Goal: Task Accomplishment & Management: Complete application form

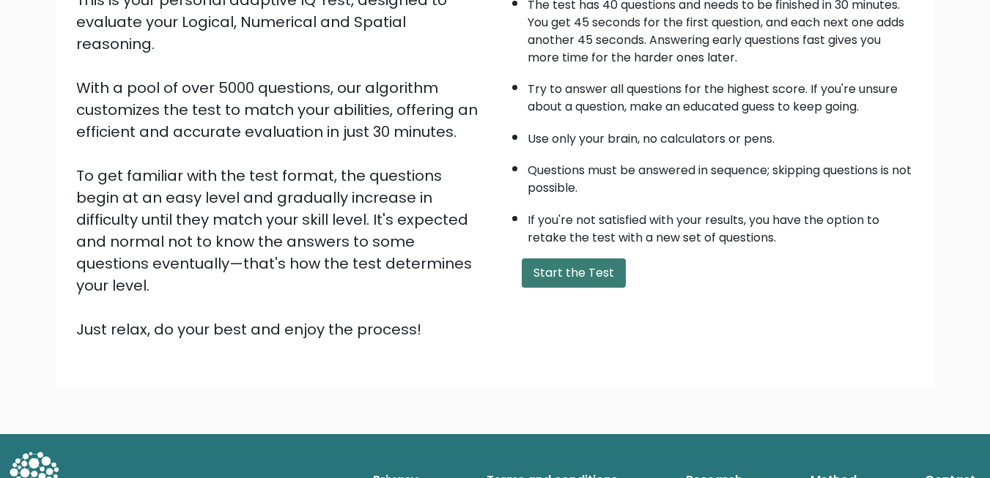
scroll to position [193, 0]
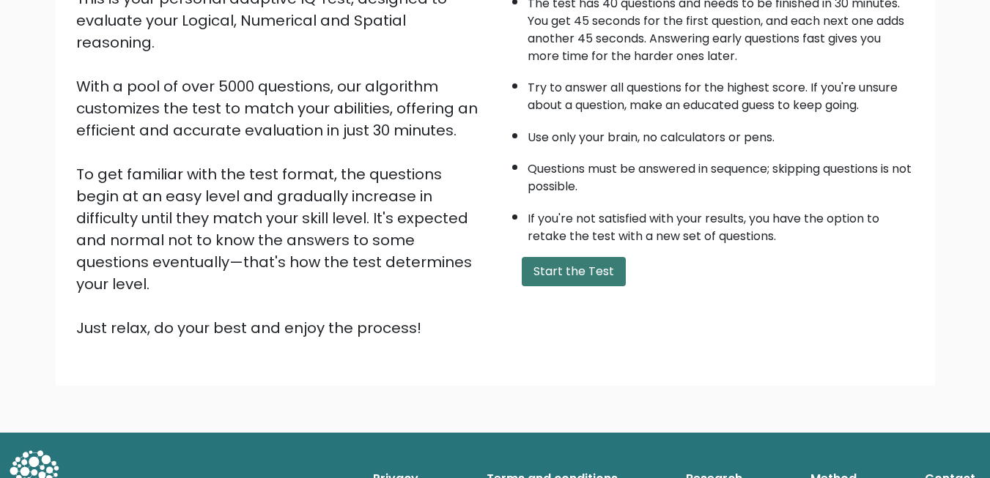
click at [568, 266] on button "Start the Test" at bounding box center [574, 271] width 104 height 29
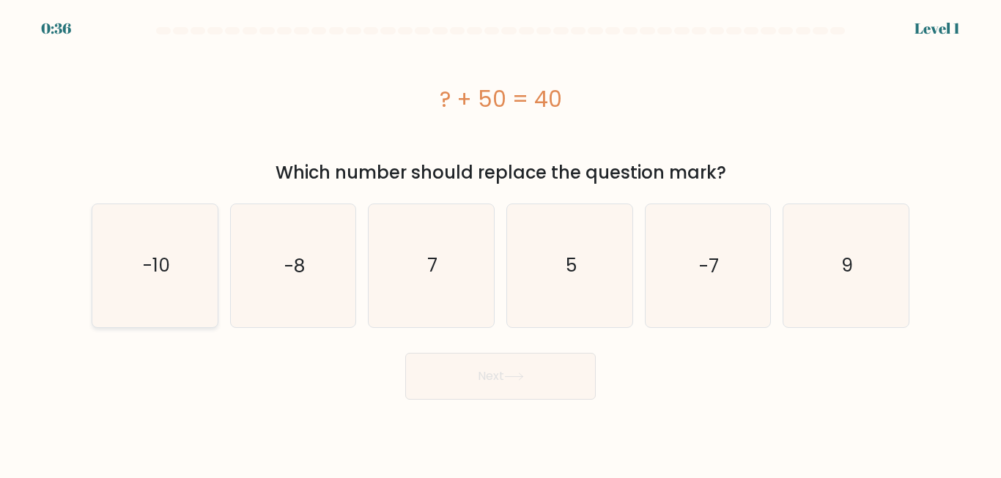
click at [180, 273] on icon "-10" at bounding box center [155, 265] width 122 height 122
click at [500, 243] on input "a. -10" at bounding box center [500, 242] width 1 height 4
radio input "true"
click at [541, 377] on button "Next" at bounding box center [500, 376] width 190 height 47
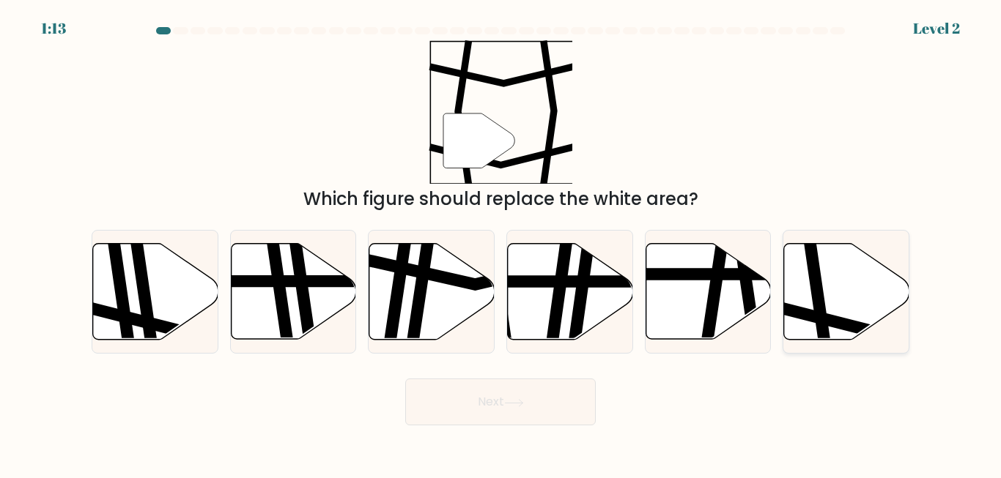
click at [801, 300] on icon at bounding box center [846, 292] width 125 height 96
click at [501, 243] on input "f." at bounding box center [500, 242] width 1 height 4
radio input "true"
click at [541, 404] on button "Next" at bounding box center [500, 402] width 190 height 47
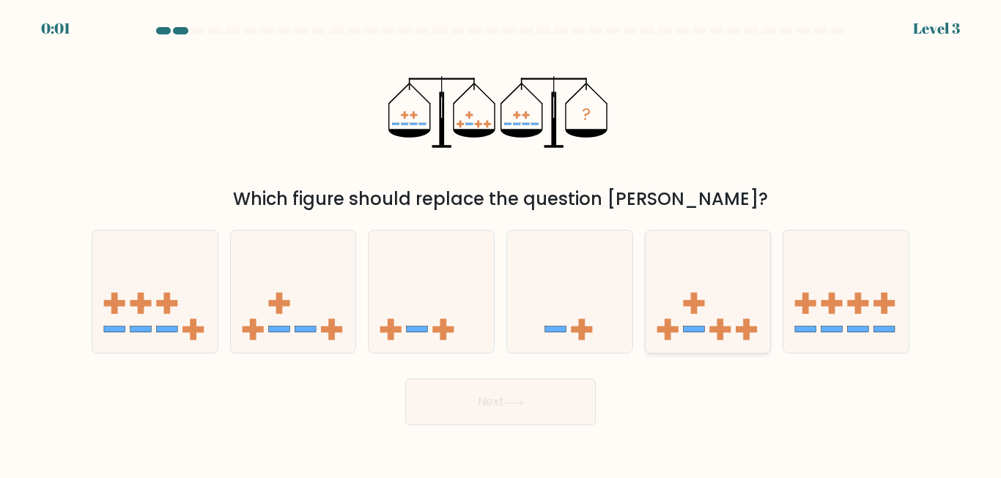
click at [709, 325] on icon at bounding box center [707, 291] width 125 height 103
click at [501, 243] on input "e." at bounding box center [500, 242] width 1 height 4
radio input "true"
click at [513, 406] on icon at bounding box center [514, 403] width 20 height 8
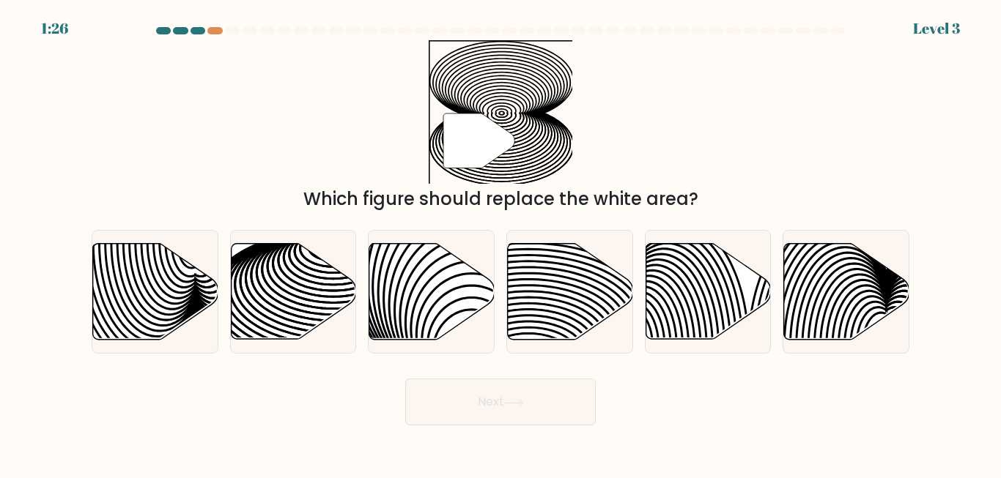
click at [201, 29] on div at bounding box center [197, 30] width 15 height 7
click at [203, 32] on div at bounding box center [197, 30] width 15 height 7
click at [218, 29] on div at bounding box center [214, 30] width 15 height 7
click at [193, 32] on div at bounding box center [197, 30] width 15 height 7
click at [292, 297] on icon at bounding box center [293, 292] width 125 height 96
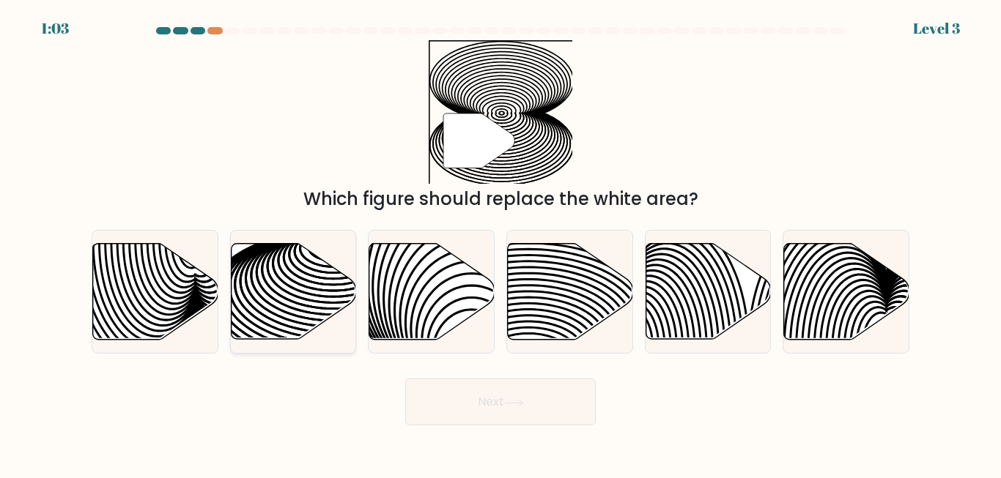
click at [500, 243] on input "b." at bounding box center [500, 242] width 1 height 4
radio input "true"
click at [485, 387] on button "Next" at bounding box center [500, 402] width 190 height 47
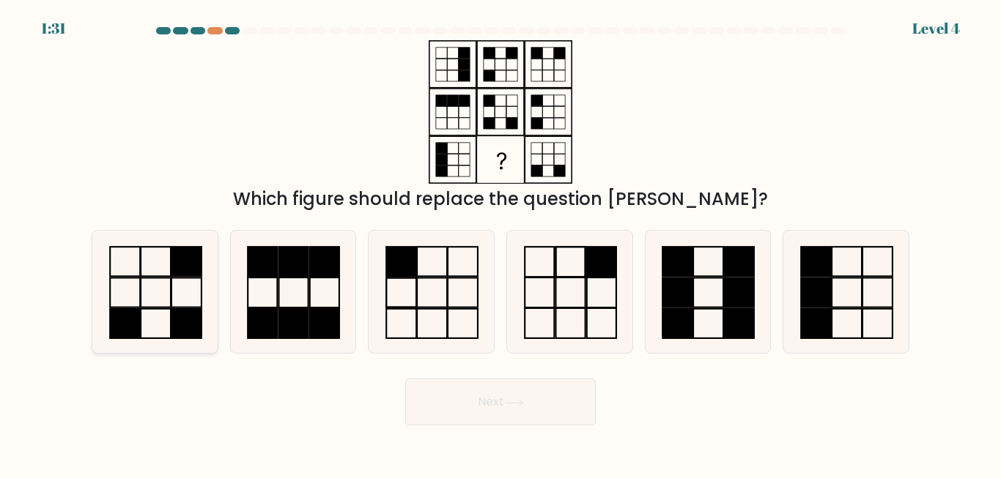
click at [157, 288] on icon at bounding box center [155, 292] width 122 height 122
click at [500, 243] on input "a." at bounding box center [500, 242] width 1 height 4
radio input "true"
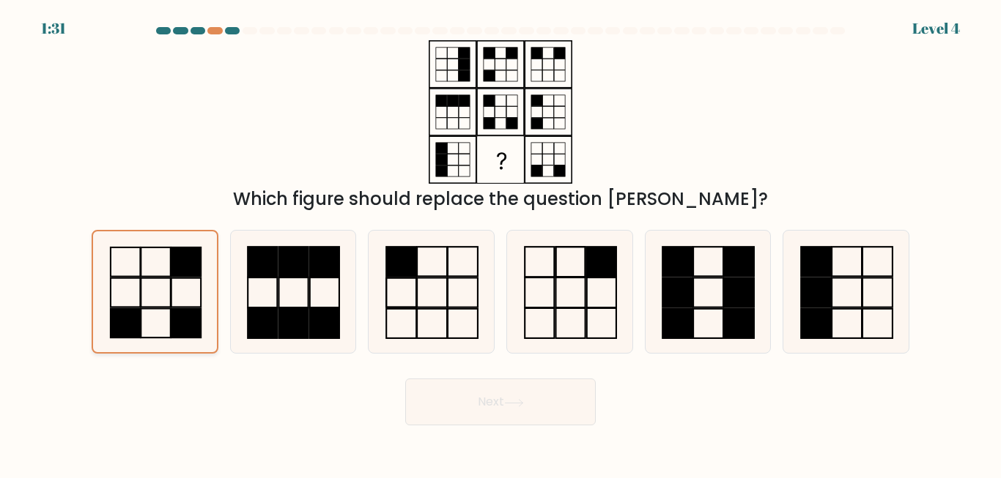
click at [157, 288] on icon at bounding box center [155, 291] width 121 height 121
click at [500, 243] on input "a." at bounding box center [500, 242] width 1 height 4
click at [516, 400] on icon at bounding box center [514, 403] width 20 height 8
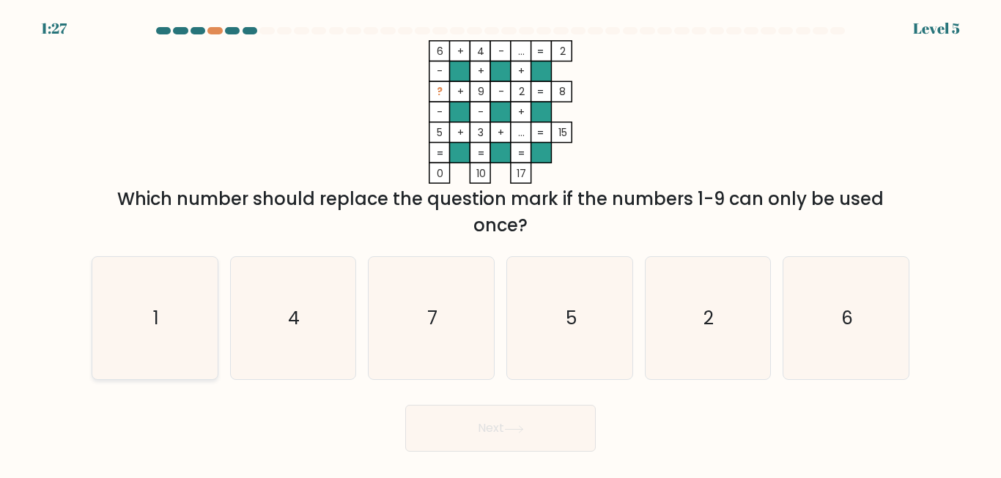
click at [171, 319] on icon "1" at bounding box center [155, 318] width 122 height 122
click at [500, 243] on input "a. 1" at bounding box center [500, 242] width 1 height 4
radio input "true"
click at [569, 423] on button "Next" at bounding box center [500, 428] width 190 height 47
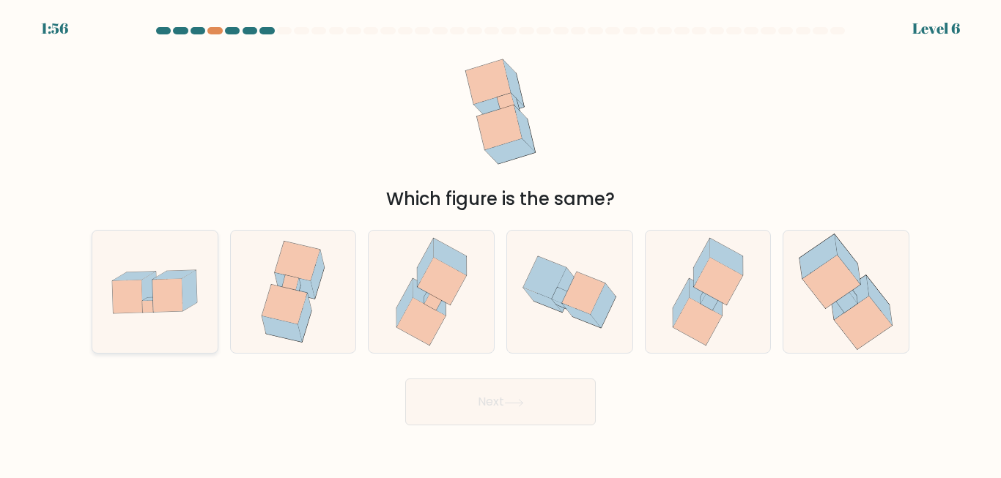
click at [141, 286] on icon at bounding box center [127, 297] width 30 height 33
click at [500, 243] on input "a." at bounding box center [500, 242] width 1 height 4
radio input "true"
click at [463, 402] on button "Next" at bounding box center [500, 402] width 190 height 47
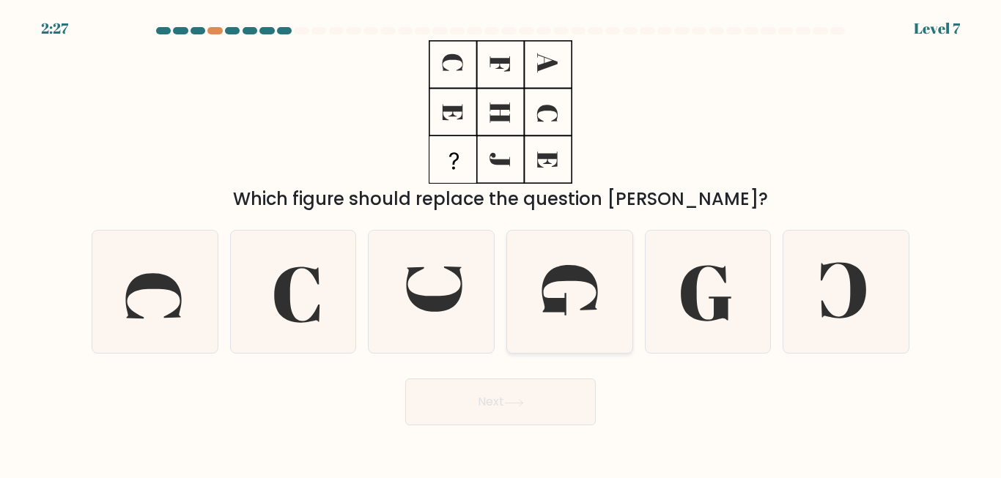
click at [572, 298] on icon at bounding box center [569, 292] width 122 height 122
click at [501, 243] on input "d." at bounding box center [500, 242] width 1 height 4
radio input "true"
click at [520, 412] on button "Next" at bounding box center [500, 402] width 190 height 47
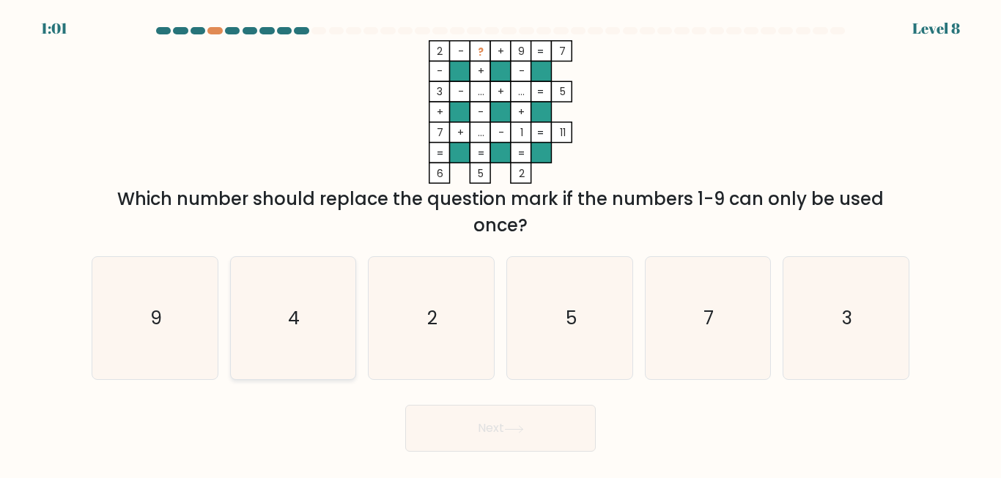
click at [274, 314] on icon "4" at bounding box center [292, 318] width 122 height 122
click at [500, 243] on input "b. 4" at bounding box center [500, 242] width 1 height 4
radio input "true"
click at [497, 442] on button "Next" at bounding box center [500, 428] width 190 height 47
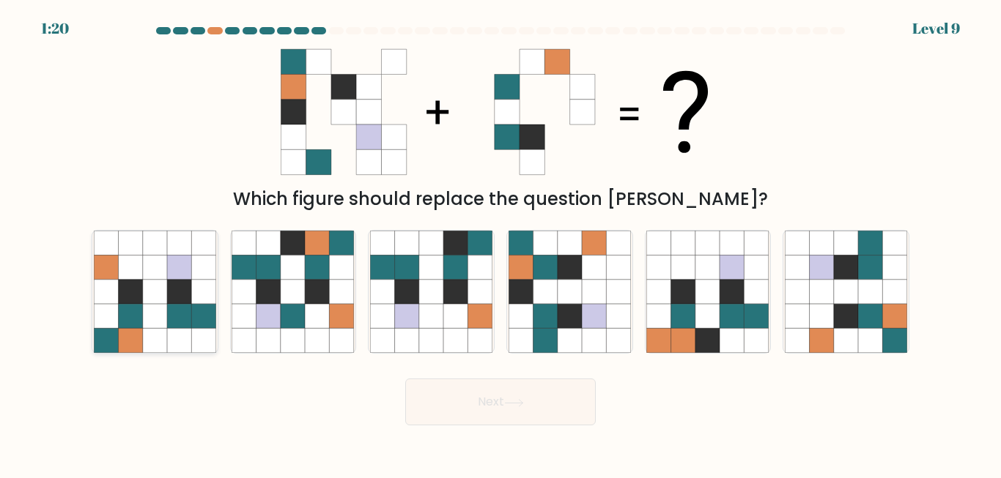
click at [169, 303] on icon at bounding box center [179, 292] width 24 height 24
click at [500, 243] on input "a." at bounding box center [500, 242] width 1 height 4
radio input "true"
click at [498, 426] on button "Next" at bounding box center [500, 402] width 190 height 47
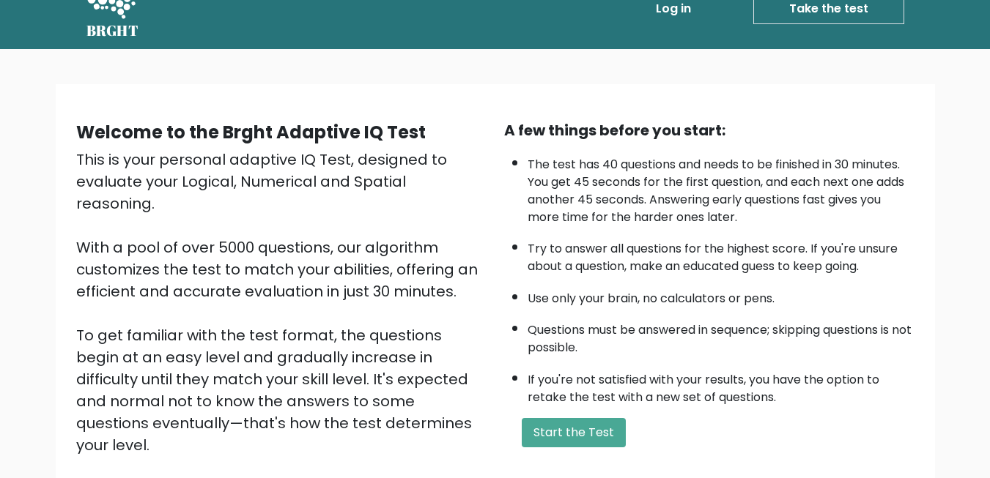
scroll to position [49, 0]
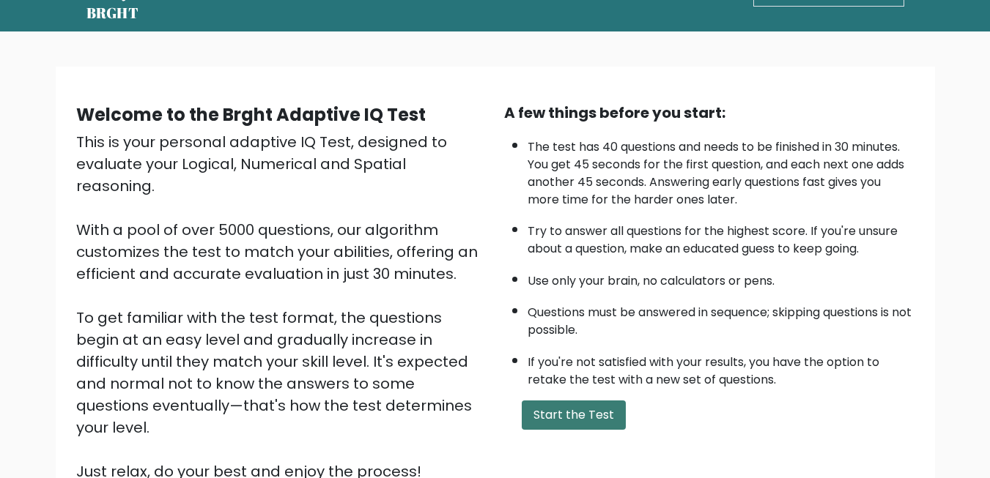
click at [593, 413] on button "Start the Test" at bounding box center [574, 415] width 104 height 29
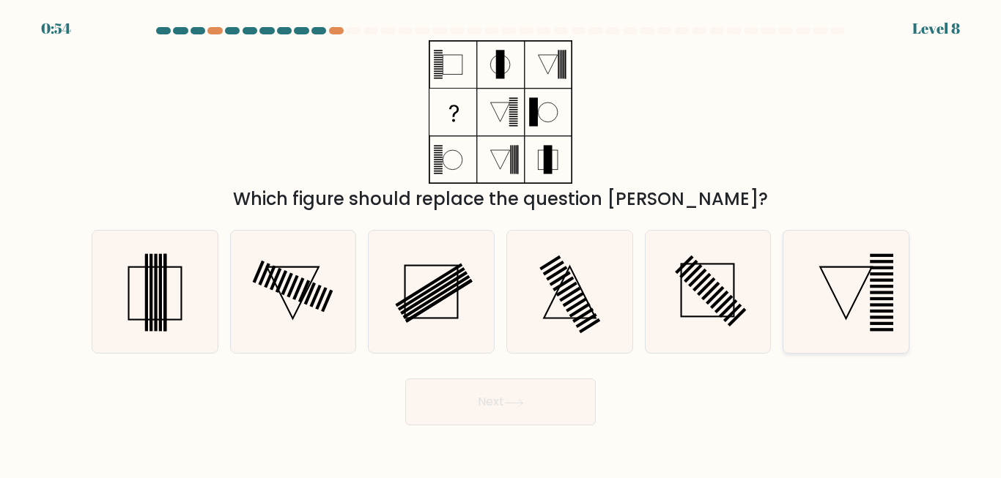
click at [884, 289] on icon at bounding box center [846, 292] width 122 height 122
click at [501, 243] on input "f." at bounding box center [500, 242] width 1 height 4
radio input "true"
click at [716, 287] on rect at bounding box center [710, 291] width 18 height 18
click at [501, 243] on input "e." at bounding box center [500, 242] width 1 height 4
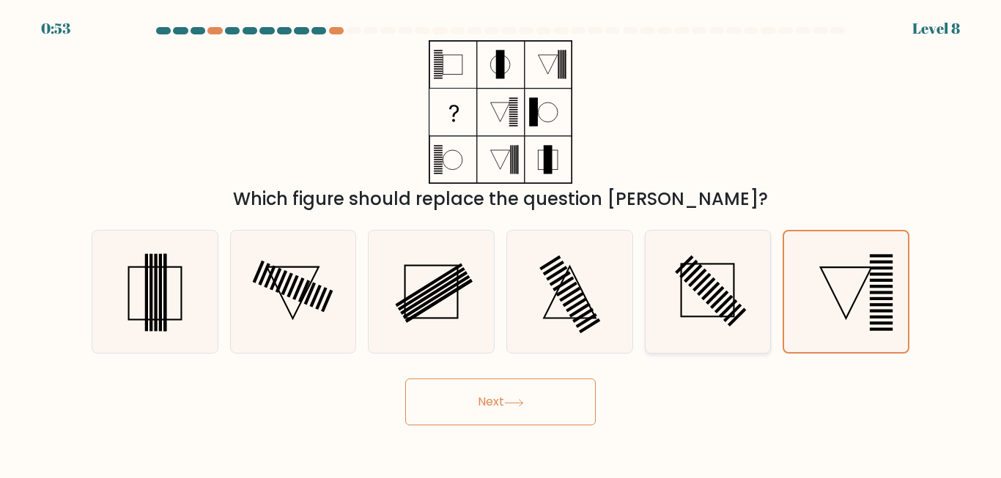
radio input "true"
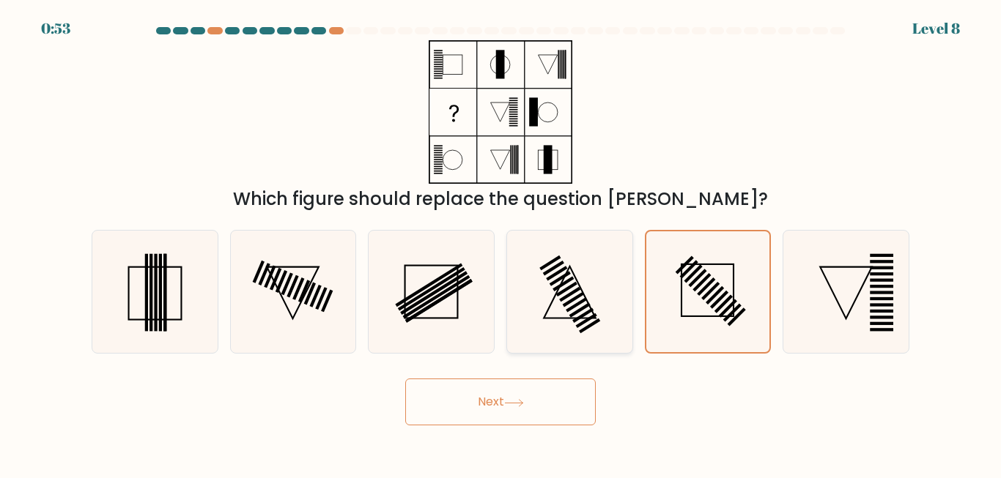
click at [543, 300] on icon at bounding box center [569, 292] width 122 height 122
click at [501, 243] on input "d." at bounding box center [500, 242] width 1 height 4
radio input "true"
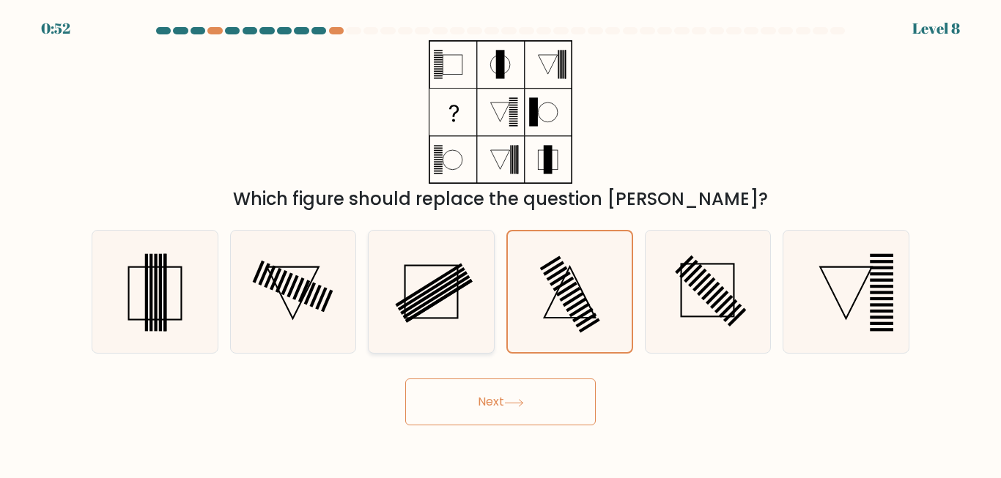
click at [426, 295] on icon at bounding box center [431, 292] width 122 height 122
click at [500, 243] on input "c." at bounding box center [500, 242] width 1 height 4
radio input "true"
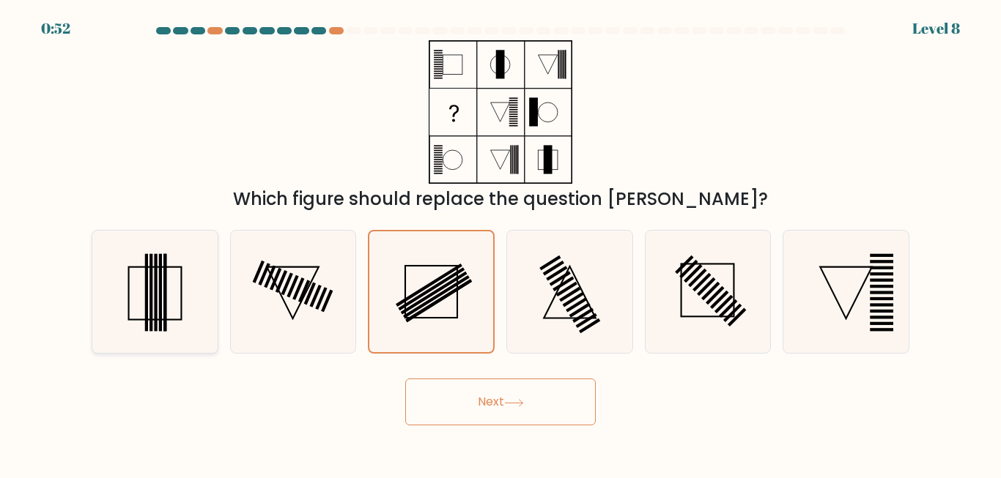
click at [159, 301] on rect at bounding box center [160, 293] width 3 height 78
click at [500, 243] on input "a." at bounding box center [500, 242] width 1 height 4
radio input "true"
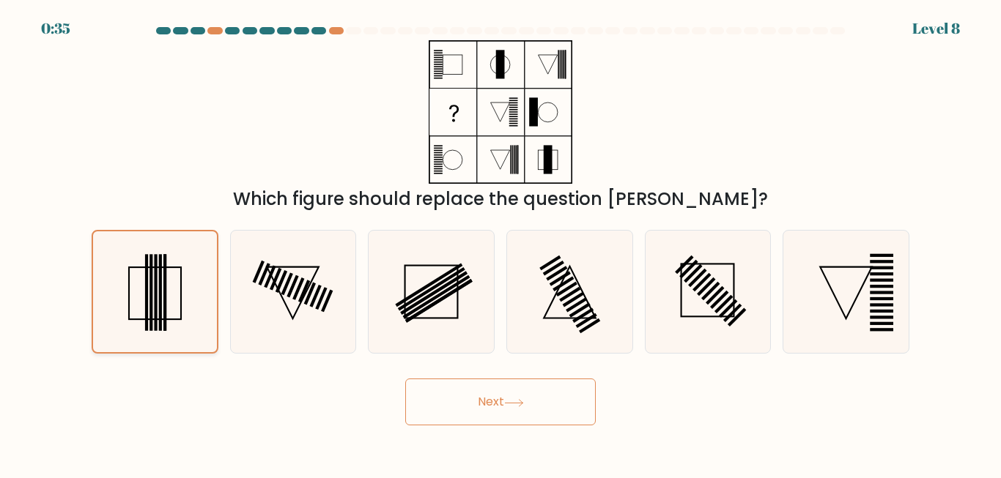
click at [160, 314] on rect at bounding box center [160, 292] width 3 height 77
click at [500, 243] on input "a." at bounding box center [500, 242] width 1 height 4
click at [517, 403] on icon at bounding box center [514, 402] width 18 height 7
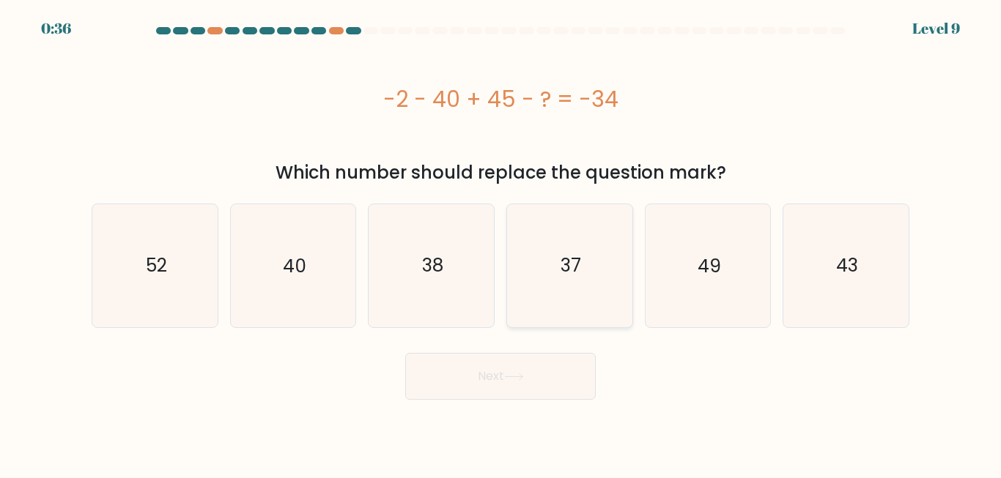
click at [589, 253] on icon "37" at bounding box center [569, 265] width 122 height 122
click at [501, 243] on input "d. 37" at bounding box center [500, 242] width 1 height 4
radio input "true"
click at [552, 377] on button "Next" at bounding box center [500, 376] width 190 height 47
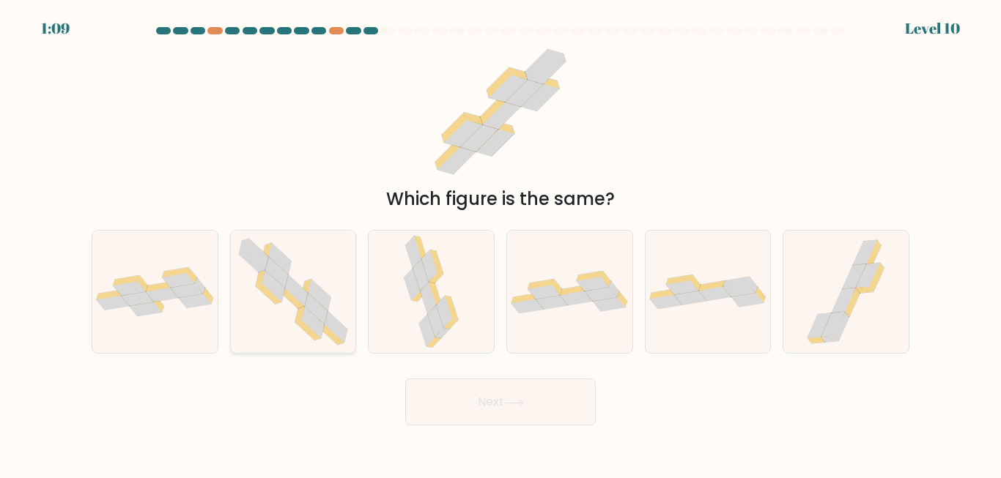
click at [317, 306] on icon at bounding box center [316, 310] width 23 height 32
click at [500, 243] on input "b." at bounding box center [500, 242] width 1 height 4
radio input "true"
click at [493, 413] on button "Next" at bounding box center [500, 402] width 190 height 47
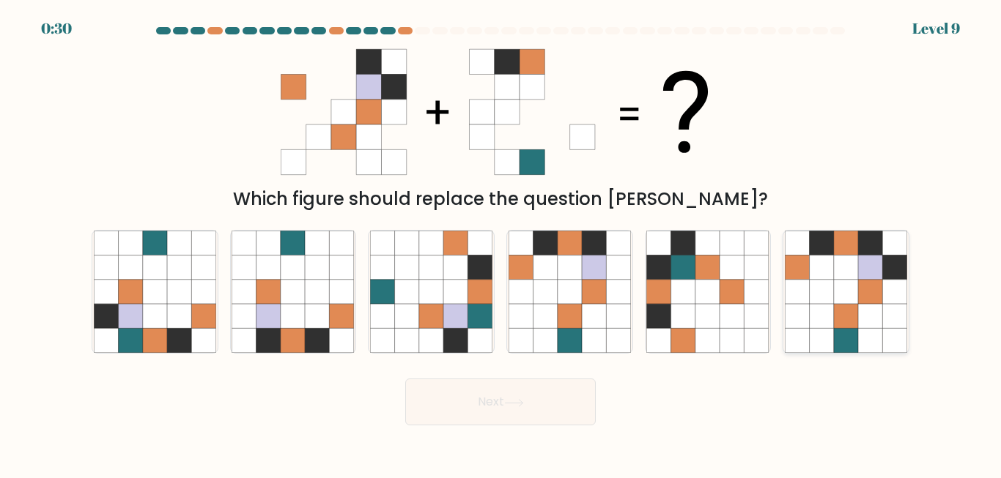
click at [817, 286] on icon at bounding box center [821, 292] width 24 height 24
click at [501, 243] on input "f." at bounding box center [500, 242] width 1 height 4
radio input "true"
click at [552, 401] on button "Next" at bounding box center [500, 402] width 190 height 47
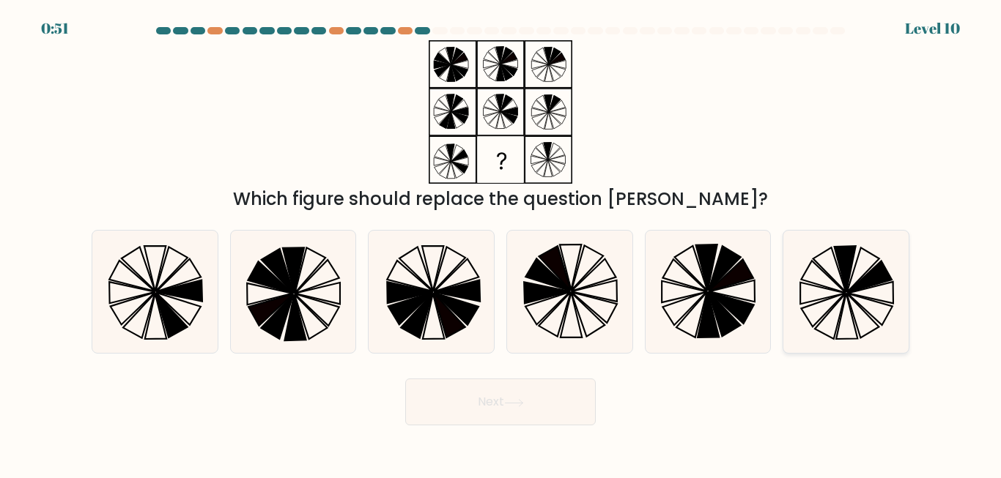
click at [853, 311] on icon at bounding box center [846, 292] width 122 height 122
click at [501, 243] on input "f." at bounding box center [500, 242] width 1 height 4
radio input "true"
click at [539, 404] on button "Next" at bounding box center [500, 402] width 190 height 47
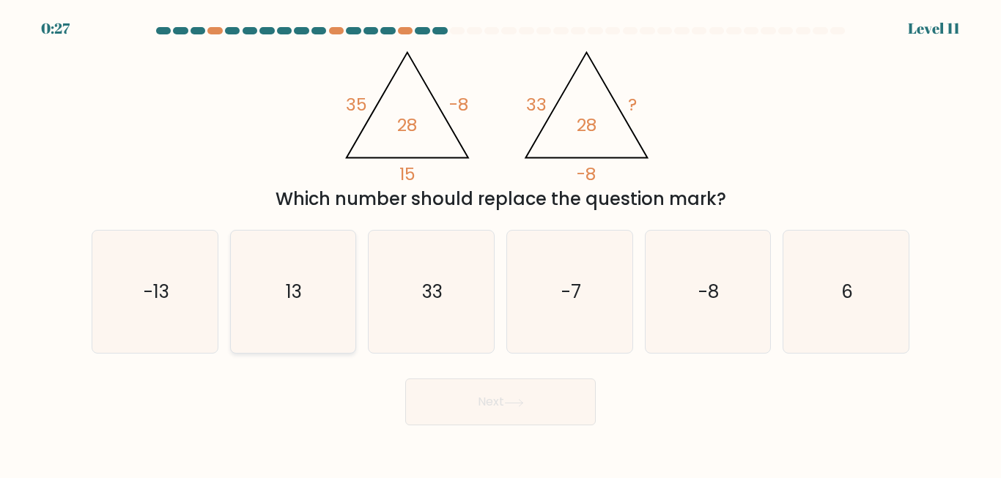
click at [315, 289] on icon "13" at bounding box center [292, 292] width 122 height 122
click at [500, 243] on input "b. 13" at bounding box center [500, 242] width 1 height 4
radio input "true"
click at [535, 401] on button "Next" at bounding box center [500, 402] width 190 height 47
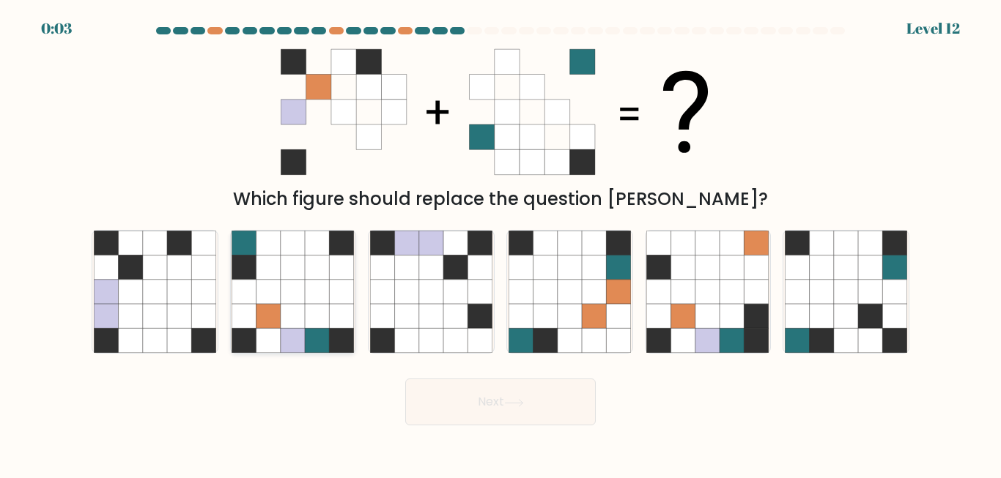
click at [316, 277] on icon at bounding box center [317, 268] width 24 height 24
click at [500, 243] on input "b." at bounding box center [500, 242] width 1 height 4
radio input "true"
click at [551, 412] on button "Next" at bounding box center [500, 402] width 190 height 47
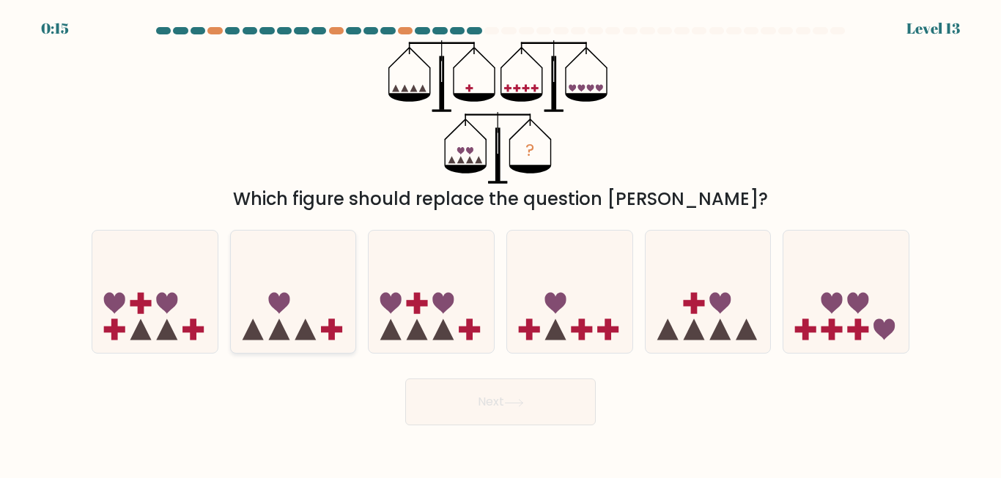
click at [330, 307] on icon at bounding box center [293, 291] width 125 height 103
click at [500, 243] on input "b." at bounding box center [500, 242] width 1 height 4
radio input "true"
click at [330, 307] on icon at bounding box center [293, 292] width 124 height 103
click at [500, 243] on input "b." at bounding box center [500, 242] width 1 height 4
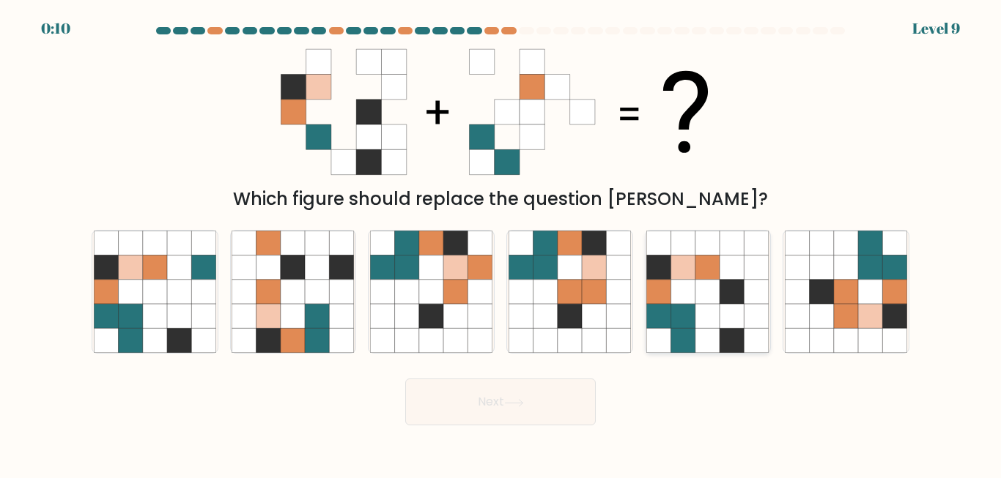
click at [717, 293] on icon at bounding box center [707, 292] width 24 height 24
click at [501, 243] on input "e." at bounding box center [500, 242] width 1 height 4
radio input "true"
click at [481, 413] on button "Next" at bounding box center [500, 402] width 190 height 47
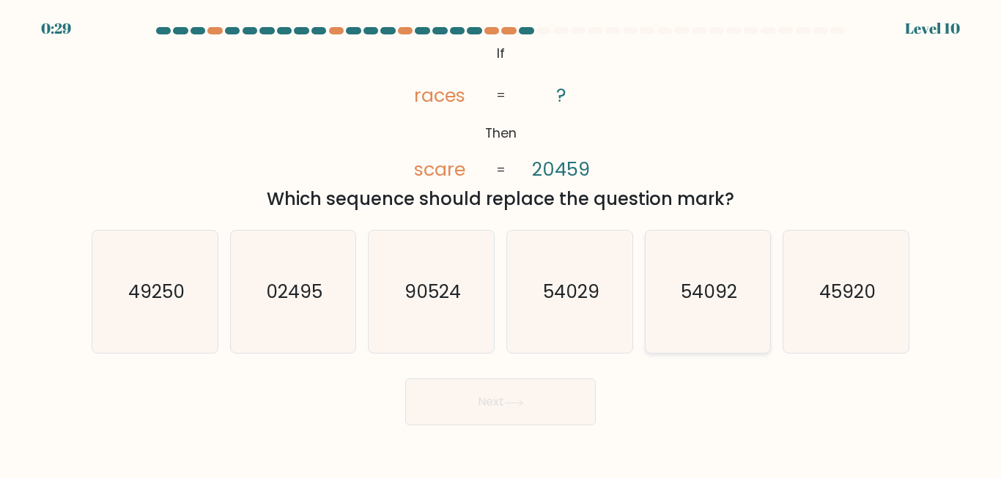
click at [696, 311] on icon "54092" at bounding box center [707, 292] width 122 height 122
click at [501, 243] on input "e. 54092" at bounding box center [500, 242] width 1 height 4
radio input "true"
click at [534, 393] on button "Next" at bounding box center [500, 402] width 190 height 47
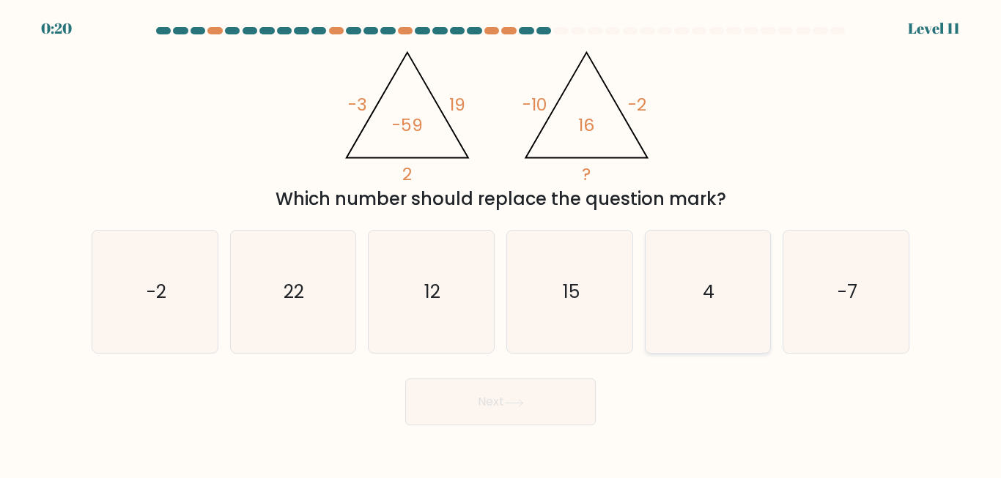
click at [703, 286] on text "4" at bounding box center [709, 292] width 12 height 26
click at [501, 243] on input "e. 4" at bounding box center [500, 242] width 1 height 4
radio input "true"
click at [492, 399] on button "Next" at bounding box center [500, 402] width 190 height 47
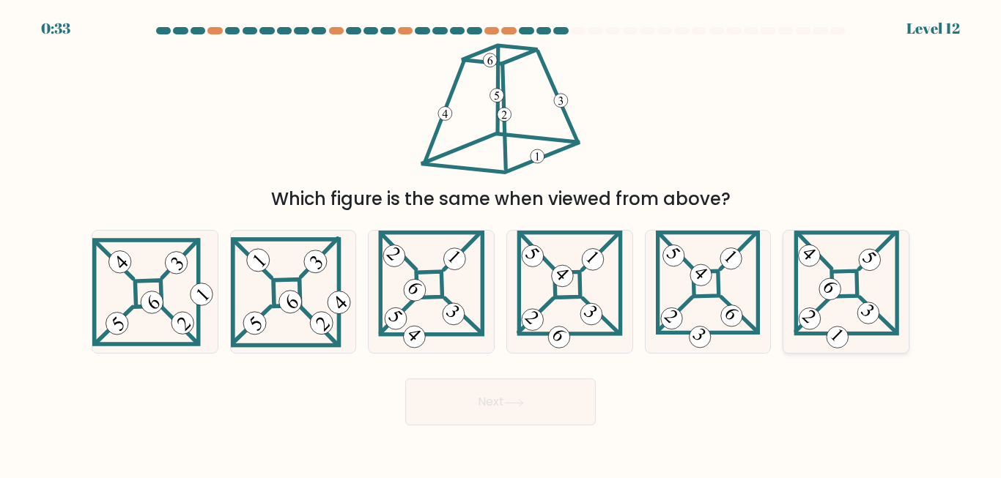
click at [838, 263] on icon at bounding box center [845, 292] width 105 height 122
click at [501, 243] on input "f." at bounding box center [500, 242] width 1 height 4
radio input "true"
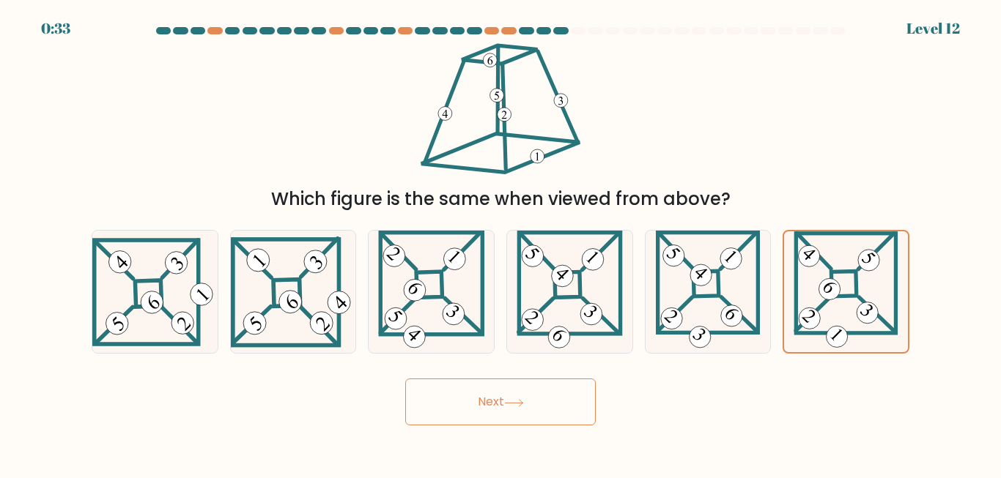
click at [517, 418] on button "Next" at bounding box center [500, 402] width 190 height 47
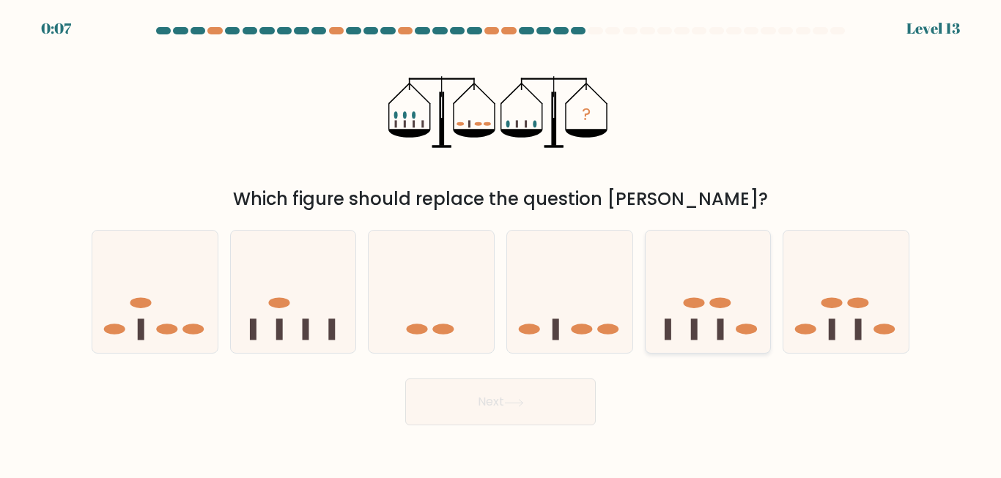
click at [707, 331] on icon at bounding box center [707, 291] width 125 height 103
click at [501, 243] on input "e." at bounding box center [500, 242] width 1 height 4
radio input "true"
click at [581, 338] on icon at bounding box center [569, 291] width 125 height 103
click at [501, 243] on input "d." at bounding box center [500, 242] width 1 height 4
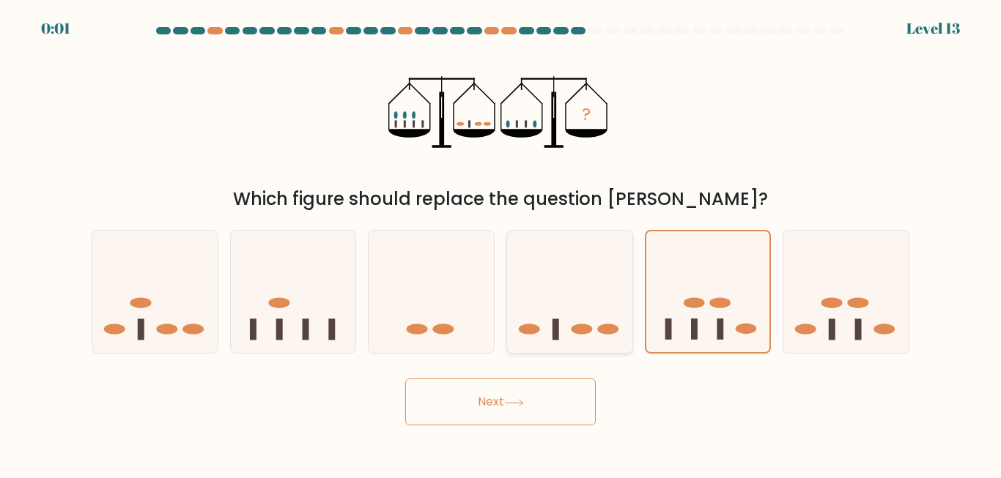
radio input "true"
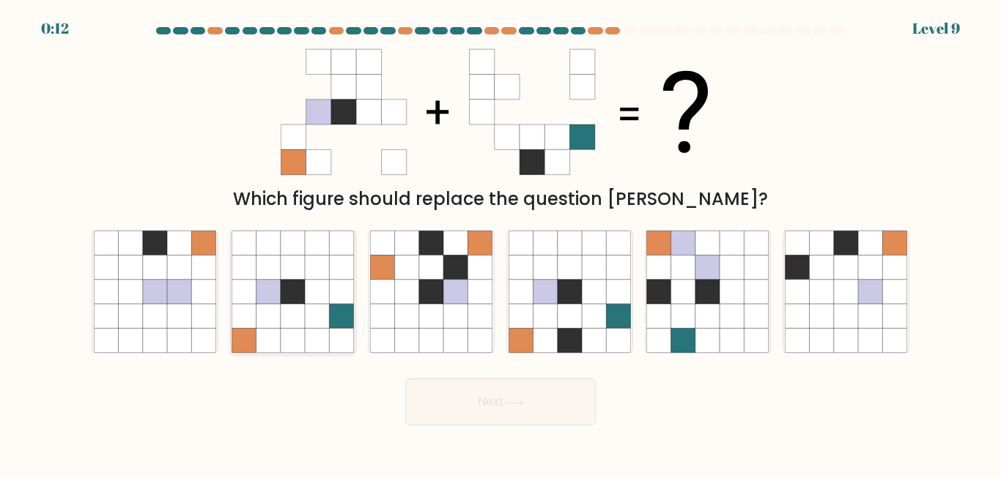
click at [304, 263] on icon at bounding box center [293, 268] width 24 height 24
click at [500, 243] on input "b." at bounding box center [500, 242] width 1 height 4
radio input "true"
click at [509, 405] on icon at bounding box center [514, 403] width 20 height 8
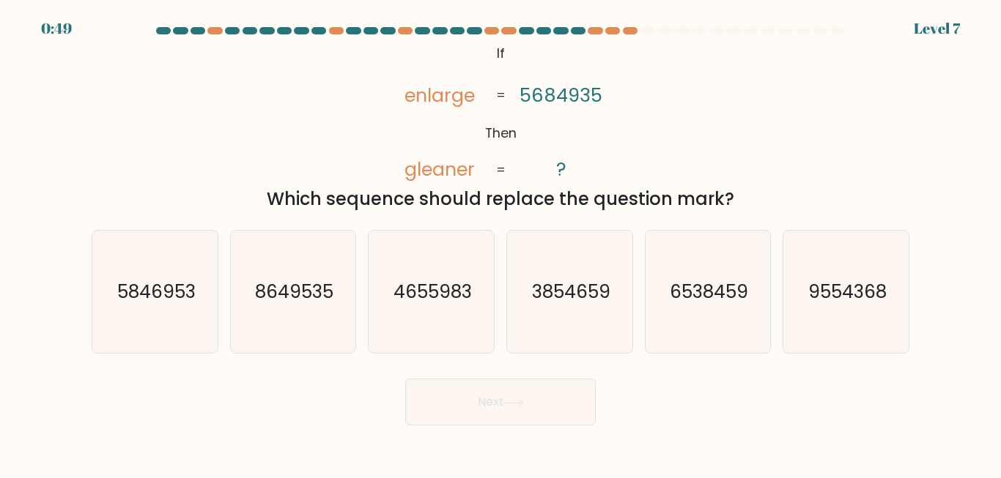
click at [407, 99] on tspan "enlarge" at bounding box center [439, 95] width 70 height 26
click at [304, 300] on text "8649535" at bounding box center [294, 292] width 78 height 26
click at [500, 243] on input "b. 8649535" at bounding box center [500, 242] width 1 height 4
radio input "true"
click at [574, 292] on text "3854659" at bounding box center [570, 292] width 78 height 26
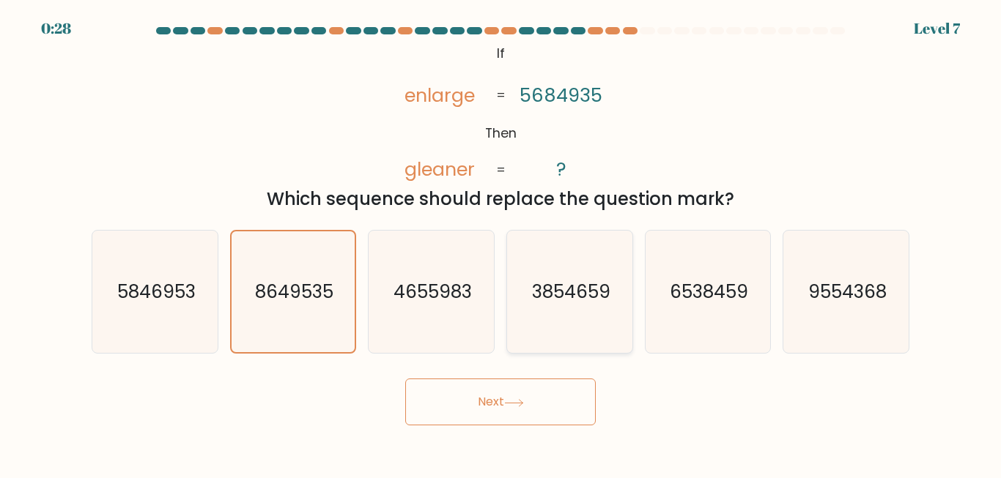
click at [501, 243] on input "d. 3854659" at bounding box center [500, 242] width 1 height 4
radio input "true"
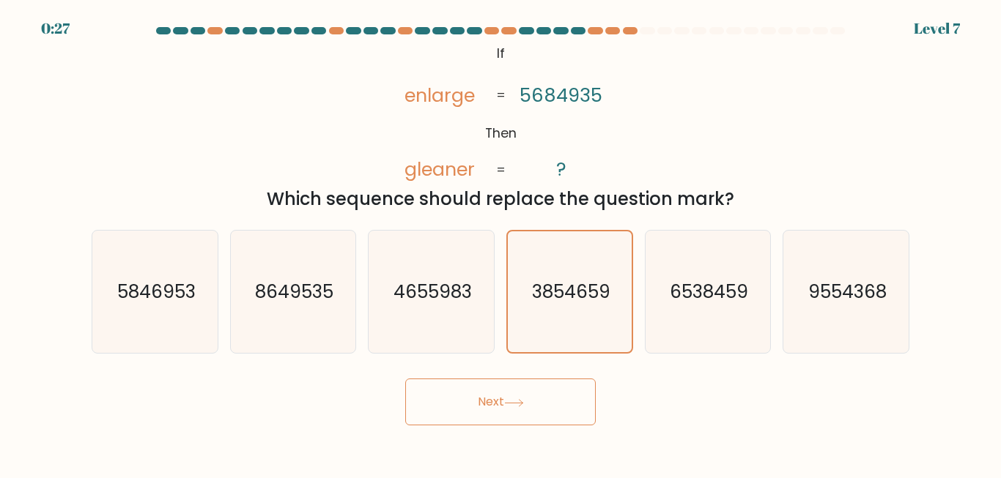
click at [508, 404] on icon at bounding box center [514, 403] width 20 height 8
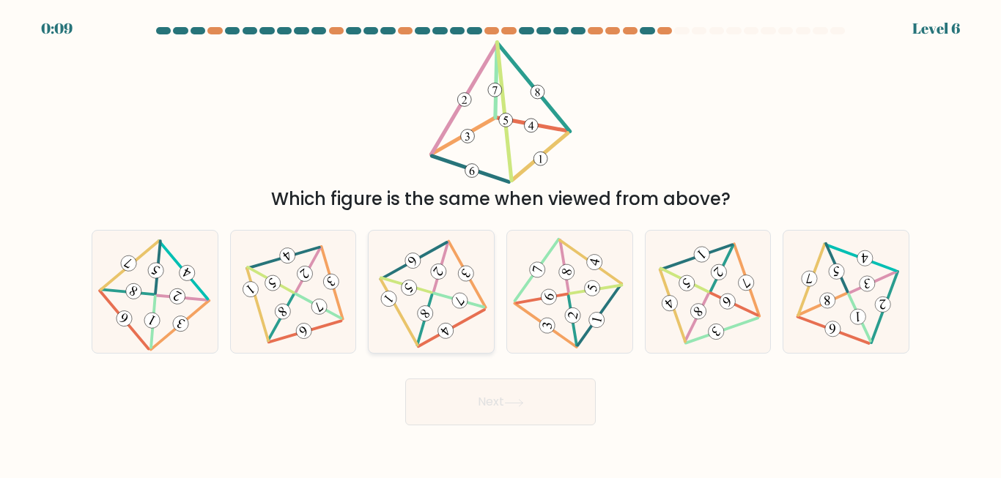
click at [449, 296] on icon at bounding box center [431, 292] width 100 height 98
click at [500, 243] on input "c." at bounding box center [500, 242] width 1 height 4
radio input "true"
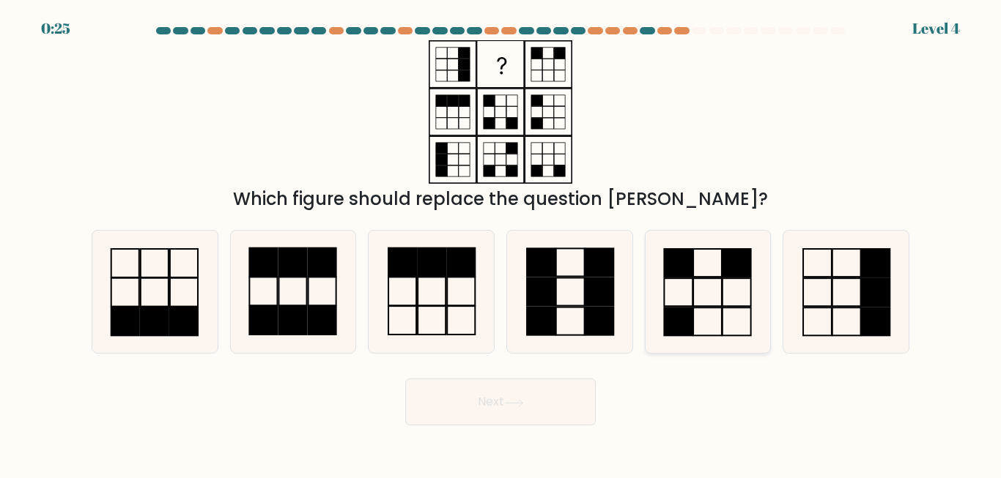
click at [711, 277] on rect at bounding box center [707, 263] width 29 height 28
click at [501, 243] on input "e." at bounding box center [500, 242] width 1 height 4
radio input "true"
click at [544, 407] on button "Next" at bounding box center [500, 402] width 190 height 47
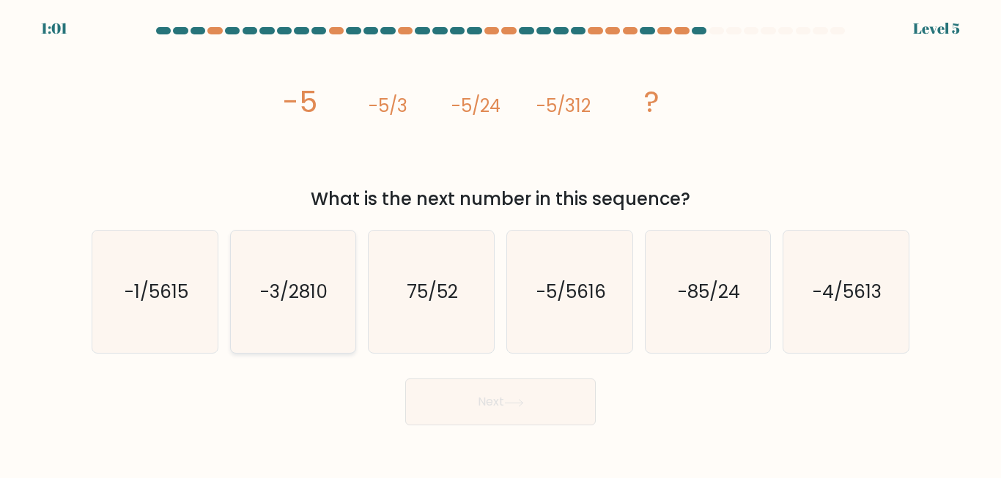
click at [280, 314] on icon "-3/2810" at bounding box center [292, 292] width 122 height 122
click at [500, 243] on input "b. -3/2810" at bounding box center [500, 242] width 1 height 4
radio input "true"
click at [215, 302] on icon "-1/5615" at bounding box center [155, 292] width 122 height 122
click at [500, 243] on input "a. -1/5615" at bounding box center [500, 242] width 1 height 4
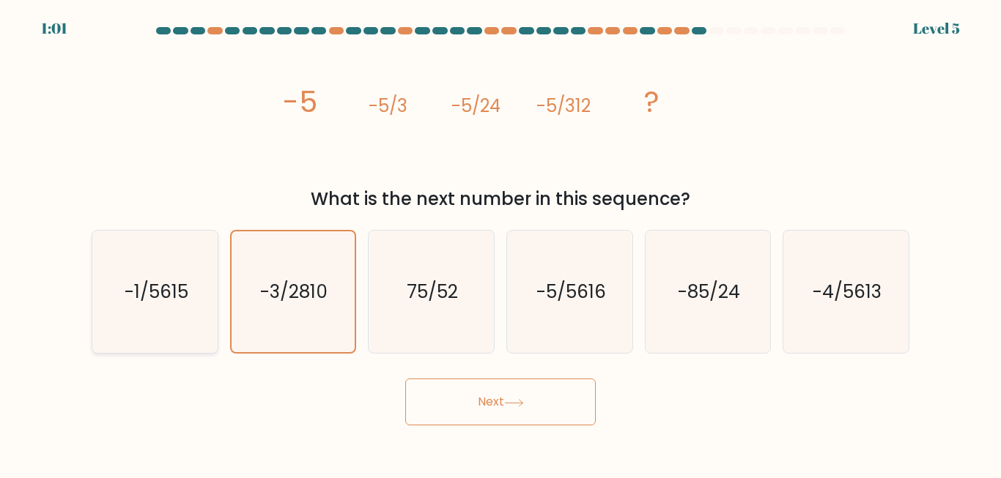
radio input "true"
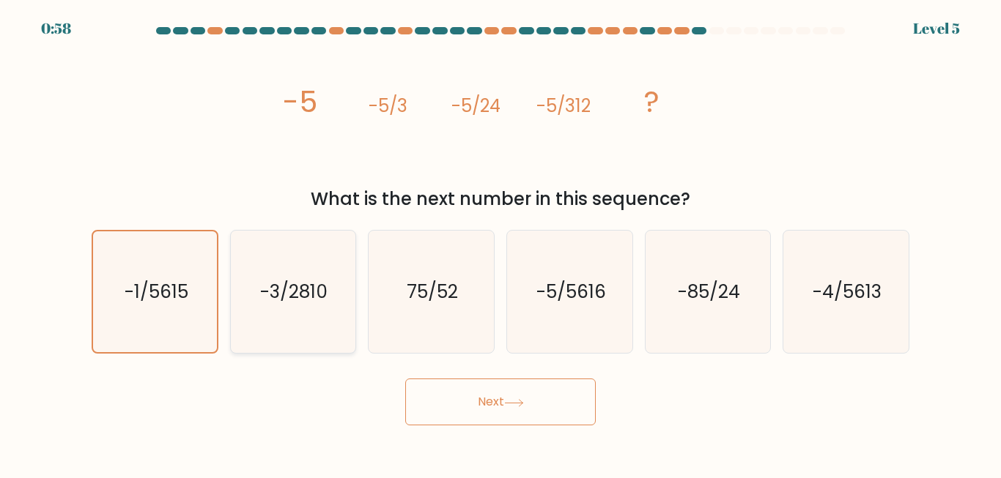
click at [319, 314] on icon "-3/2810" at bounding box center [292, 292] width 122 height 122
click at [500, 243] on input "b. -3/2810" at bounding box center [500, 242] width 1 height 4
radio input "true"
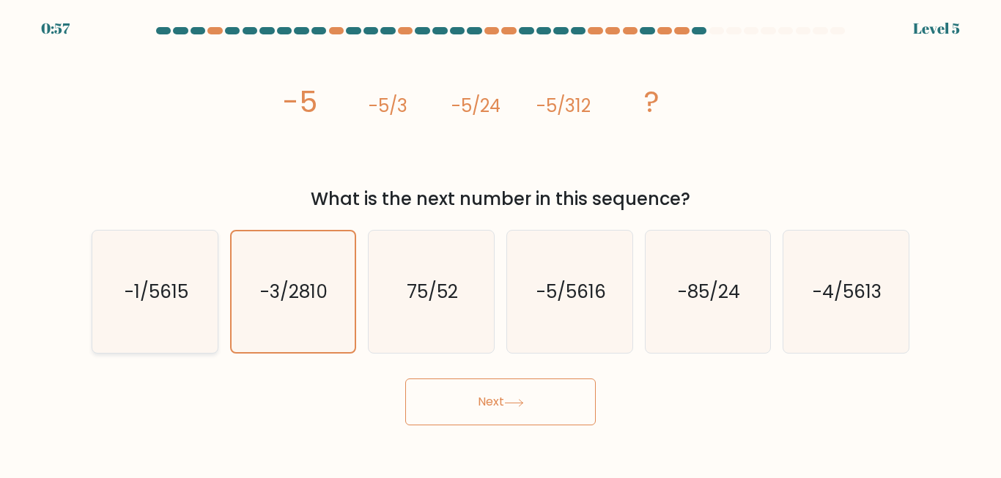
click at [160, 305] on text "-1/5615" at bounding box center [156, 292] width 64 height 26
click at [500, 243] on input "a. -1/5615" at bounding box center [500, 242] width 1 height 4
radio input "true"
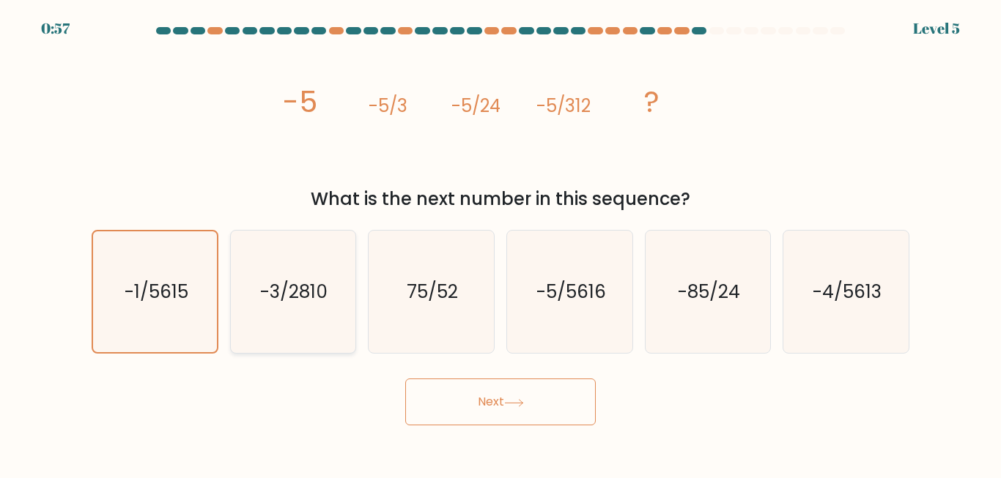
click at [264, 300] on text "-3/2810" at bounding box center [294, 292] width 67 height 26
click at [500, 243] on input "b. -3/2810" at bounding box center [500, 242] width 1 height 4
radio input "true"
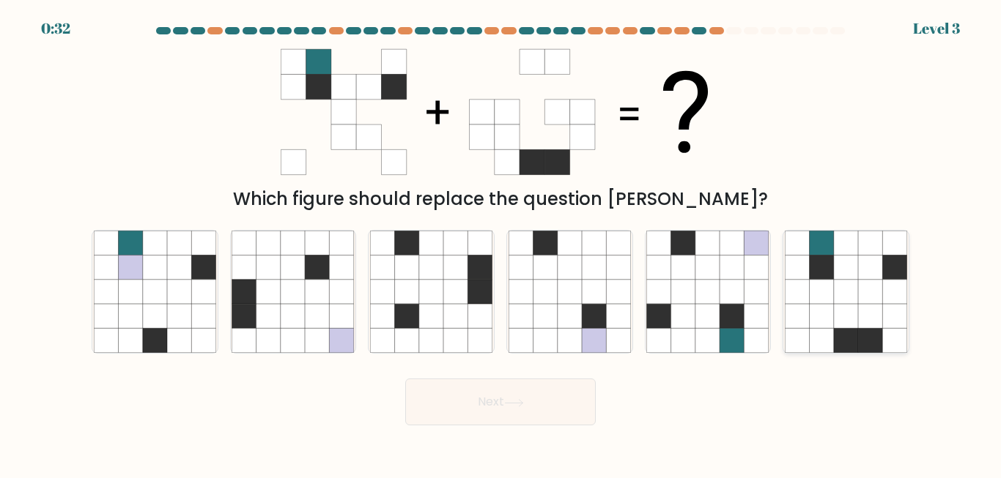
click at [877, 308] on icon at bounding box center [870, 316] width 24 height 24
click at [501, 243] on input "f." at bounding box center [500, 242] width 1 height 4
radio input "true"
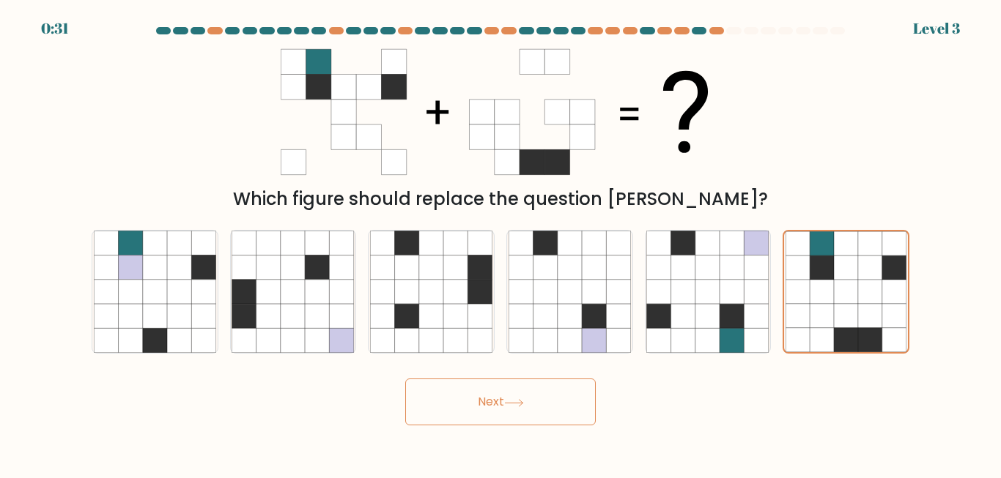
click at [521, 398] on button "Next" at bounding box center [500, 402] width 190 height 47
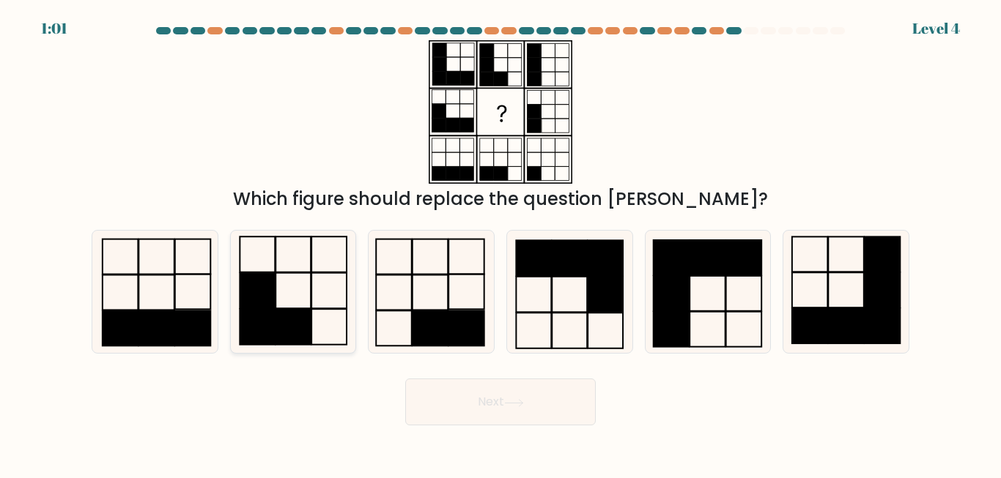
click at [292, 301] on icon at bounding box center [292, 292] width 122 height 122
click at [500, 243] on input "b." at bounding box center [500, 242] width 1 height 4
radio input "true"
click at [511, 412] on button "Next" at bounding box center [500, 402] width 190 height 47
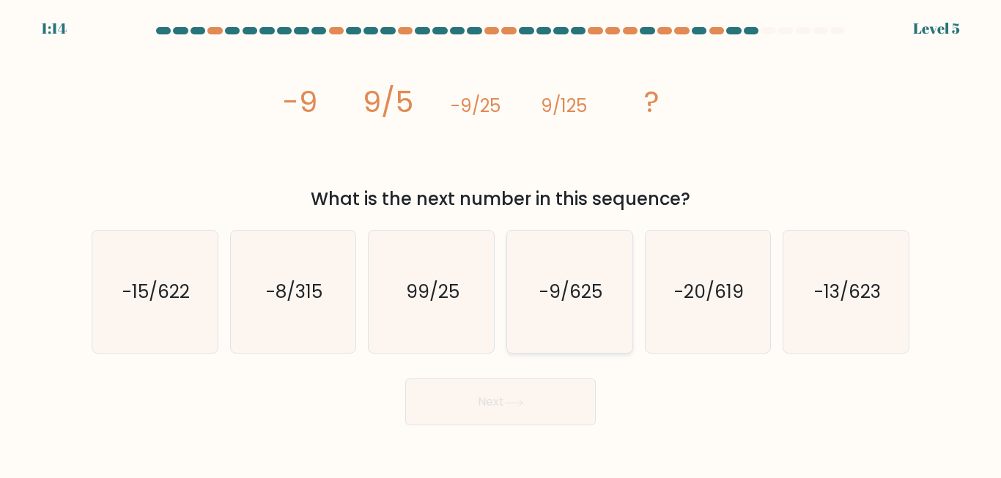
click at [577, 301] on text "-9/625" at bounding box center [570, 292] width 63 height 26
click at [501, 243] on input "d. -9/625" at bounding box center [500, 242] width 1 height 4
radio input "true"
click at [546, 391] on button "Next" at bounding box center [500, 402] width 190 height 47
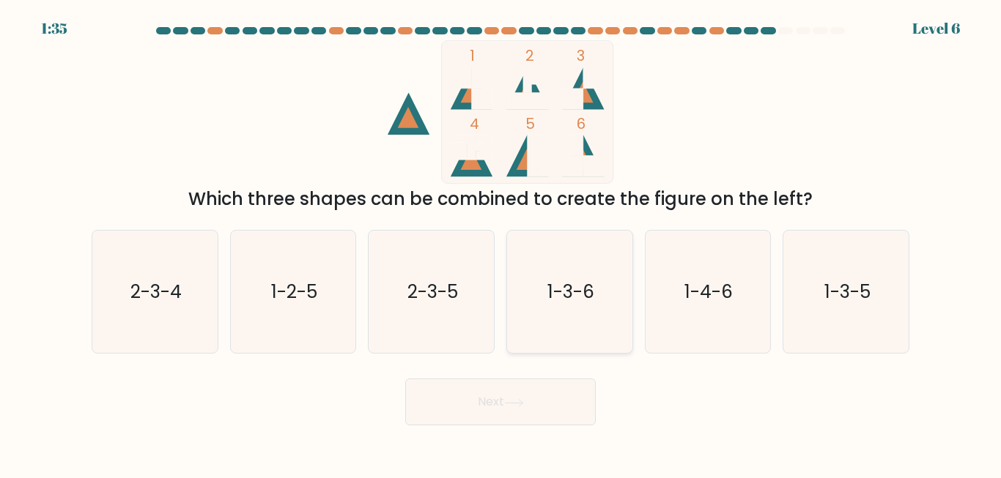
click at [591, 327] on icon "1-3-6" at bounding box center [569, 292] width 122 height 122
click at [501, 243] on input "d. 1-3-6" at bounding box center [500, 242] width 1 height 4
radio input "true"
click at [542, 397] on button "Next" at bounding box center [500, 402] width 190 height 47
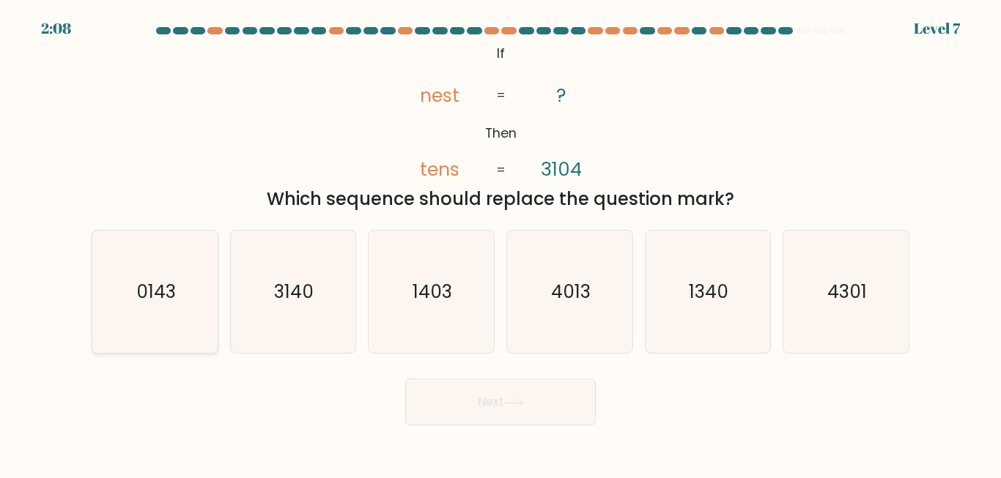
click at [124, 303] on icon "0143" at bounding box center [155, 292] width 122 height 122
click at [500, 243] on input "a. 0143" at bounding box center [500, 242] width 1 height 4
radio input "true"
click at [462, 411] on button "Next" at bounding box center [500, 402] width 190 height 47
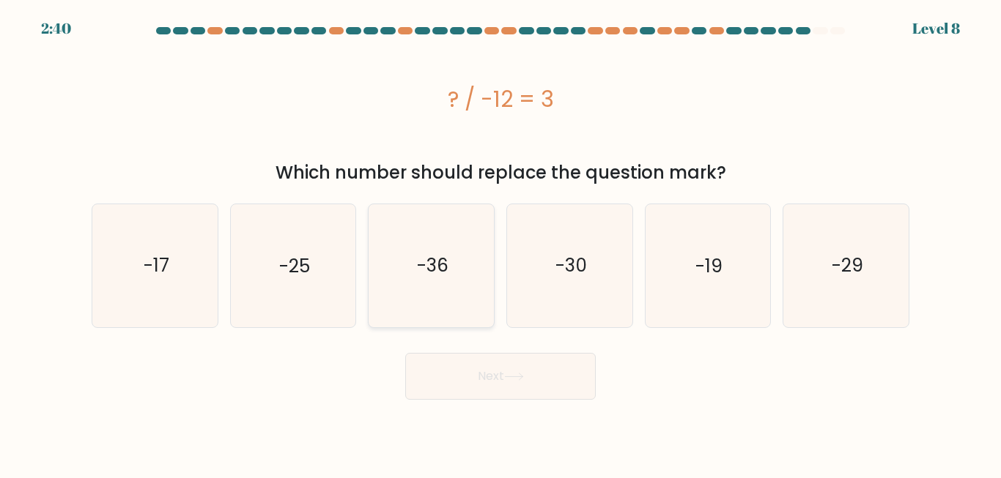
click at [434, 264] on text "-36" at bounding box center [433, 266] width 32 height 26
click at [500, 243] on input "c. -36" at bounding box center [500, 242] width 1 height 4
radio input "true"
click at [551, 383] on button "Next" at bounding box center [500, 376] width 190 height 47
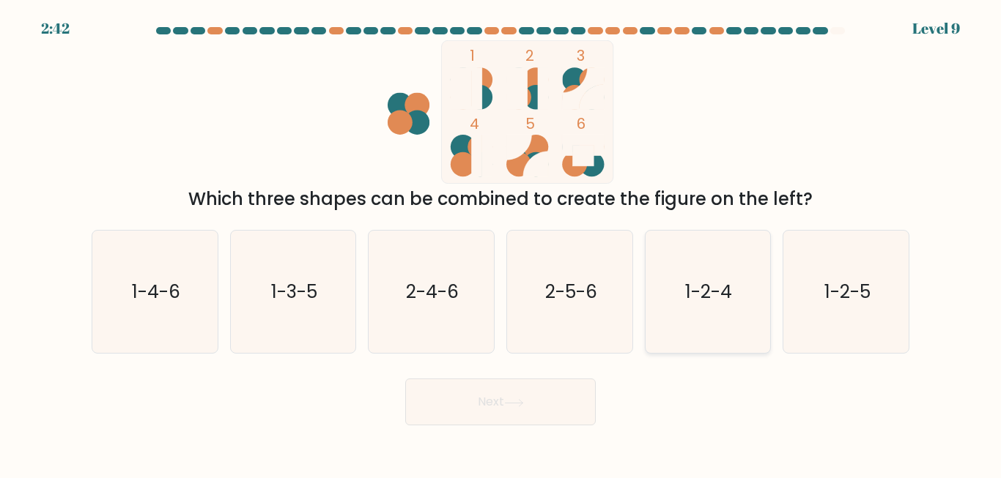
click at [720, 293] on text "1-2-4" at bounding box center [709, 292] width 47 height 26
click at [501, 243] on input "e. 1-2-4" at bounding box center [500, 242] width 1 height 4
radio input "true"
click at [538, 403] on button "Next" at bounding box center [500, 402] width 190 height 47
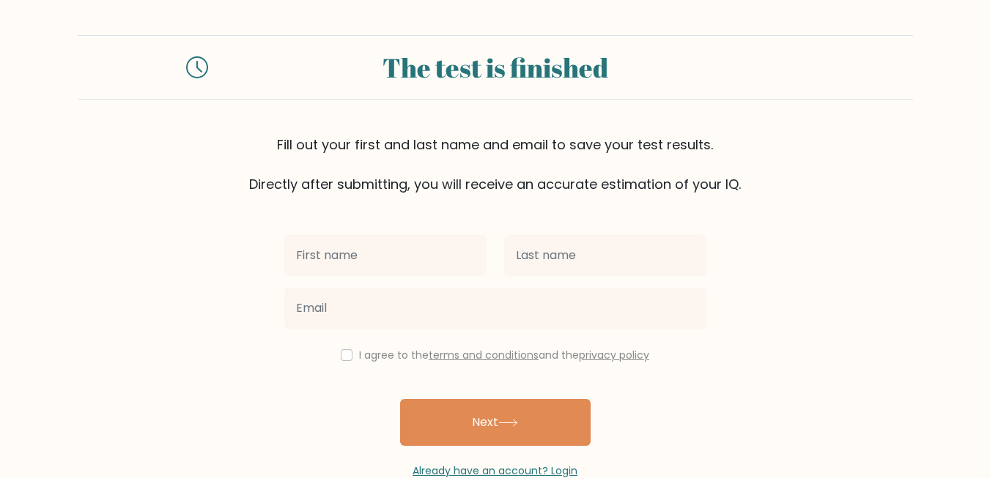
scroll to position [36, 0]
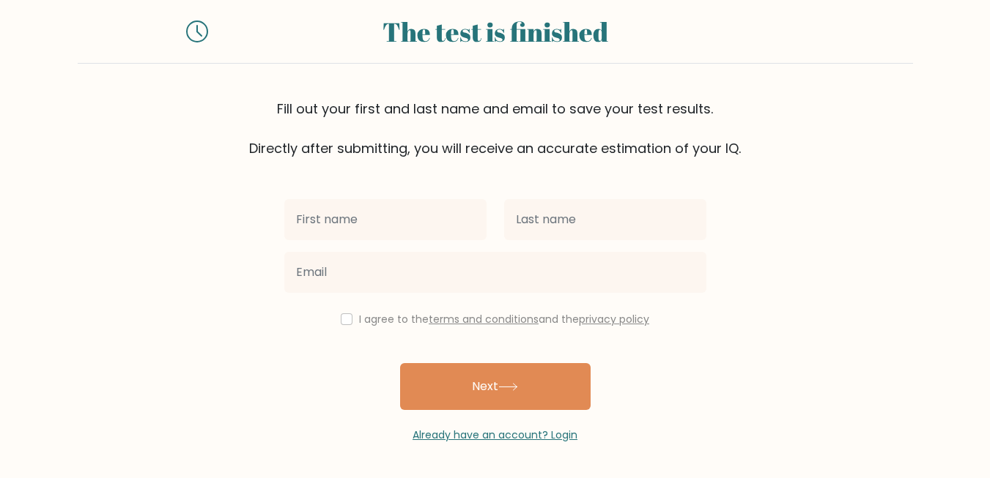
click at [352, 321] on div "I agree to the terms and conditions and the privacy policy" at bounding box center [495, 320] width 440 height 18
click at [348, 316] on input "checkbox" at bounding box center [347, 320] width 12 height 12
checkbox input "true"
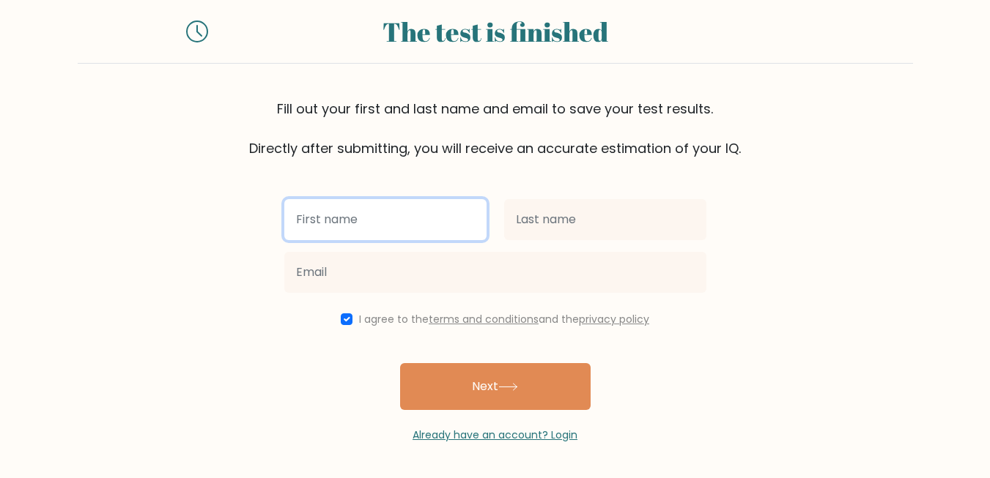
click at [374, 226] on input "text" at bounding box center [385, 219] width 202 height 41
click at [404, 222] on input "K" at bounding box center [385, 219] width 202 height 41
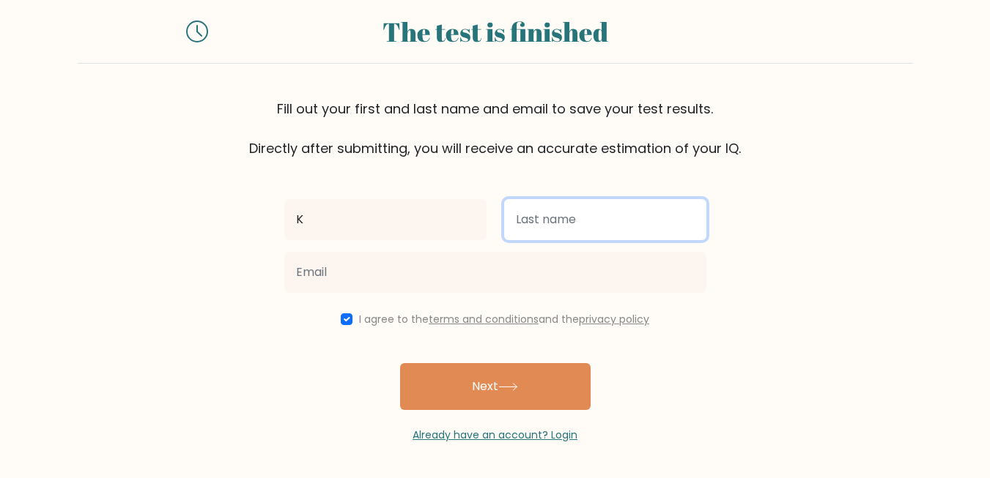
click at [603, 221] on input "text" at bounding box center [605, 219] width 202 height 41
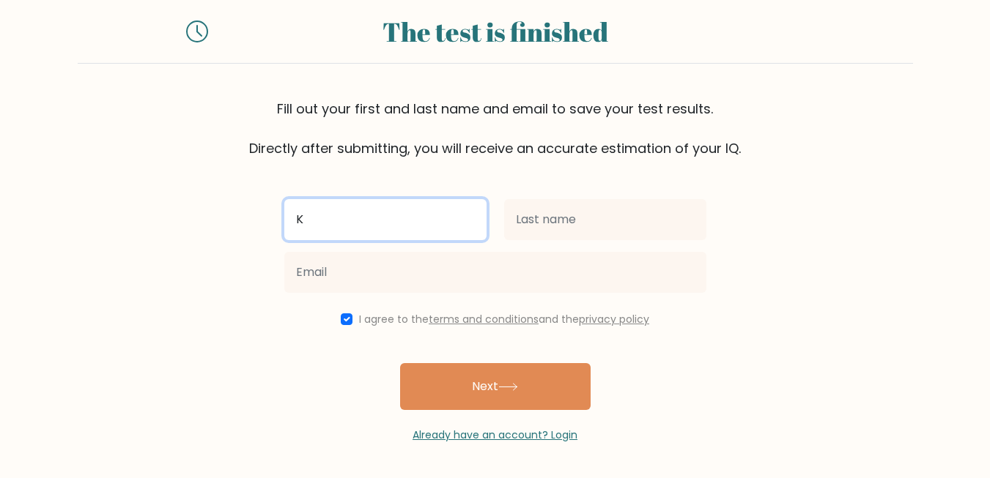
click at [442, 210] on input "K" at bounding box center [385, 219] width 202 height 41
type input "[PERSON_NAME]"
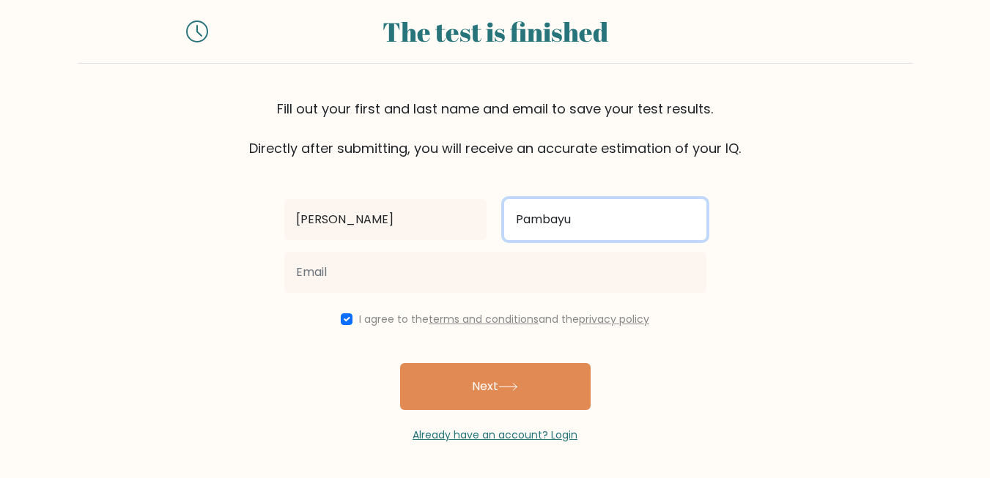
type input "Pambayun"
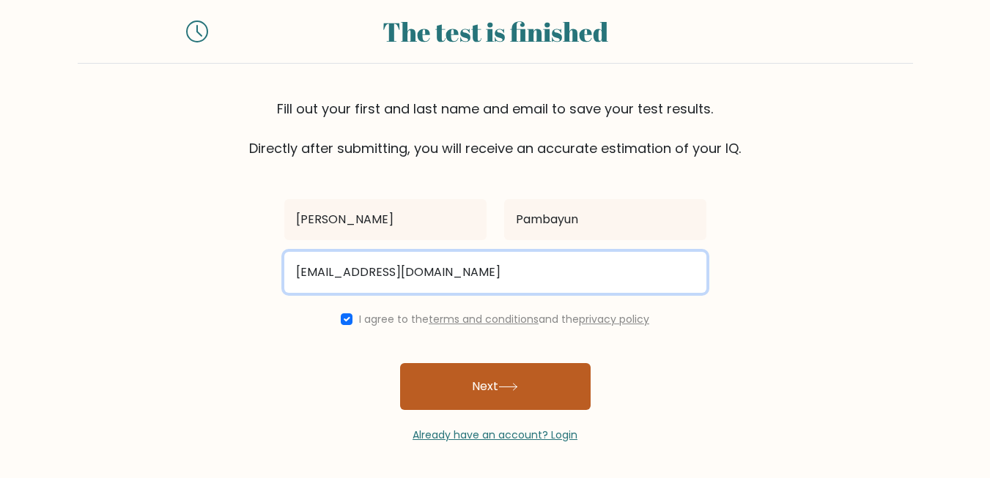
type input "kap.bayu11@gmail.com"
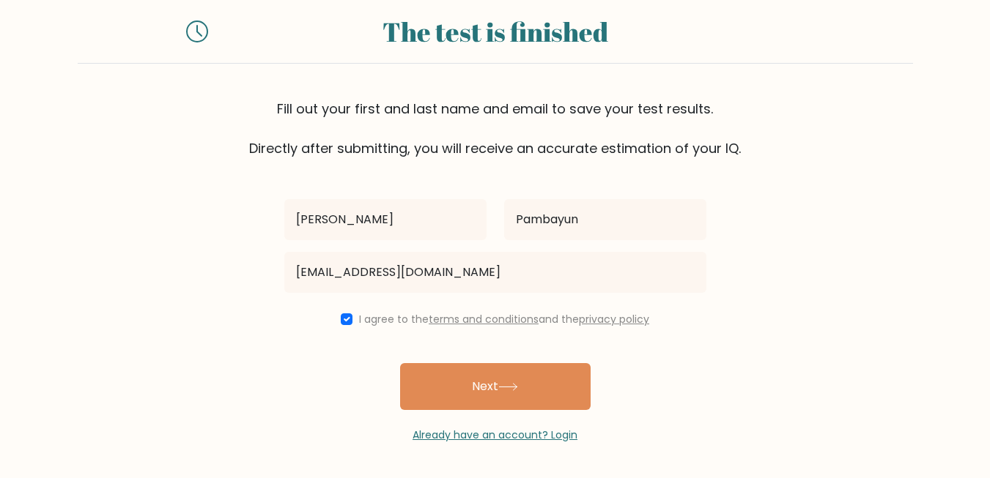
click at [518, 395] on button "Next" at bounding box center [495, 386] width 190 height 47
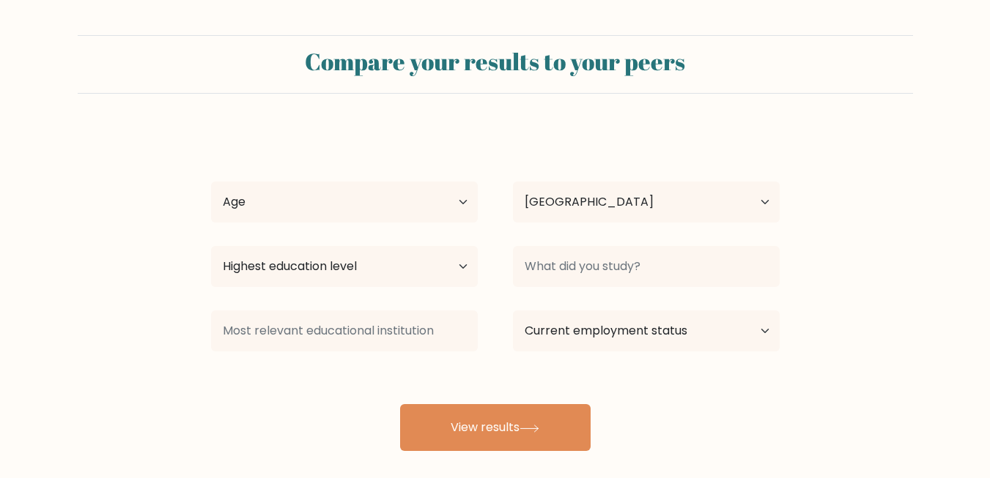
select select "ID"
click at [441, 193] on select "Age Under [DEMOGRAPHIC_DATA] [DEMOGRAPHIC_DATA] [DEMOGRAPHIC_DATA] [DEMOGRAPHIC…" at bounding box center [344, 202] width 267 height 41
select select "25_34"
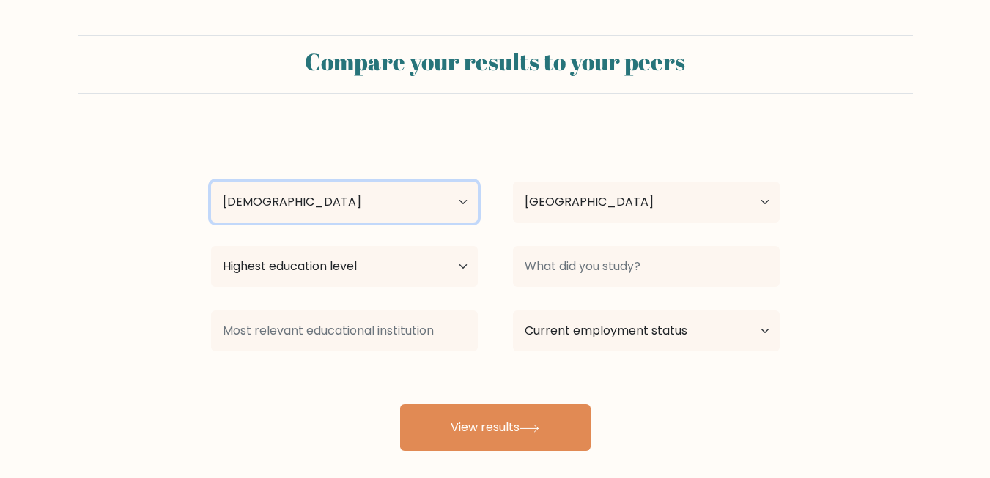
click at [211, 182] on select "Age Under [DEMOGRAPHIC_DATA] [DEMOGRAPHIC_DATA] [DEMOGRAPHIC_DATA] [DEMOGRAPHIC…" at bounding box center [344, 202] width 267 height 41
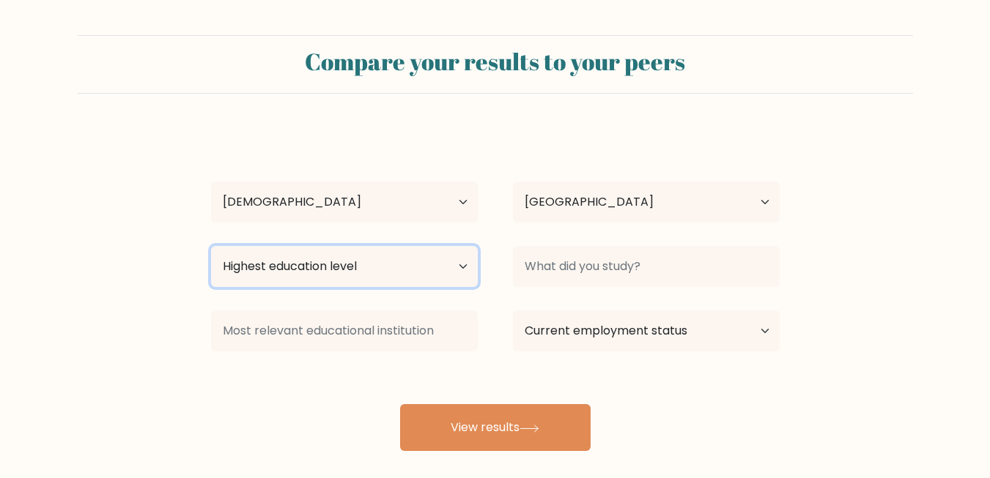
click at [390, 281] on select "Highest education level No schooling Primary Lower Secondary Upper Secondary Oc…" at bounding box center [344, 266] width 267 height 41
select select "bachelors_degree"
click at [211, 246] on select "Highest education level No schooling Primary Lower Secondary Upper Secondary Oc…" at bounding box center [344, 266] width 267 height 41
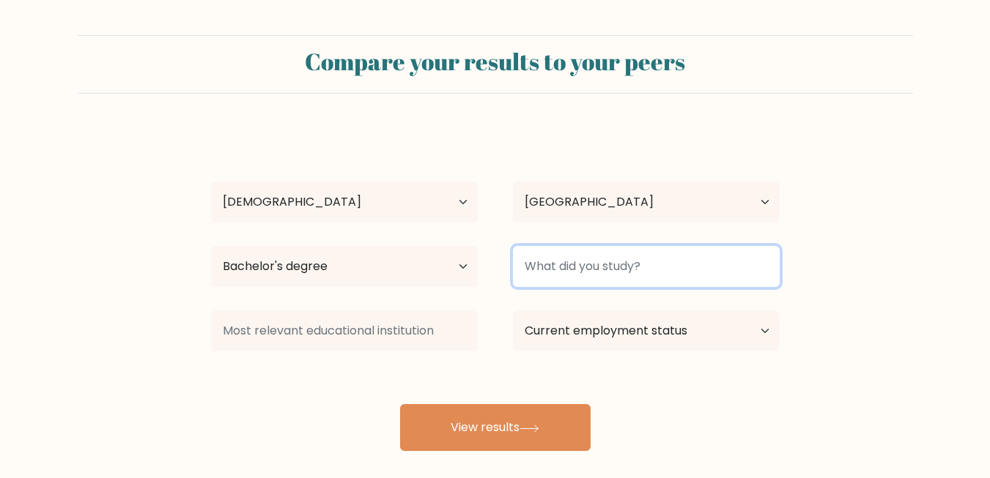
click at [601, 273] on input at bounding box center [646, 266] width 267 height 41
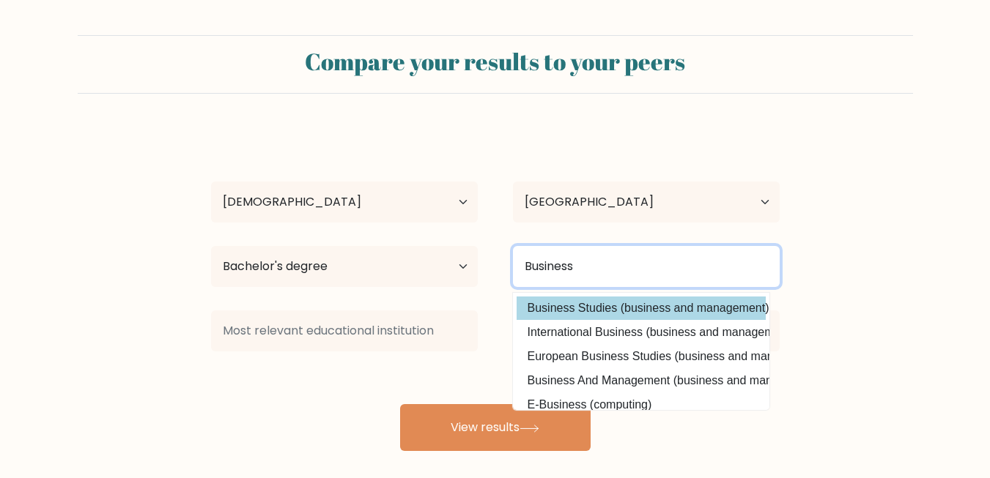
type input "Business"
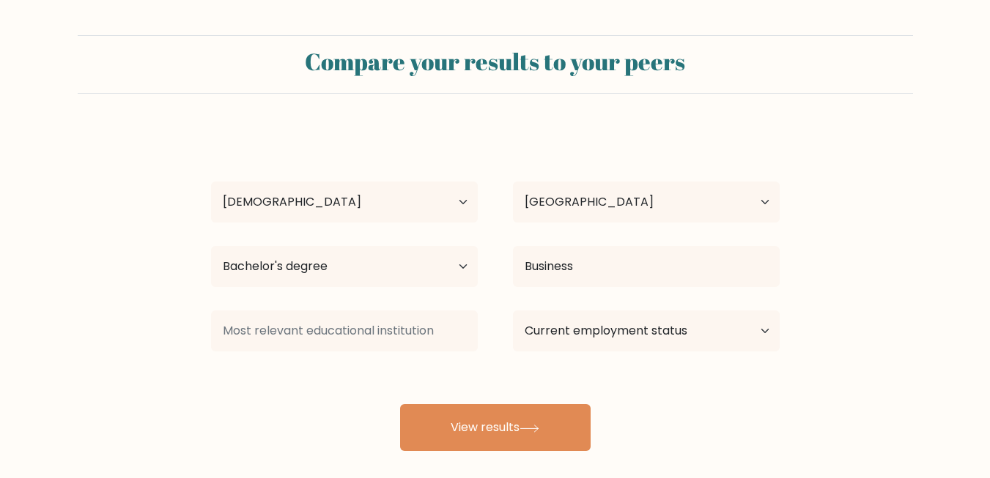
click at [618, 308] on div "[PERSON_NAME] Age Under [DEMOGRAPHIC_DATA] [DEMOGRAPHIC_DATA] [DEMOGRAPHIC_DATA…" at bounding box center [495, 290] width 586 height 322
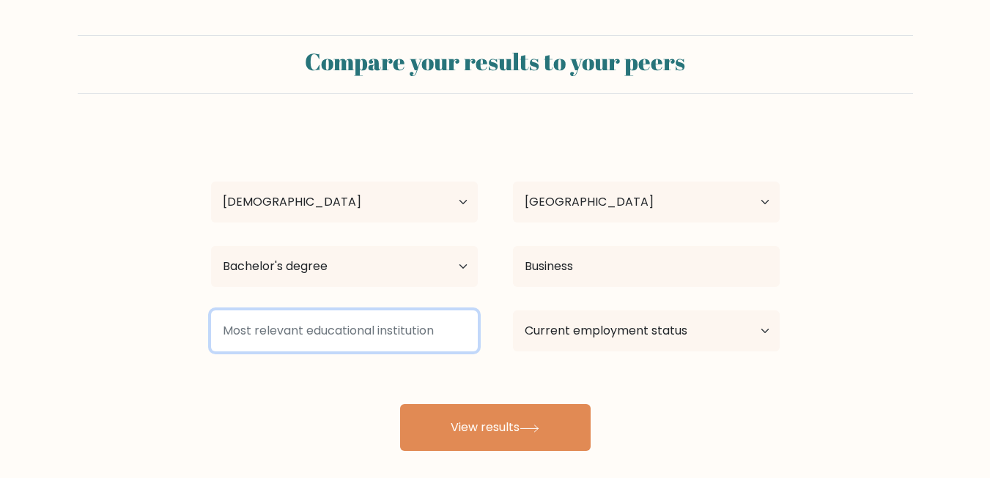
click at [374, 327] on input at bounding box center [344, 331] width 267 height 41
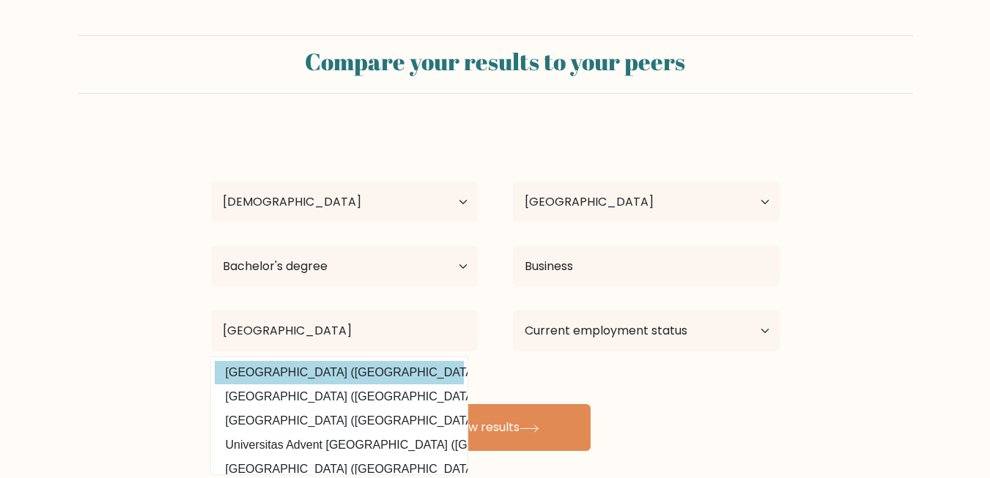
click at [370, 367] on option "Universitas Indonesia (Indonesia)" at bounding box center [339, 372] width 249 height 23
type input "[GEOGRAPHIC_DATA]"
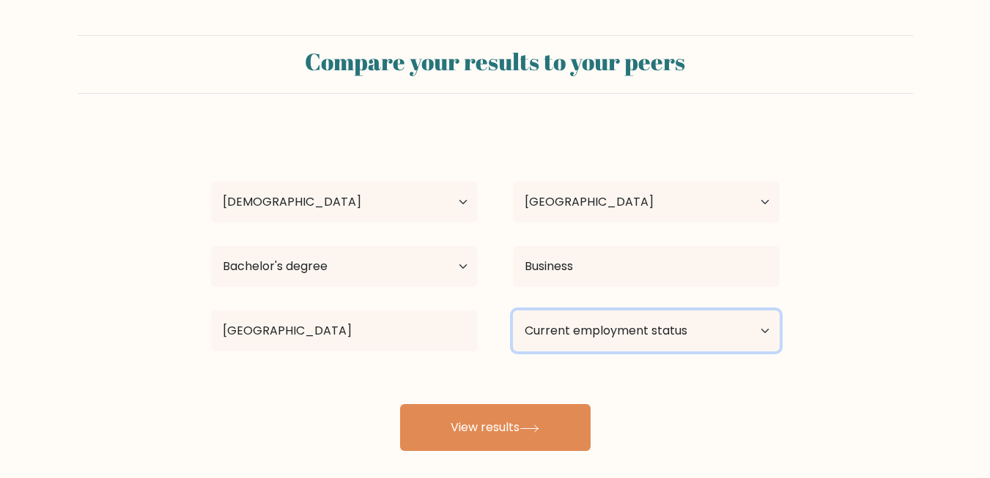
click at [645, 338] on select "Current employment status Employed Student Retired Other / prefer not to answer" at bounding box center [646, 331] width 267 height 41
select select "other"
click at [513, 311] on select "Current employment status Employed Student Retired Other / prefer not to answer" at bounding box center [646, 331] width 267 height 41
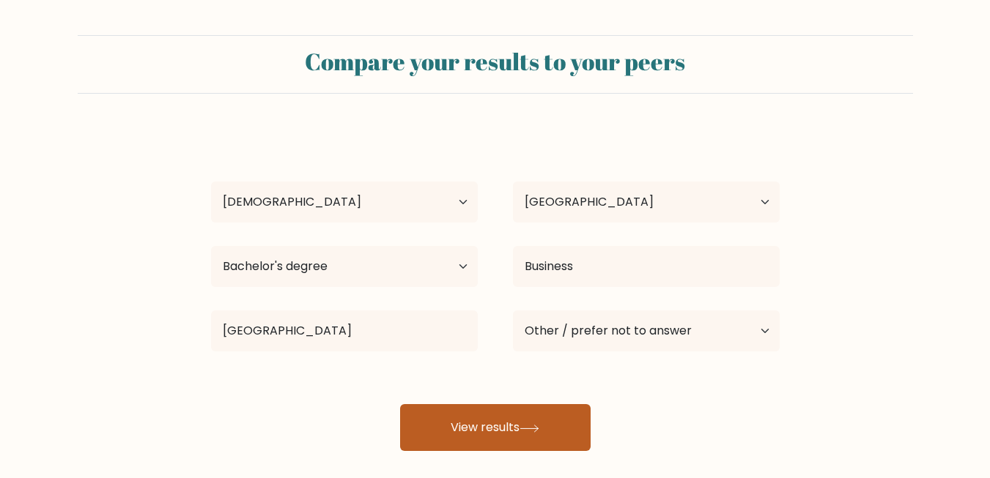
click at [481, 423] on button "View results" at bounding box center [495, 427] width 190 height 47
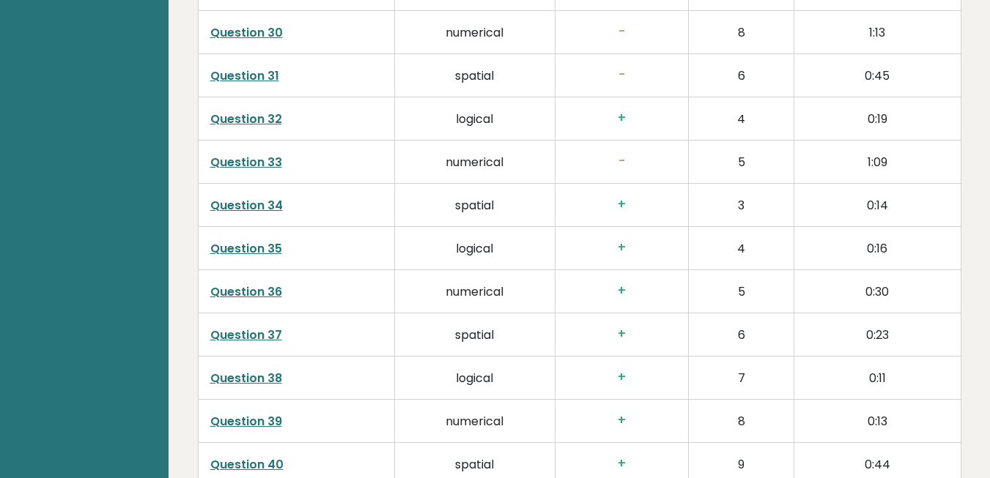
scroll to position [3609, 0]
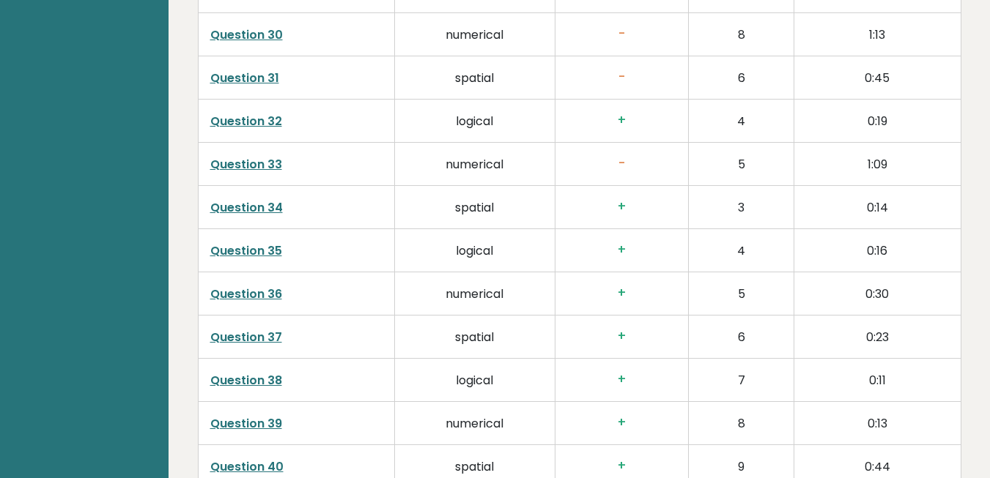
click at [626, 156] on h3 "-" at bounding box center [621, 163] width 109 height 15
click at [265, 156] on link "Question 33" at bounding box center [246, 164] width 72 height 17
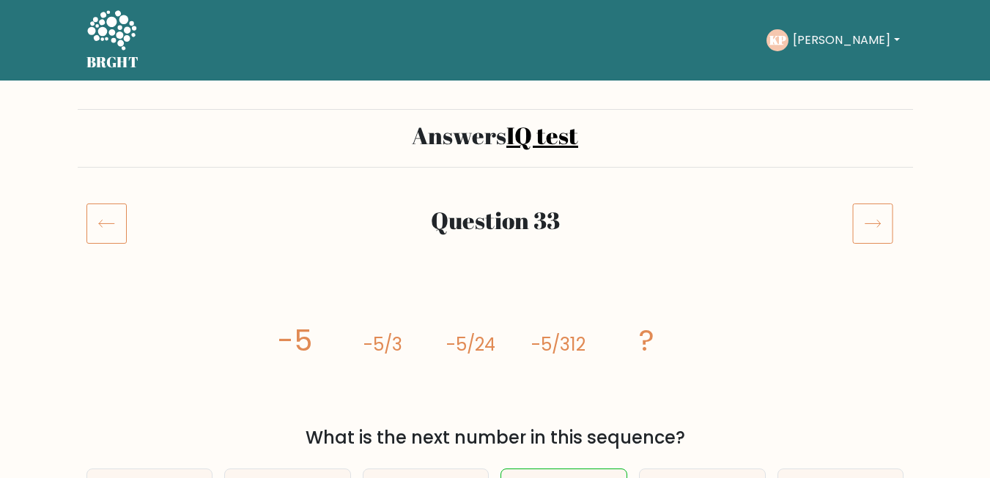
click at [835, 45] on button "[PERSON_NAME]" at bounding box center [845, 40] width 115 height 19
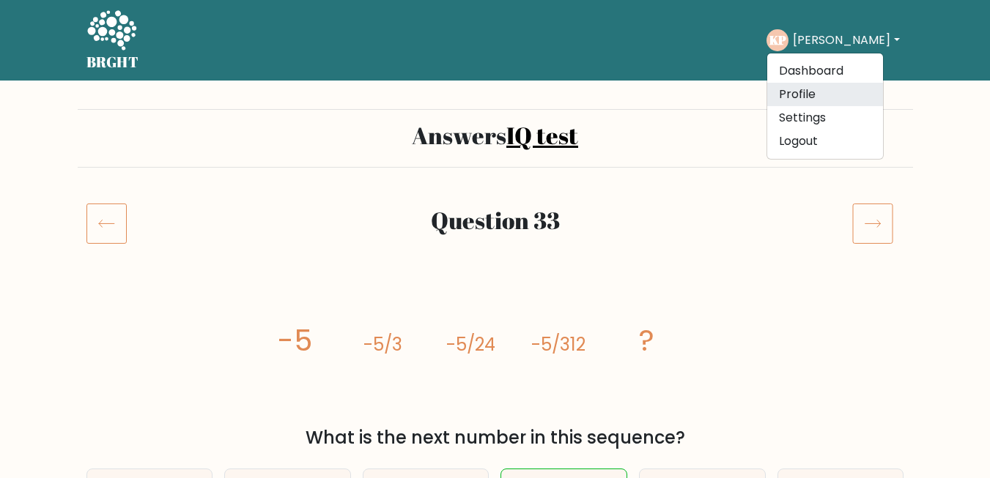
click at [838, 91] on link "Profile" at bounding box center [825, 94] width 116 height 23
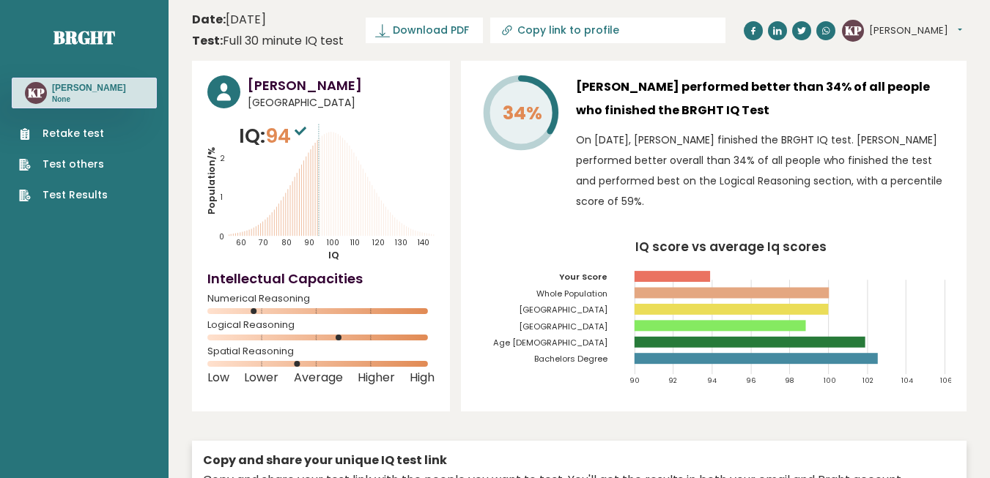
click at [85, 141] on link "Retake test" at bounding box center [63, 133] width 89 height 15
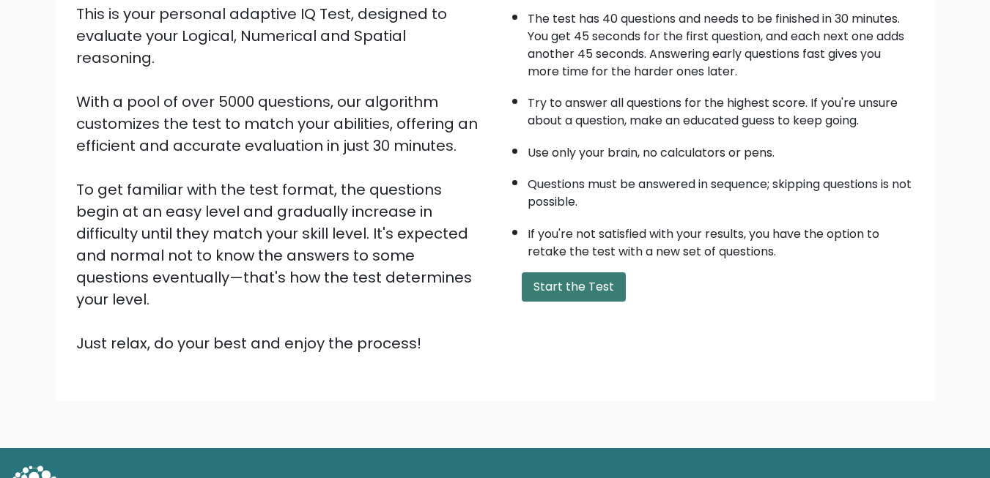
scroll to position [193, 0]
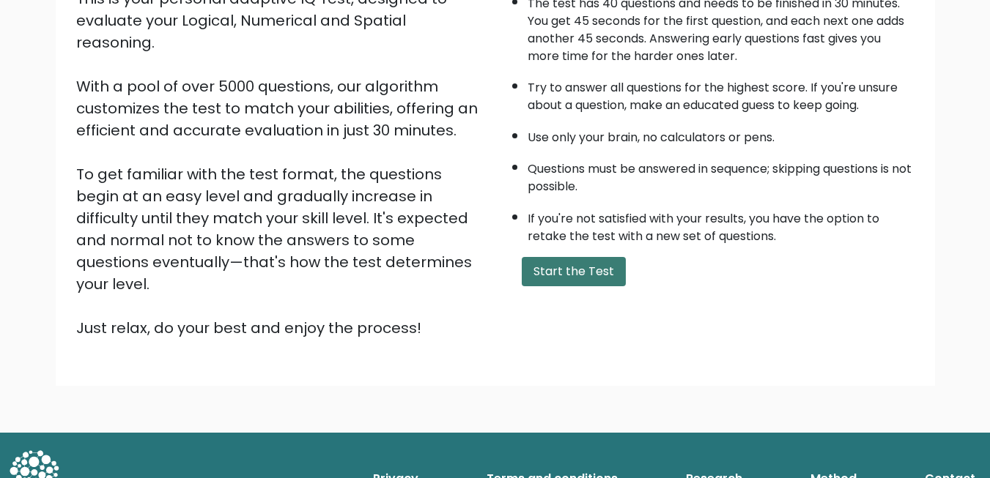
click at [579, 281] on button "Start the Test" at bounding box center [574, 271] width 104 height 29
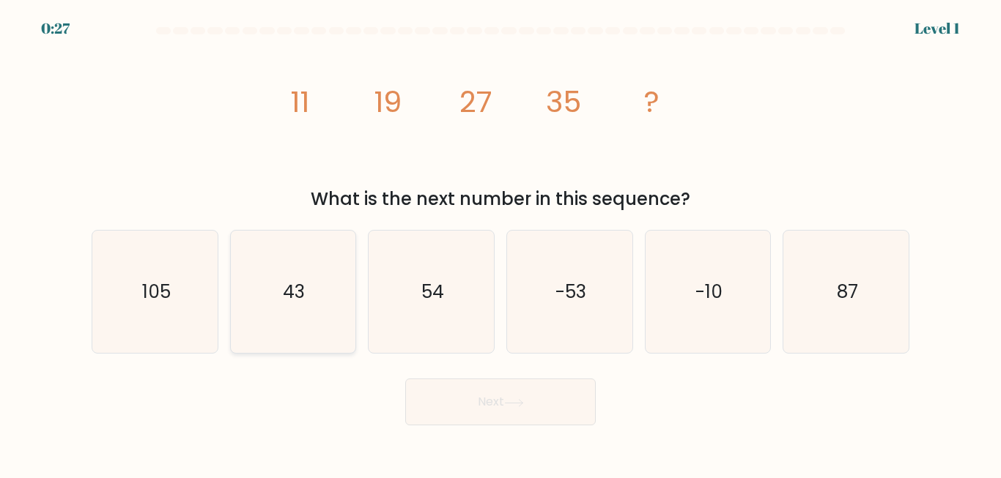
click at [278, 302] on icon "43" at bounding box center [292, 292] width 122 height 122
click at [500, 243] on input "b. 43" at bounding box center [500, 242] width 1 height 4
radio input "true"
click at [451, 396] on button "Next" at bounding box center [500, 402] width 190 height 47
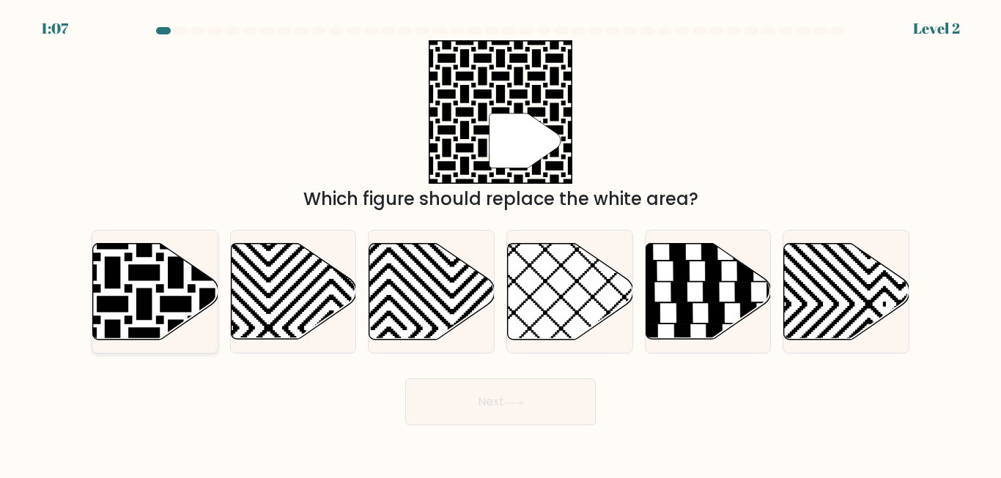
click at [134, 286] on icon at bounding box center [155, 292] width 125 height 96
click at [500, 243] on input "a." at bounding box center [500, 242] width 1 height 4
radio input "true"
click at [533, 402] on button "Next" at bounding box center [500, 402] width 190 height 47
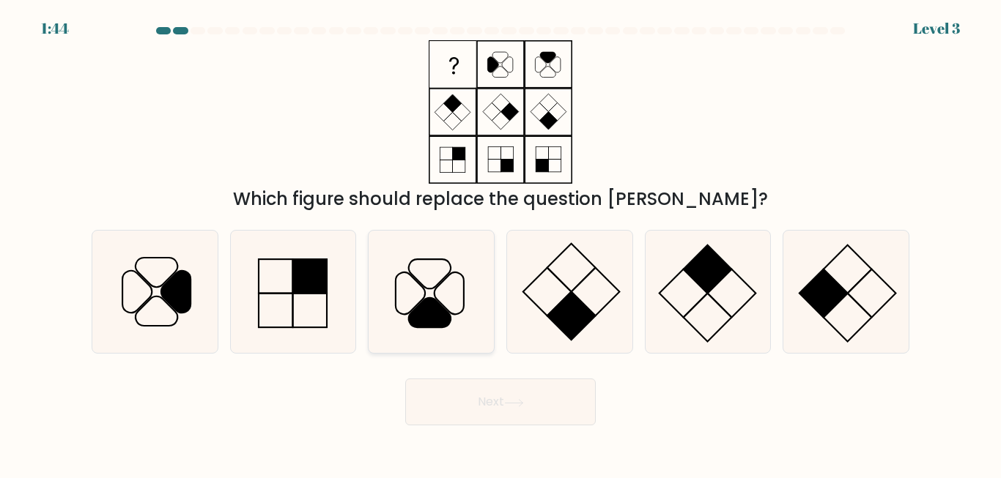
click at [451, 320] on icon at bounding box center [430, 312] width 42 height 29
click at [500, 243] on input "c." at bounding box center [500, 242] width 1 height 4
radio input "true"
click at [508, 402] on icon at bounding box center [514, 403] width 20 height 8
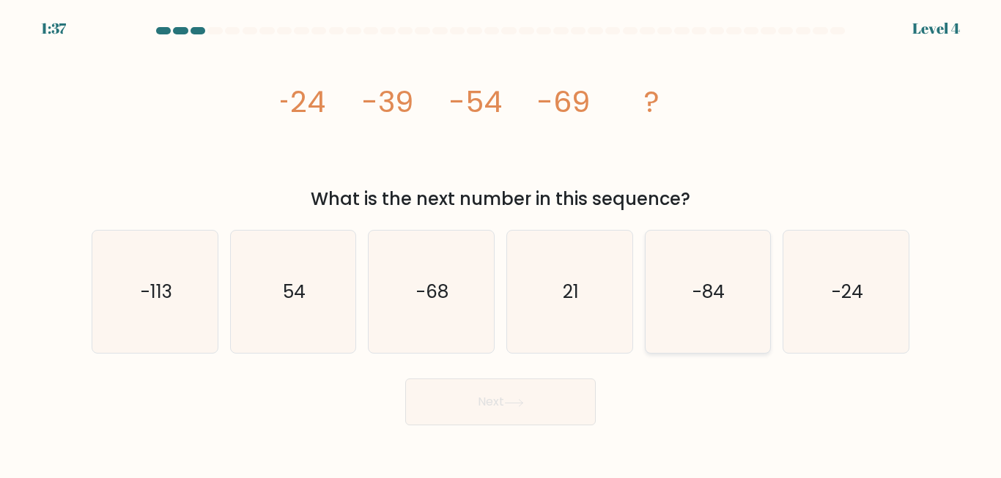
click at [730, 292] on icon "-84" at bounding box center [707, 292] width 122 height 122
click at [501, 243] on input "e. -84" at bounding box center [500, 242] width 1 height 4
radio input "true"
click at [520, 394] on button "Next" at bounding box center [500, 402] width 190 height 47
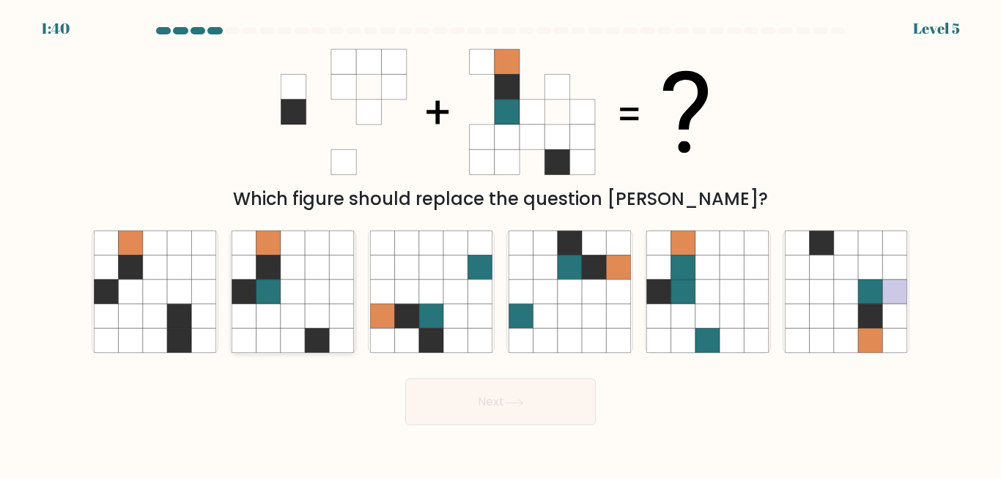
click at [322, 256] on icon at bounding box center [317, 268] width 24 height 24
click at [500, 243] on input "b." at bounding box center [500, 242] width 1 height 4
radio input "true"
click at [322, 256] on icon at bounding box center [317, 243] width 24 height 24
click at [500, 243] on input "b." at bounding box center [500, 242] width 1 height 4
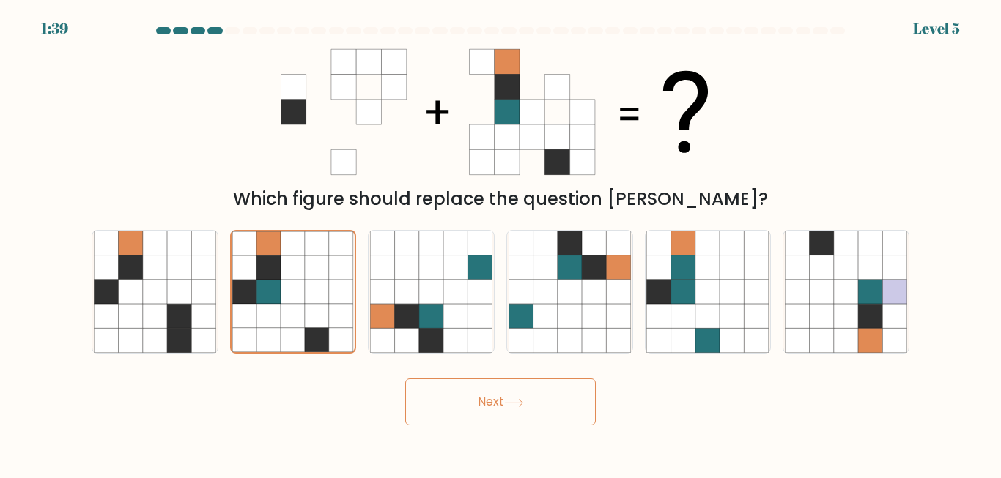
click at [487, 400] on button "Next" at bounding box center [500, 402] width 190 height 47
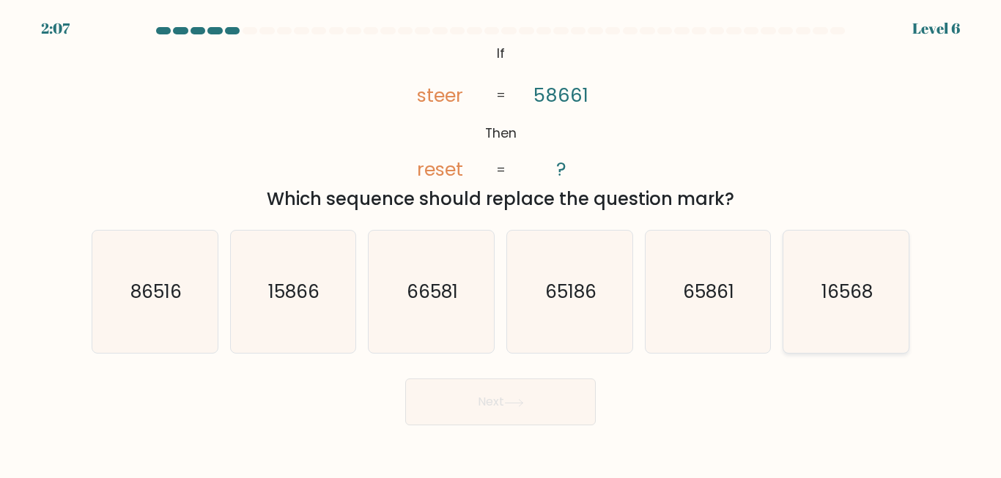
click at [837, 302] on text "16568" at bounding box center [846, 292] width 51 height 26
click at [501, 243] on input "f. 16568" at bounding box center [500, 242] width 1 height 4
radio input "true"
click at [466, 414] on button "Next" at bounding box center [500, 402] width 190 height 47
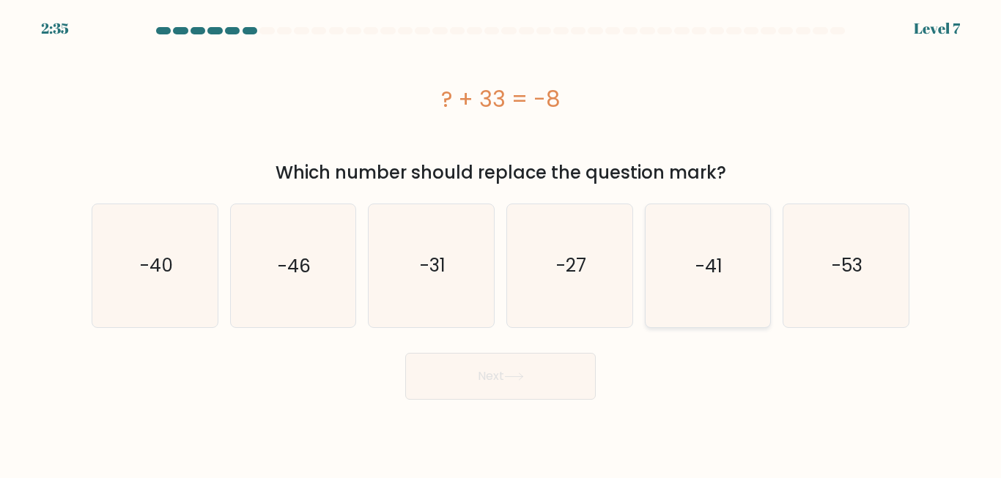
click at [700, 273] on text "-41" at bounding box center [708, 266] width 27 height 26
click at [501, 243] on input "e. -41" at bounding box center [500, 242] width 1 height 4
radio input "true"
click at [516, 373] on icon at bounding box center [514, 377] width 20 height 8
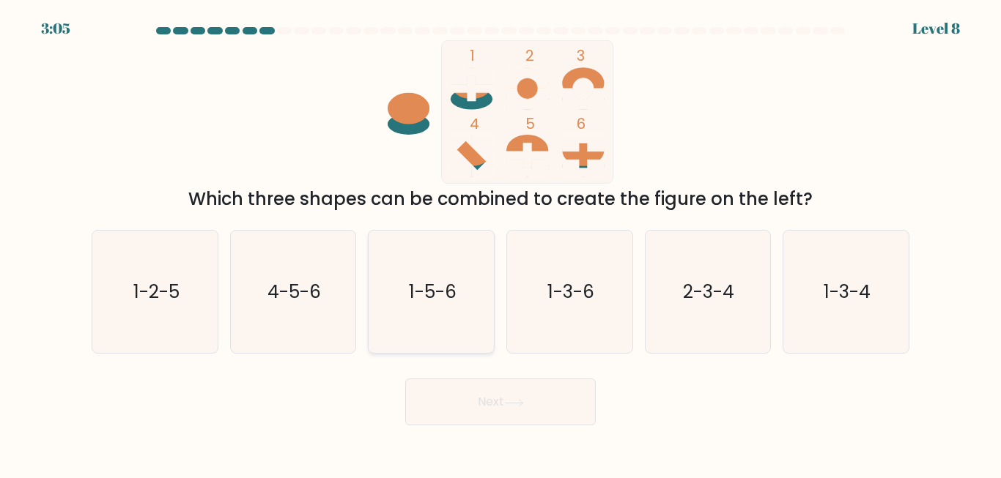
click at [436, 297] on text "1-5-6" at bounding box center [433, 292] width 48 height 26
click at [500, 243] on input "c. 1-5-6" at bounding box center [500, 242] width 1 height 4
radio input "true"
click at [561, 401] on button "Next" at bounding box center [500, 402] width 190 height 47
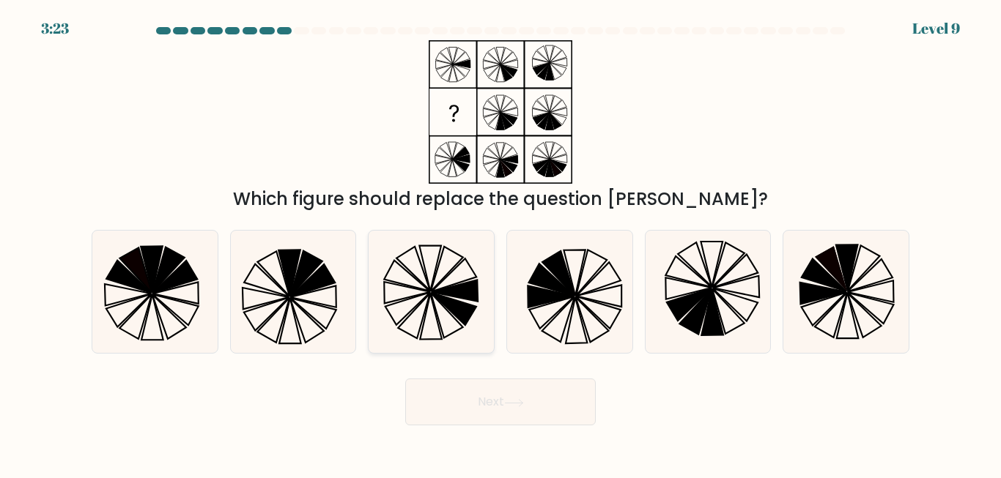
click at [450, 276] on icon at bounding box center [431, 292] width 122 height 122
click at [500, 243] on input "c." at bounding box center [500, 242] width 1 height 4
radio input "true"
click at [450, 276] on icon at bounding box center [431, 291] width 121 height 121
click at [500, 243] on input "c." at bounding box center [500, 242] width 1 height 4
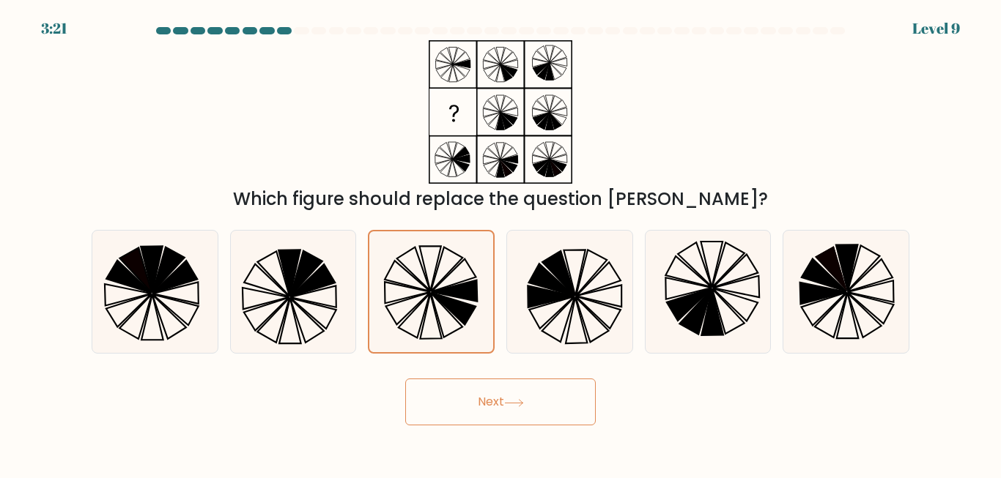
click at [528, 402] on button "Next" at bounding box center [500, 402] width 190 height 47
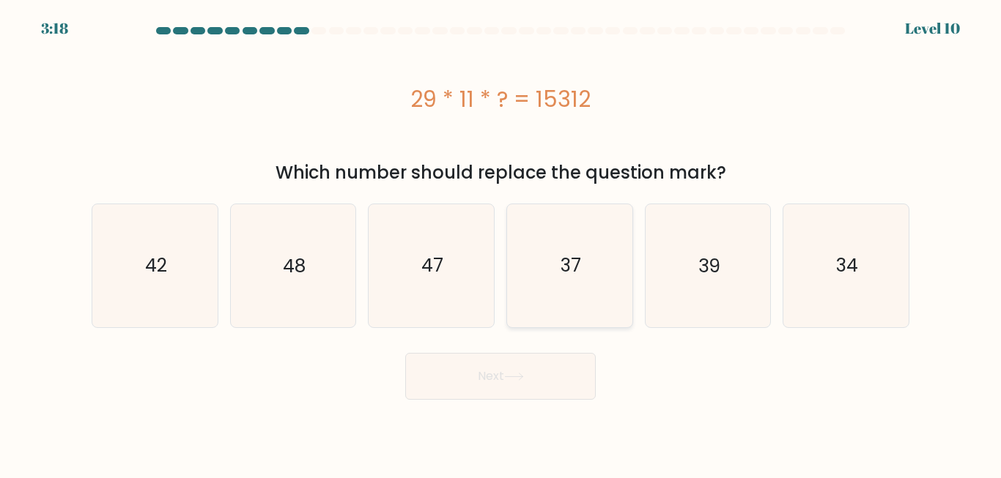
click at [557, 280] on icon "37" at bounding box center [569, 265] width 122 height 122
click at [501, 243] on input "d. 37" at bounding box center [500, 242] width 1 height 4
radio input "true"
click at [311, 273] on icon "48" at bounding box center [292, 265] width 122 height 122
click at [500, 243] on input "b. 48" at bounding box center [500, 242] width 1 height 4
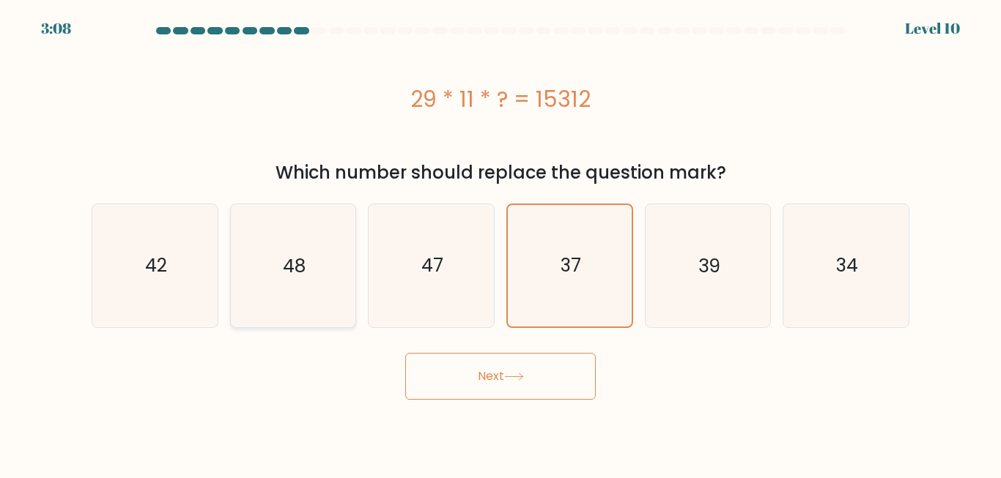
radio input "true"
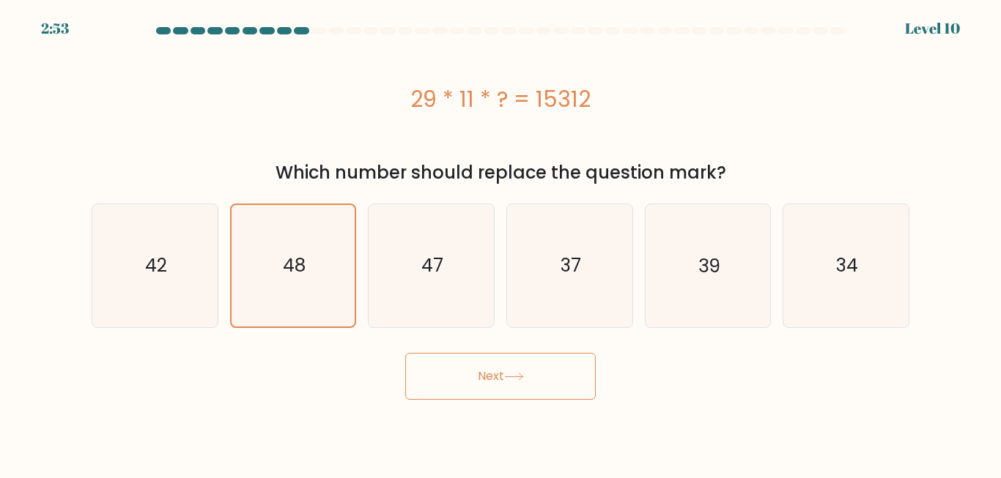
click at [507, 372] on button "Next" at bounding box center [500, 376] width 190 height 47
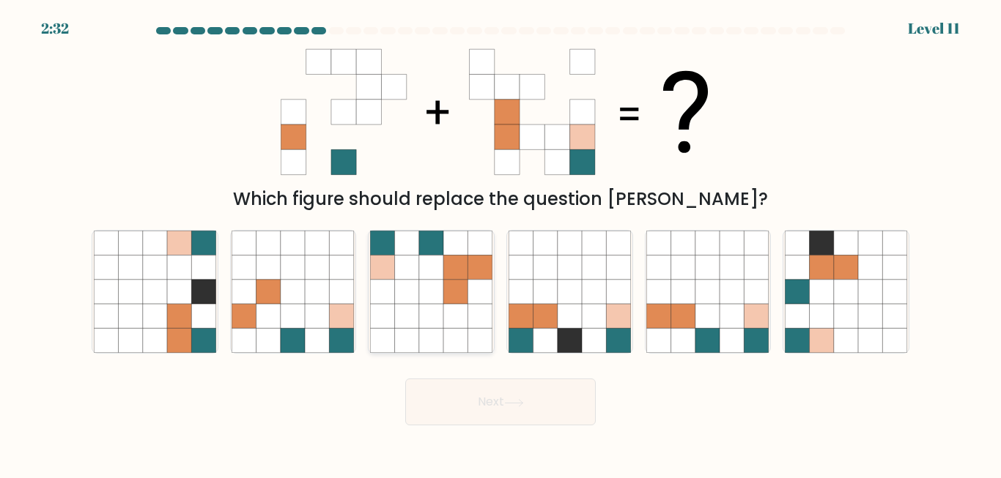
click at [399, 286] on icon at bounding box center [407, 292] width 24 height 24
click at [500, 243] on input "c." at bounding box center [500, 242] width 1 height 4
radio input "true"
click at [491, 414] on button "Next" at bounding box center [500, 402] width 190 height 47
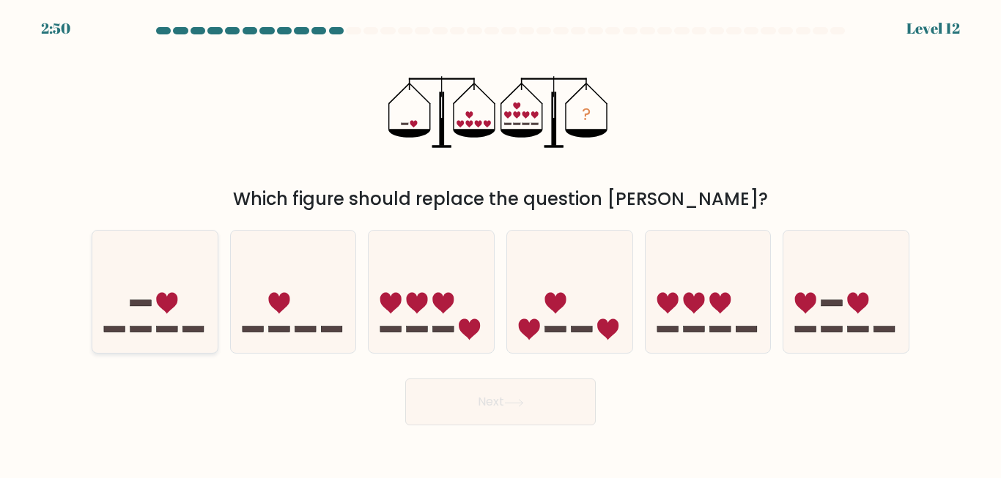
click at [159, 285] on icon at bounding box center [154, 291] width 125 height 103
click at [500, 243] on input "a." at bounding box center [500, 242] width 1 height 4
radio input "true"
click at [478, 406] on button "Next" at bounding box center [500, 402] width 190 height 47
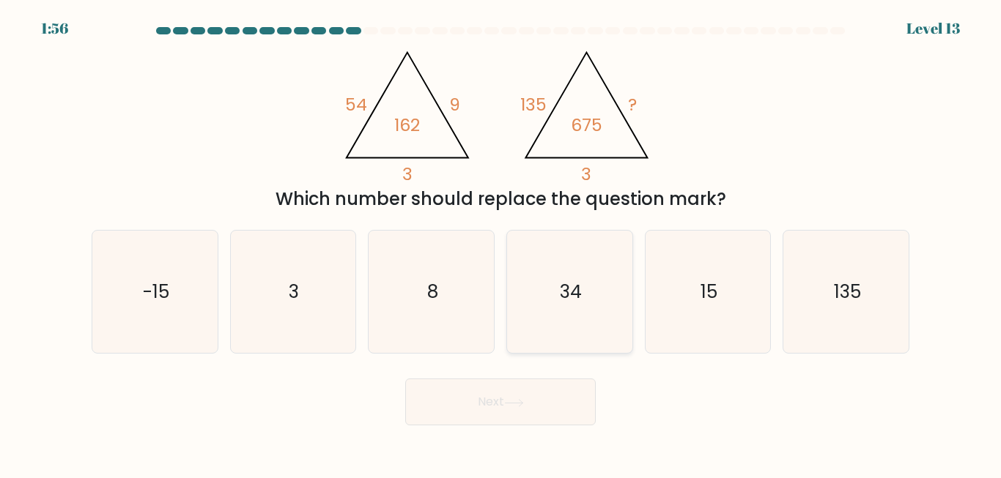
click at [590, 300] on icon "34" at bounding box center [569, 292] width 122 height 122
click at [501, 243] on input "d. 34" at bounding box center [500, 242] width 1 height 4
radio input "true"
click at [590, 300] on icon "34" at bounding box center [569, 291] width 121 height 121
click at [501, 243] on input "d. 34" at bounding box center [500, 242] width 1 height 4
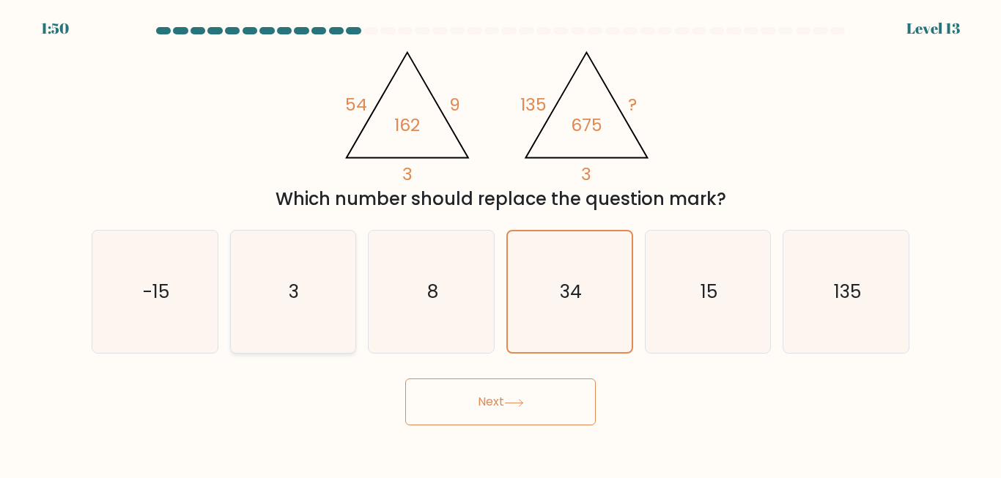
click at [322, 296] on icon "3" at bounding box center [292, 292] width 122 height 122
click at [500, 243] on input "b. 3" at bounding box center [500, 242] width 1 height 4
radio input "true"
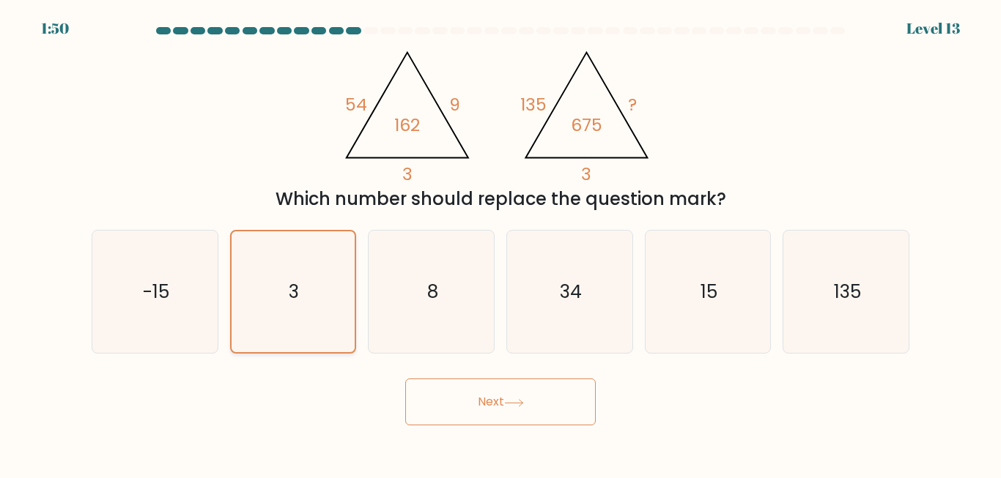
click at [322, 296] on icon "3" at bounding box center [292, 291] width 121 height 121
click at [500, 243] on input "b. 3" at bounding box center [500, 242] width 1 height 4
click at [434, 304] on text "8" at bounding box center [432, 292] width 11 height 26
click at [500, 243] on input "c. 8" at bounding box center [500, 242] width 1 height 4
radio input "true"
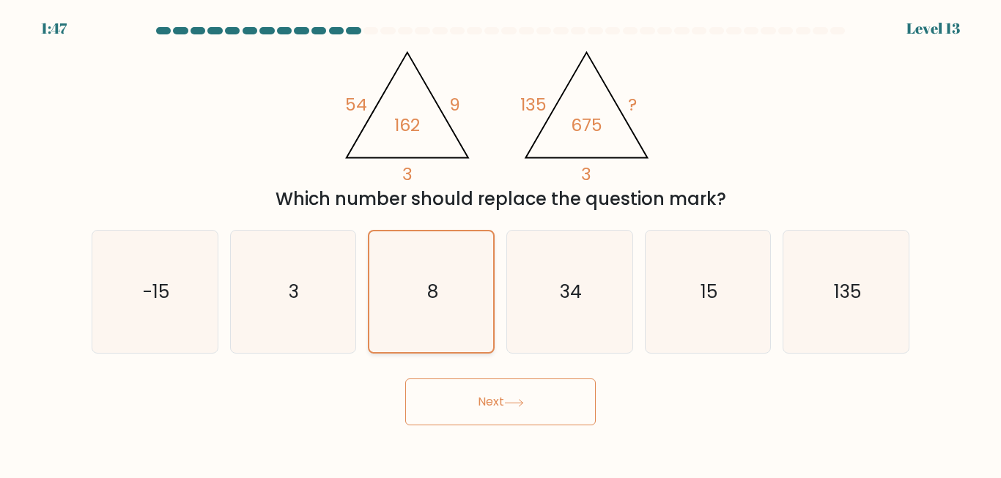
click at [434, 304] on text "8" at bounding box center [432, 292] width 11 height 26
click at [500, 243] on input "c. 8" at bounding box center [500, 242] width 1 height 4
click at [712, 308] on icon "15" at bounding box center [707, 292] width 122 height 122
click at [501, 243] on input "e. 15" at bounding box center [500, 242] width 1 height 4
radio input "true"
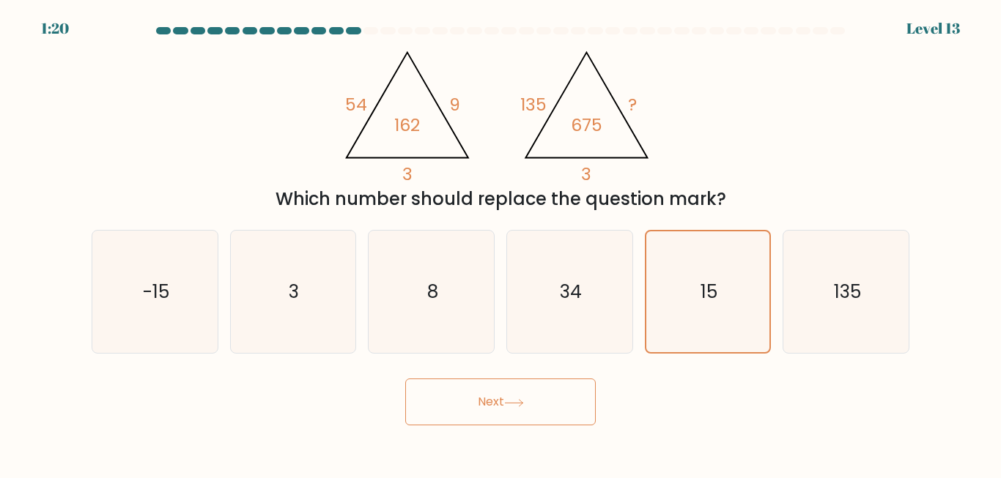
click at [565, 404] on button "Next" at bounding box center [500, 402] width 190 height 47
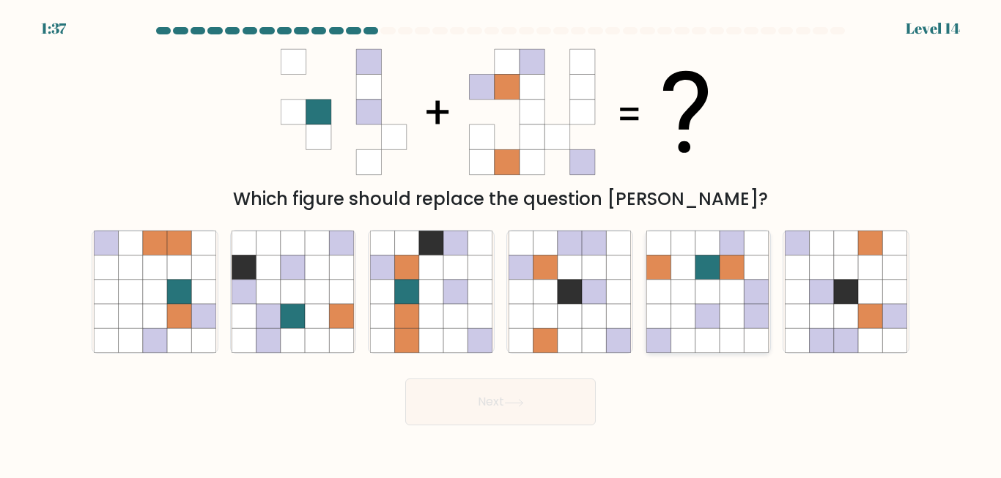
click at [720, 311] on icon at bounding box center [732, 316] width 24 height 24
click at [501, 243] on input "e." at bounding box center [500, 242] width 1 height 4
radio input "true"
click at [539, 394] on button "Next" at bounding box center [500, 402] width 190 height 47
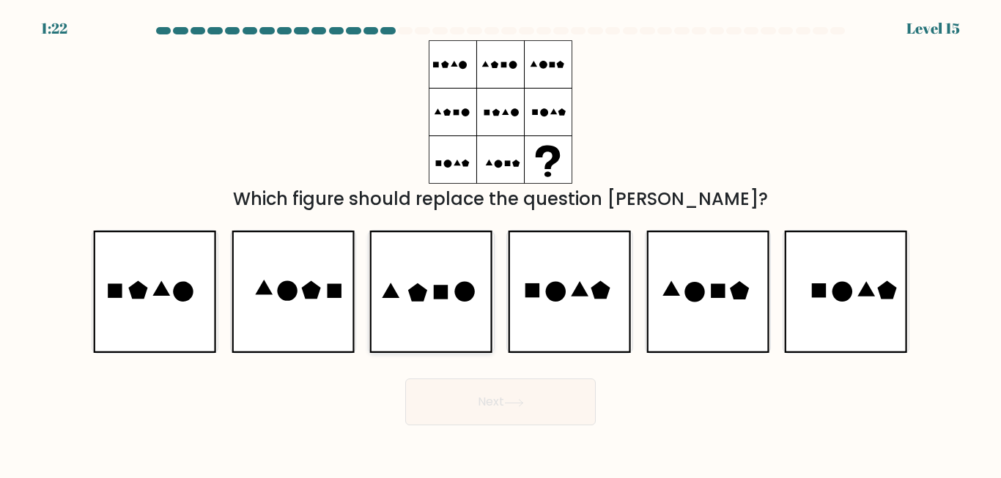
click at [439, 310] on icon at bounding box center [430, 292] width 123 height 122
click at [500, 243] on input "c." at bounding box center [500, 242] width 1 height 4
radio input "true"
click at [486, 381] on button "Next" at bounding box center [500, 402] width 190 height 47
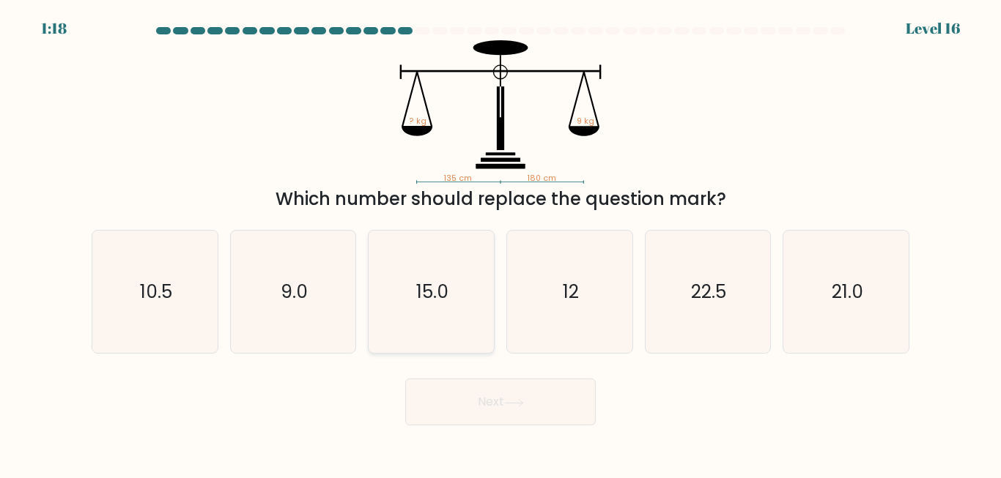
click at [405, 290] on icon "15.0" at bounding box center [431, 292] width 122 height 122
click at [500, 243] on input "c. 15.0" at bounding box center [500, 242] width 1 height 4
radio input "true"
click at [467, 404] on button "Next" at bounding box center [500, 402] width 190 height 47
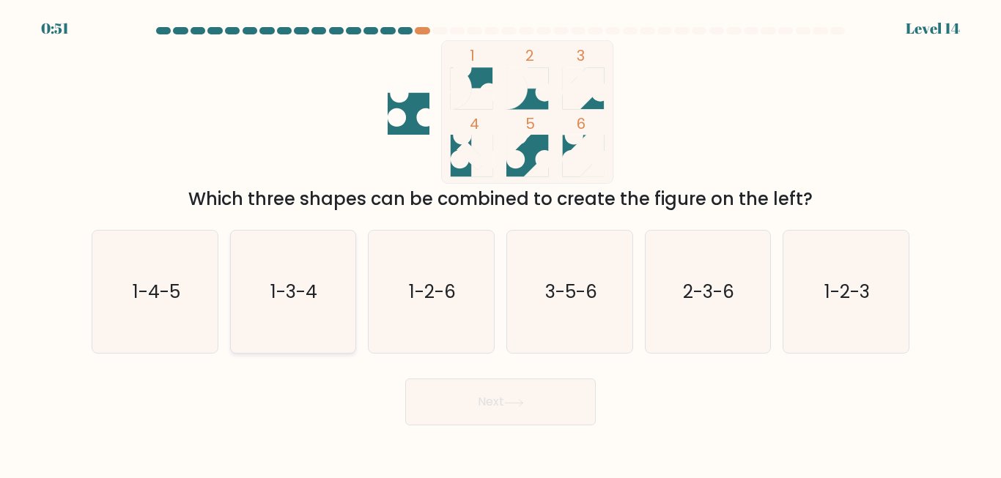
click at [306, 282] on text "1-3-4" at bounding box center [294, 292] width 47 height 26
click at [500, 243] on input "b. 1-3-4" at bounding box center [500, 242] width 1 height 4
radio input "true"
click at [500, 412] on button "Next" at bounding box center [500, 402] width 190 height 47
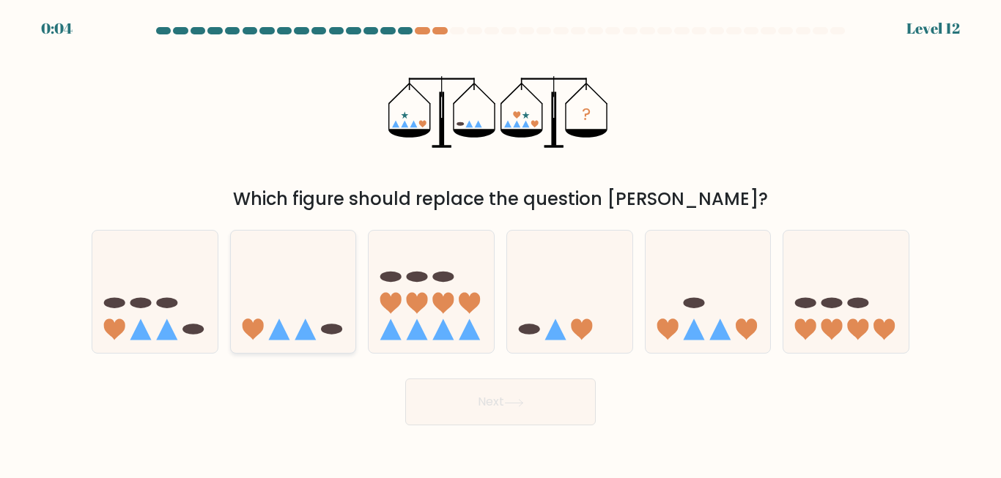
click at [308, 308] on icon at bounding box center [293, 291] width 125 height 103
click at [500, 243] on input "b." at bounding box center [500, 242] width 1 height 4
radio input "true"
click at [475, 396] on button "Next" at bounding box center [500, 402] width 190 height 47
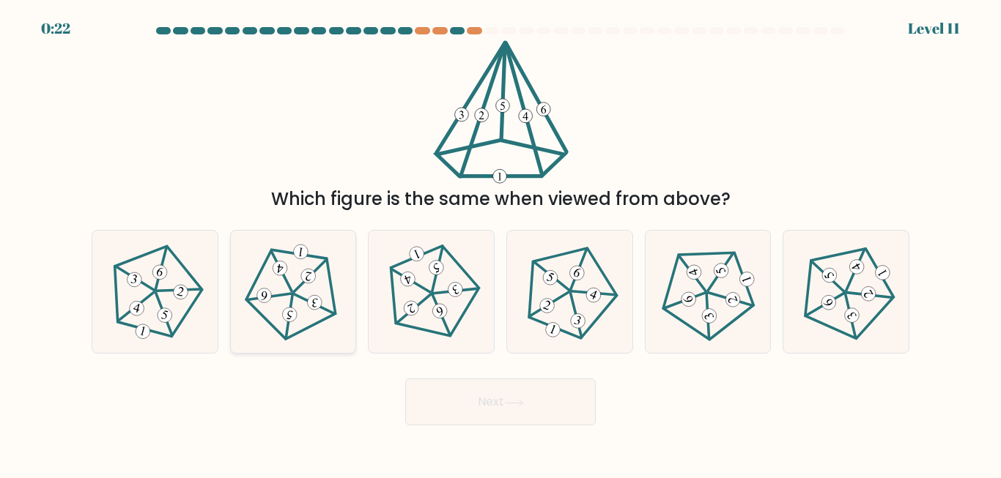
click at [316, 305] on 754 at bounding box center [314, 302] width 16 height 16
click at [500, 243] on input "b." at bounding box center [500, 242] width 1 height 4
radio input "true"
click at [470, 398] on button "Next" at bounding box center [500, 402] width 190 height 47
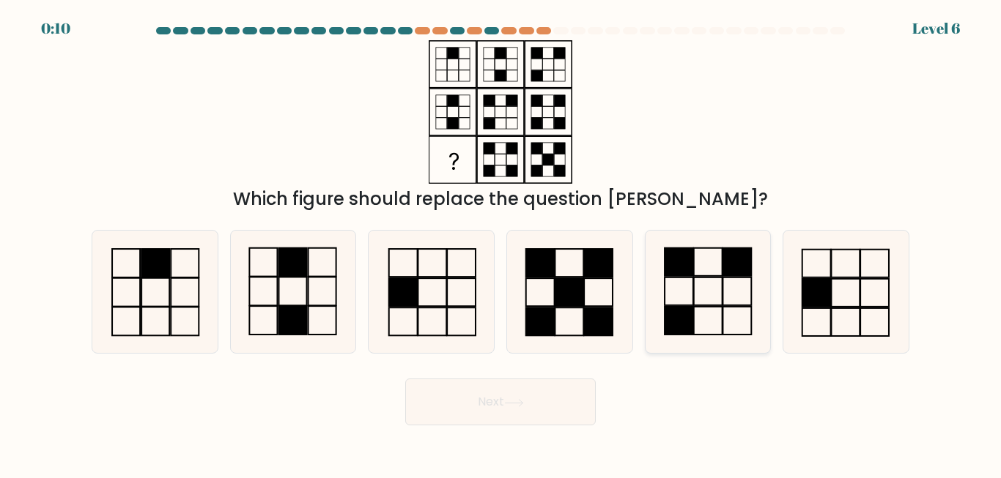
click at [725, 311] on icon at bounding box center [707, 292] width 122 height 122
click at [501, 243] on input "e." at bounding box center [500, 242] width 1 height 4
radio input "true"
click at [514, 407] on button "Next" at bounding box center [500, 402] width 190 height 47
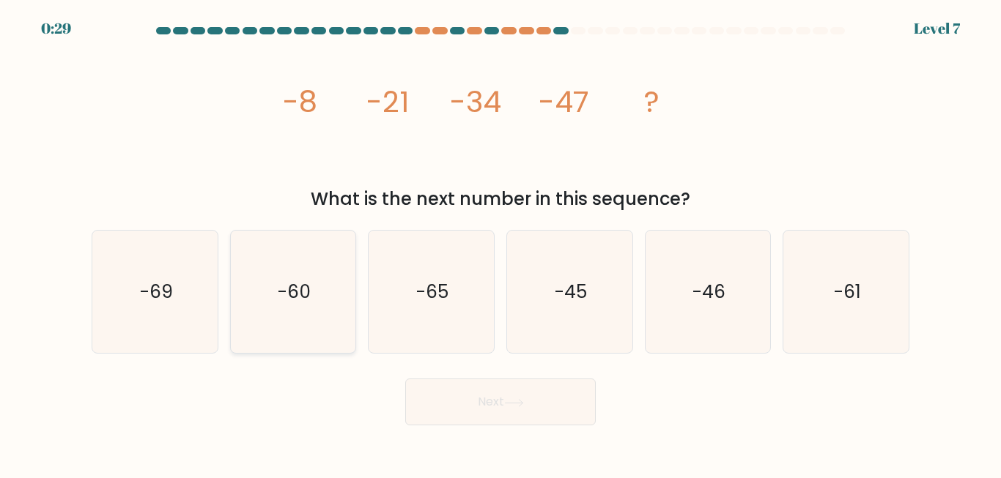
click at [314, 303] on icon "-60" at bounding box center [292, 292] width 122 height 122
click at [500, 243] on input "b. -60" at bounding box center [500, 242] width 1 height 4
radio input "true"
click at [440, 403] on button "Next" at bounding box center [500, 402] width 190 height 47
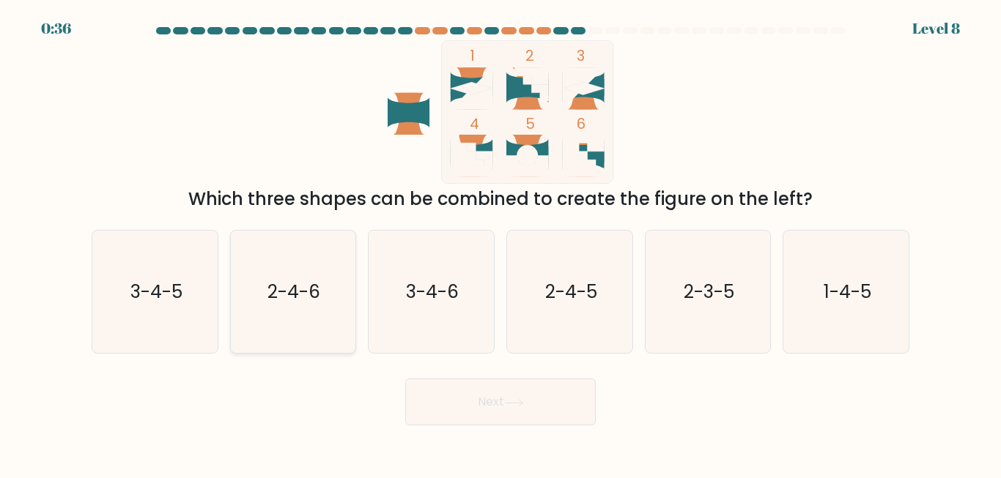
click at [297, 276] on icon "2-4-6" at bounding box center [292, 292] width 122 height 122
click at [500, 243] on input "b. 2-4-6" at bounding box center [500, 242] width 1 height 4
radio input "true"
click at [478, 407] on button "Next" at bounding box center [500, 402] width 190 height 47
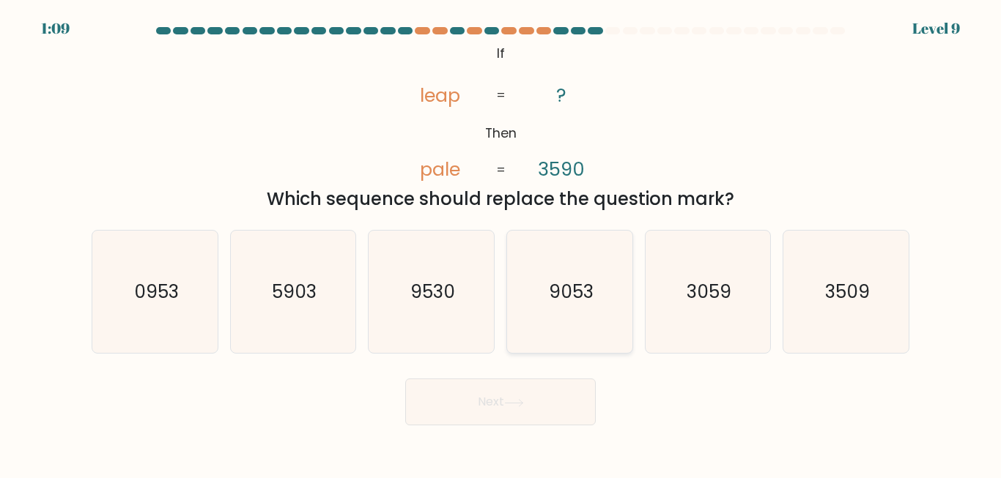
click at [566, 290] on text "9053" at bounding box center [570, 292] width 45 height 26
click at [501, 243] on input "d. 9053" at bounding box center [500, 242] width 1 height 4
radio input "true"
click at [524, 412] on button "Next" at bounding box center [500, 402] width 190 height 47
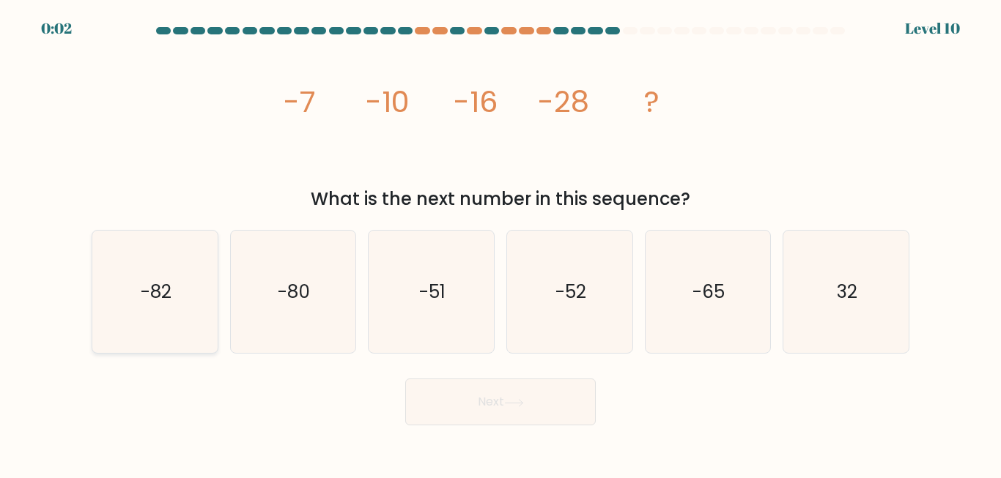
click at [201, 301] on icon "-82" at bounding box center [155, 292] width 122 height 122
click at [500, 243] on input "a. -82" at bounding box center [500, 242] width 1 height 4
radio input "true"
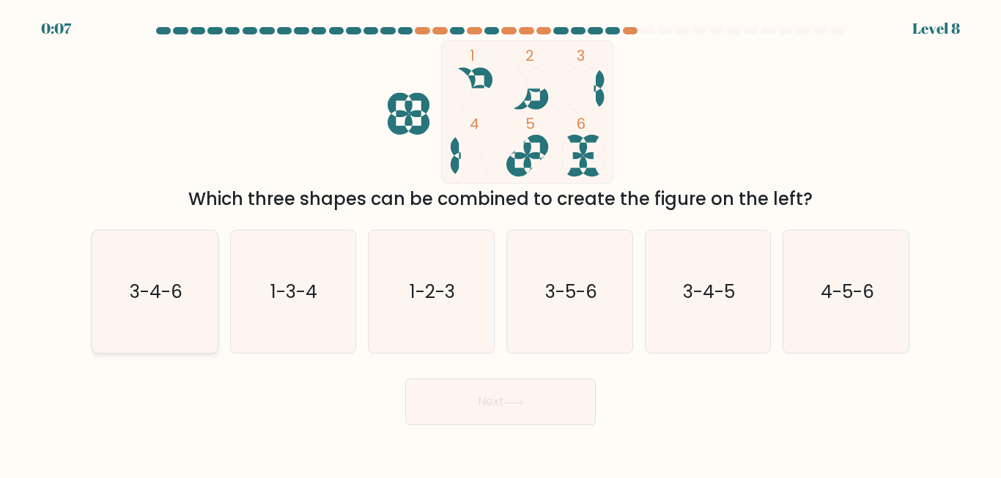
click at [138, 322] on icon "3-4-6" at bounding box center [155, 292] width 122 height 122
click at [500, 243] on input "a. 3-4-6" at bounding box center [500, 242] width 1 height 4
radio input "true"
click at [443, 395] on button "Next" at bounding box center [500, 402] width 190 height 47
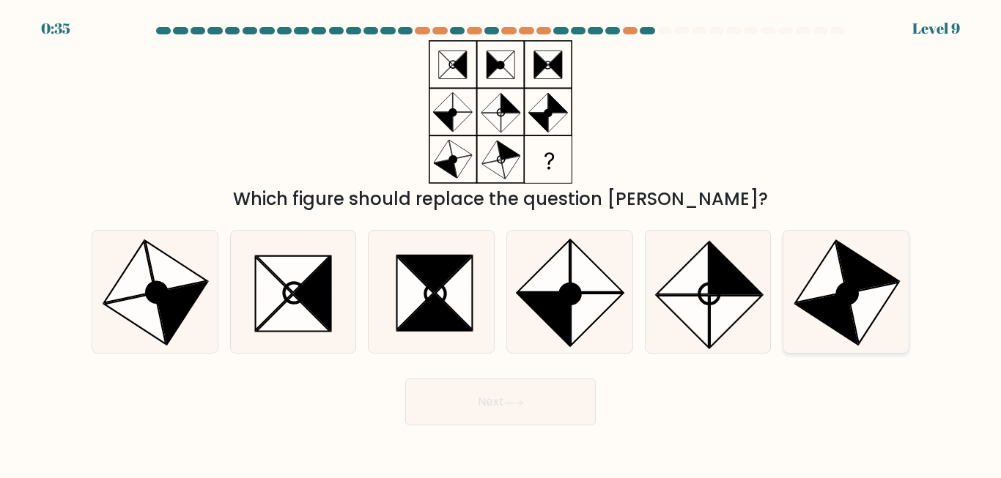
click at [881, 314] on icon at bounding box center [846, 292] width 122 height 122
click at [501, 243] on input "f." at bounding box center [500, 242] width 1 height 4
radio input "true"
click at [523, 388] on button "Next" at bounding box center [500, 402] width 190 height 47
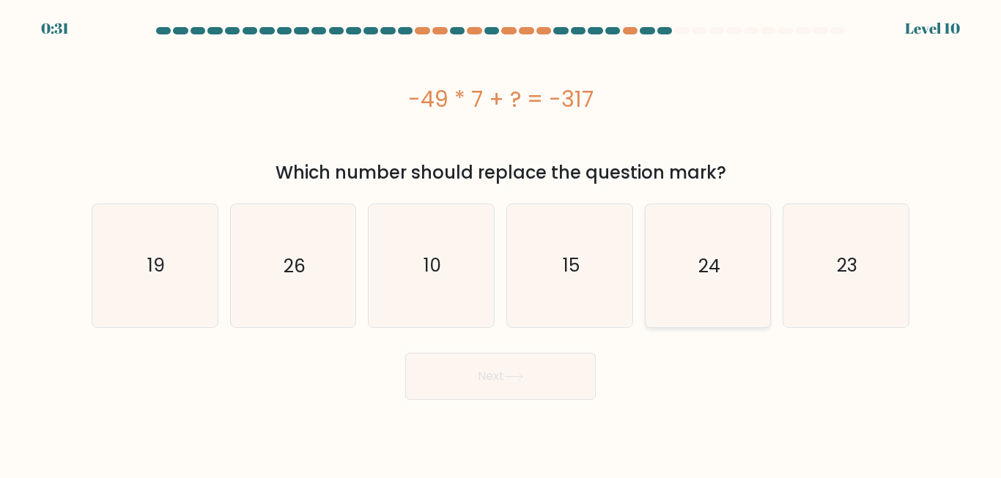
click at [725, 248] on icon "24" at bounding box center [707, 265] width 122 height 122
click at [501, 243] on input "e. 24" at bounding box center [500, 242] width 1 height 4
radio input "true"
click at [475, 376] on button "Next" at bounding box center [500, 376] width 190 height 47
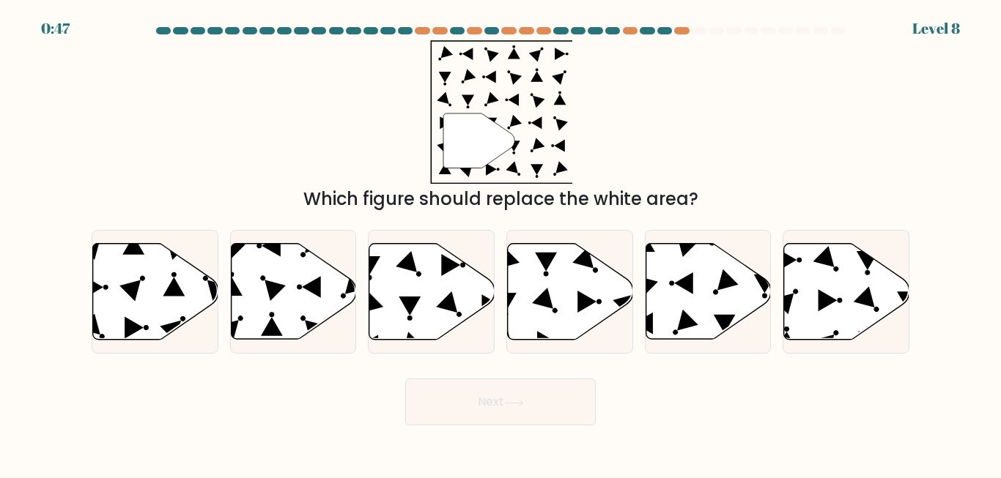
click at [218, 279] on div "a." at bounding box center [155, 292] width 138 height 124
click at [144, 281] on circle at bounding box center [141, 278] width 7 height 7
click at [500, 243] on input "a." at bounding box center [500, 242] width 1 height 4
radio input "true"
click at [432, 314] on icon at bounding box center [431, 292] width 125 height 96
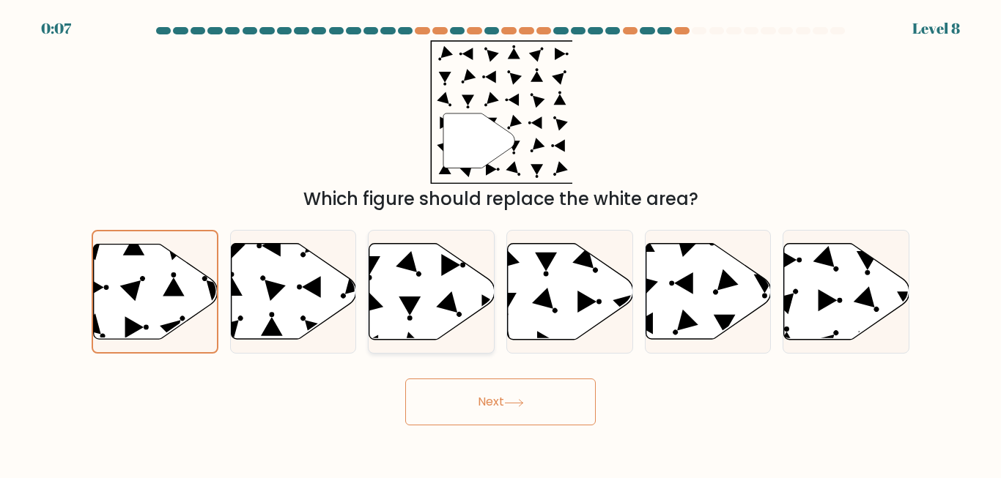
click at [500, 243] on input "c." at bounding box center [500, 242] width 1 height 4
radio input "true"
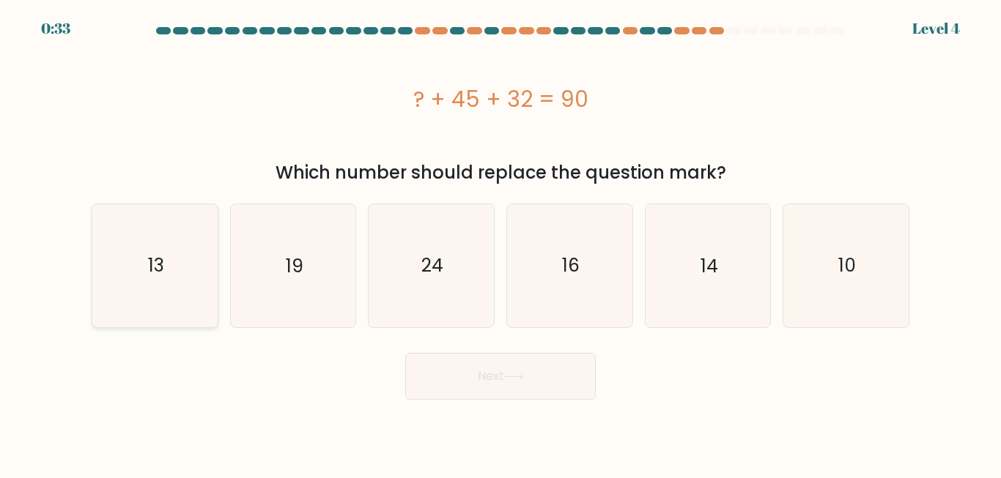
click at [154, 284] on icon "13" at bounding box center [155, 265] width 122 height 122
click at [500, 243] on input "a. 13" at bounding box center [500, 242] width 1 height 4
radio input "true"
click at [459, 387] on button "Next" at bounding box center [500, 376] width 190 height 47
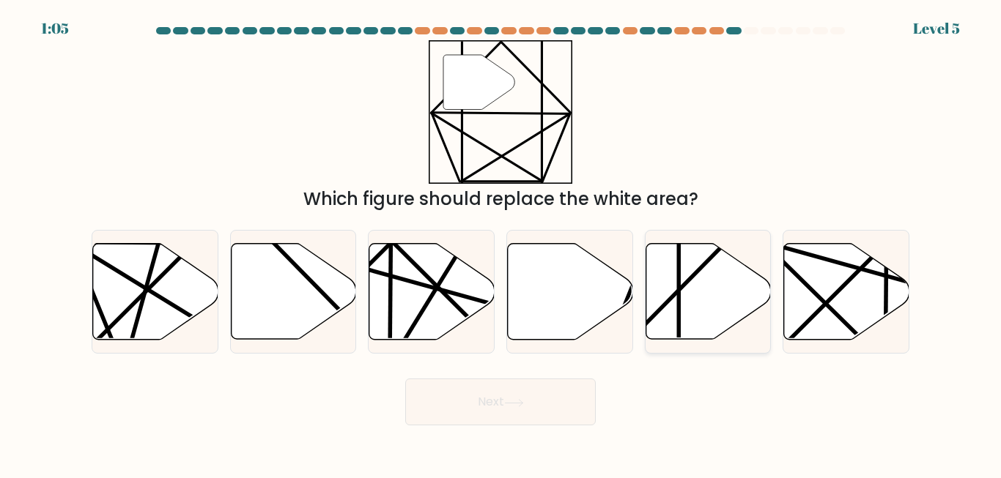
click at [714, 272] on icon at bounding box center [707, 292] width 125 height 96
click at [501, 243] on input "e." at bounding box center [500, 242] width 1 height 4
radio input "true"
click at [527, 408] on button "Next" at bounding box center [500, 402] width 190 height 47
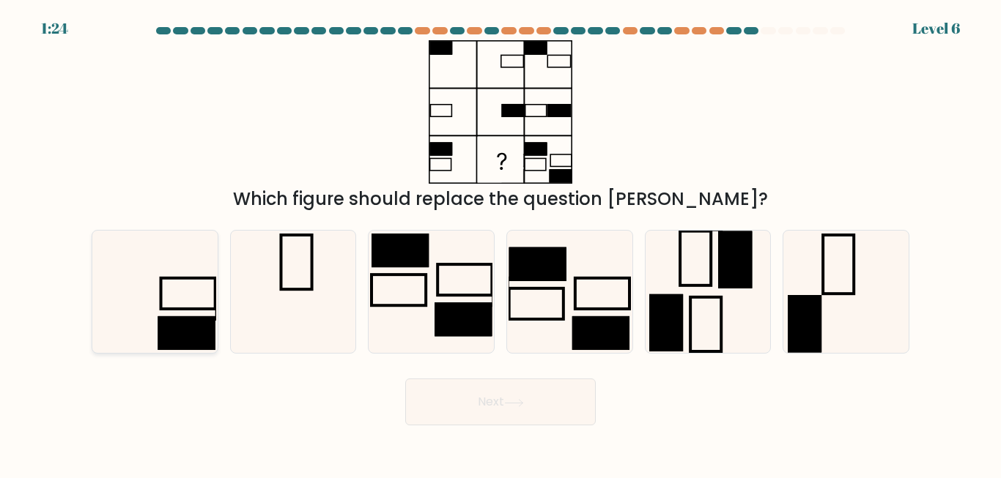
click at [177, 327] on rect at bounding box center [186, 333] width 57 height 34
click at [500, 243] on input "a." at bounding box center [500, 242] width 1 height 4
radio input "true"
click at [544, 401] on button "Next" at bounding box center [500, 402] width 190 height 47
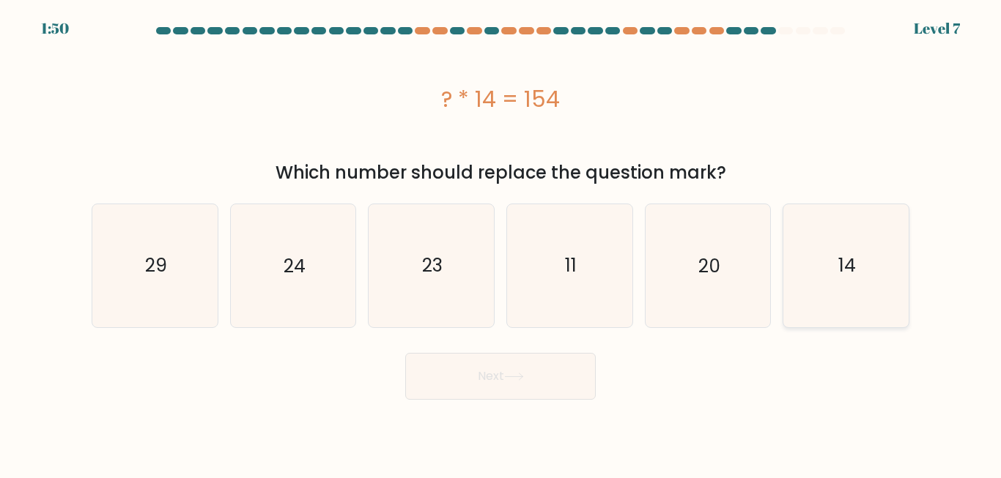
click at [857, 277] on icon "14" at bounding box center [846, 265] width 122 height 122
click at [501, 243] on input "f. 14" at bounding box center [500, 242] width 1 height 4
radio input "true"
click at [596, 286] on icon "11" at bounding box center [569, 265] width 122 height 122
click at [501, 243] on input "d. 11" at bounding box center [500, 242] width 1 height 4
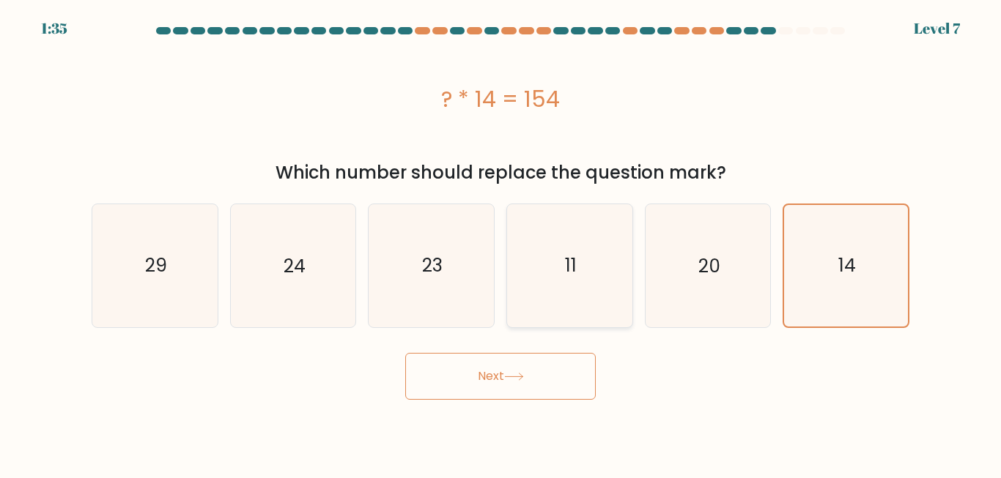
radio input "true"
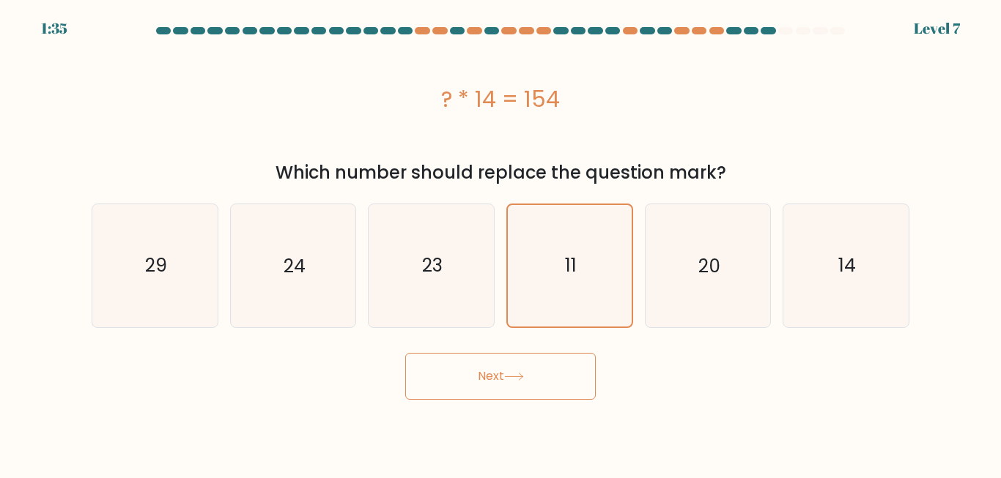
click at [518, 369] on button "Next" at bounding box center [500, 376] width 190 height 47
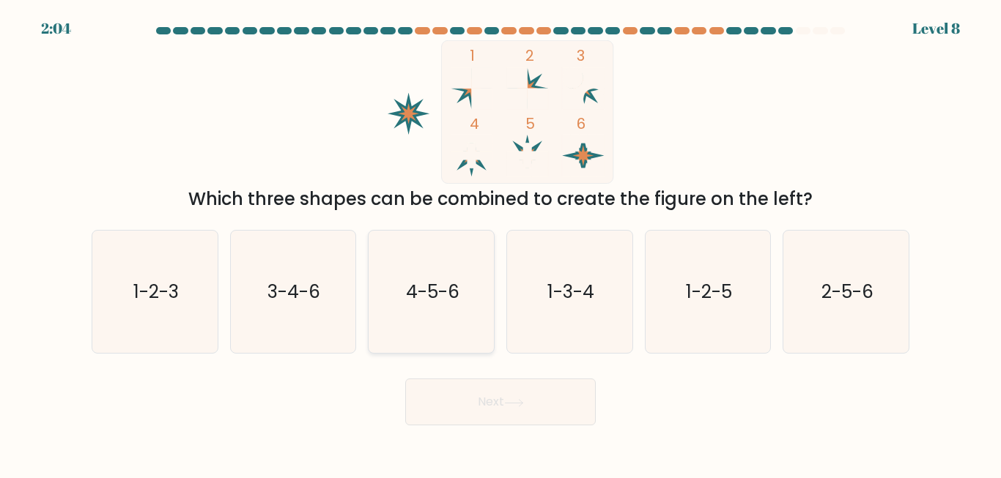
click at [403, 315] on icon "4-5-6" at bounding box center [431, 292] width 122 height 122
click at [500, 243] on input "c. 4-5-6" at bounding box center [500, 242] width 1 height 4
radio input "true"
click at [502, 431] on body "2:03 Level 8" at bounding box center [500, 239] width 1001 height 478
click at [512, 413] on button "Next" at bounding box center [500, 402] width 190 height 47
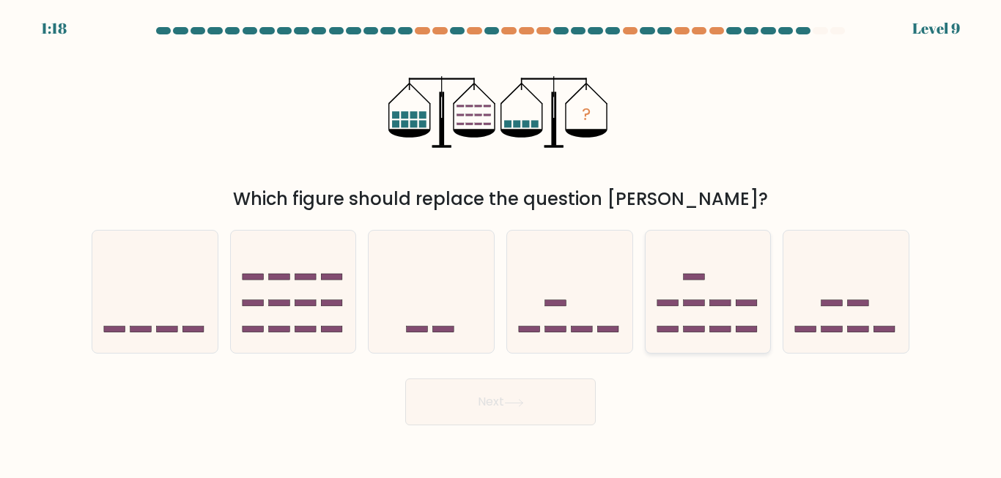
click at [722, 325] on icon at bounding box center [707, 291] width 125 height 103
click at [501, 243] on input "e." at bounding box center [500, 242] width 1 height 4
radio input "true"
click at [722, 325] on icon at bounding box center [708, 292] width 124 height 103
click at [501, 243] on input "e." at bounding box center [500, 242] width 1 height 4
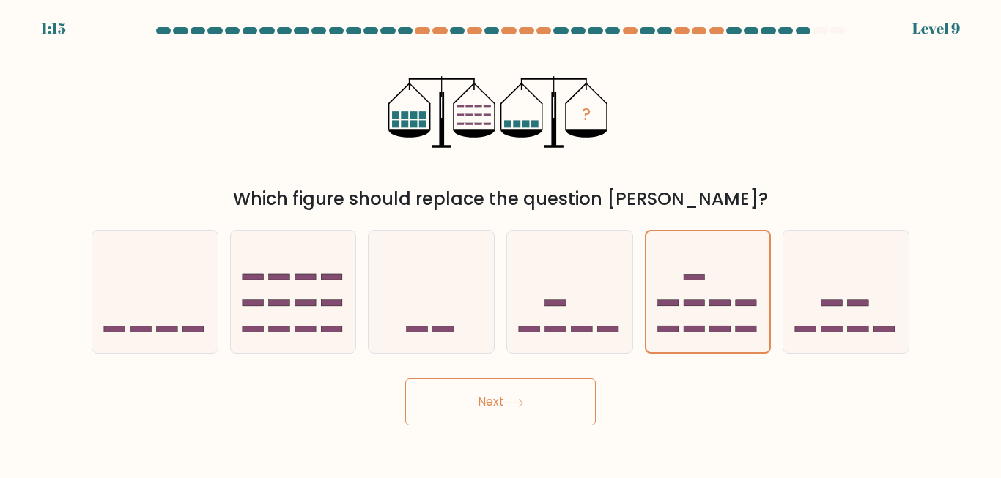
drag, startPoint x: 722, startPoint y: 325, endPoint x: 817, endPoint y: 385, distance: 112.0
click at [817, 385] on div "Next" at bounding box center [500, 398] width 835 height 54
click at [868, 308] on icon at bounding box center [845, 291] width 125 height 103
click at [501, 243] on input "f." at bounding box center [500, 242] width 1 height 4
radio input "true"
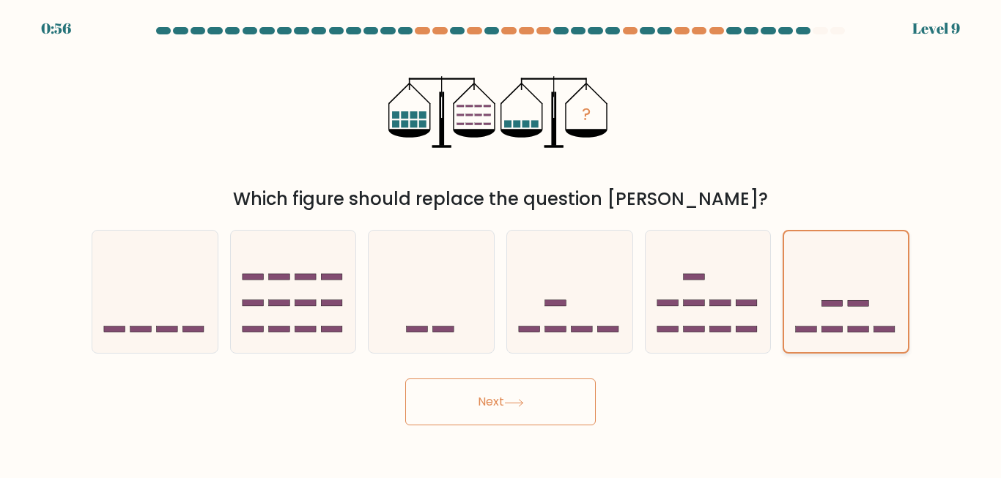
click at [868, 308] on icon at bounding box center [846, 292] width 124 height 103
click at [501, 243] on input "f." at bounding box center [500, 242] width 1 height 4
click at [725, 317] on icon at bounding box center [707, 291] width 125 height 103
click at [501, 243] on input "e." at bounding box center [500, 242] width 1 height 4
radio input "true"
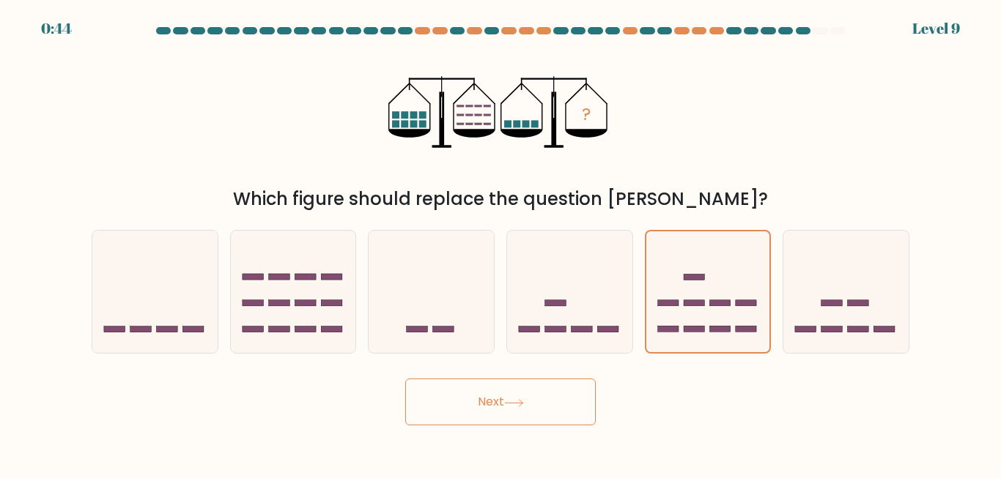
click at [544, 396] on button "Next" at bounding box center [500, 402] width 190 height 47
click at [550, 391] on button "Next" at bounding box center [500, 402] width 190 height 47
click at [841, 95] on div "? Which figure should replace the question mark?" at bounding box center [500, 126] width 835 height 172
click at [481, 416] on button "Next" at bounding box center [500, 402] width 190 height 47
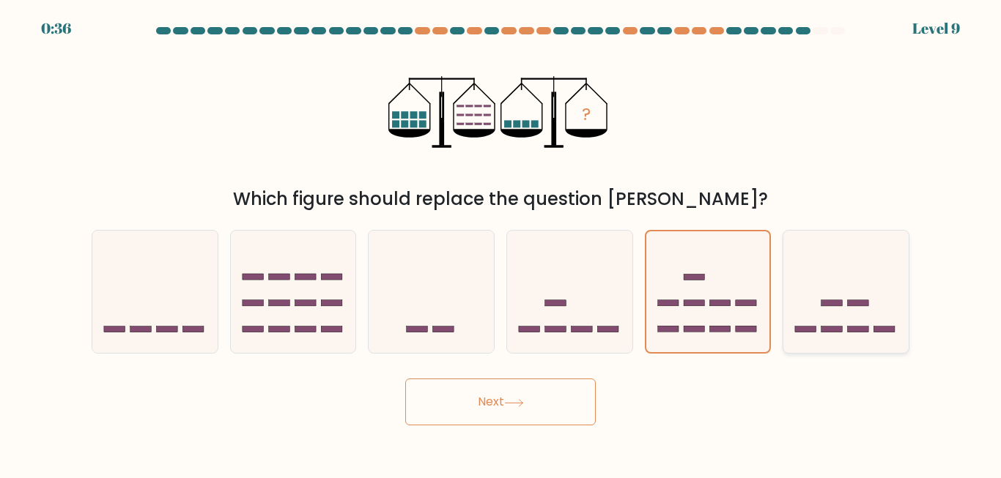
click at [825, 311] on icon at bounding box center [845, 291] width 125 height 103
click at [501, 243] on input "f." at bounding box center [500, 242] width 1 height 4
radio input "true"
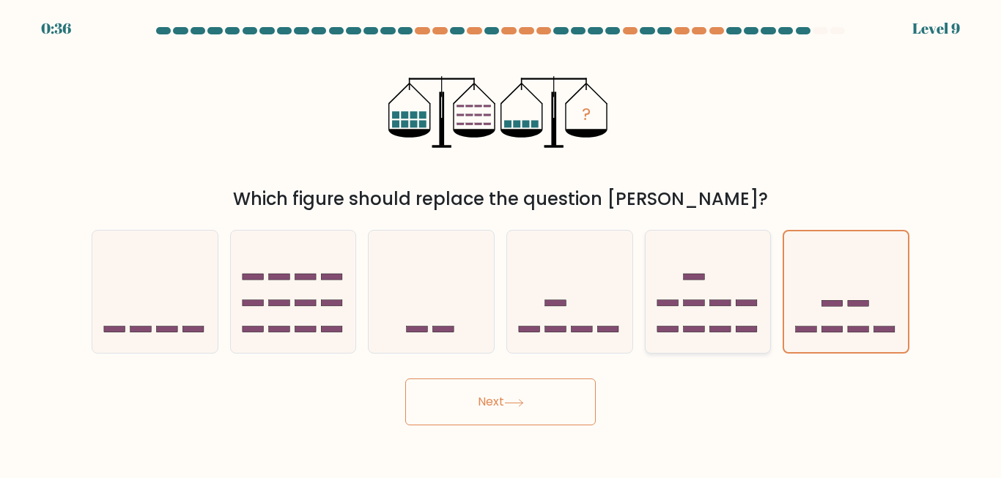
click at [714, 308] on icon at bounding box center [707, 291] width 125 height 103
click at [501, 243] on input "e." at bounding box center [500, 242] width 1 height 4
radio input "true"
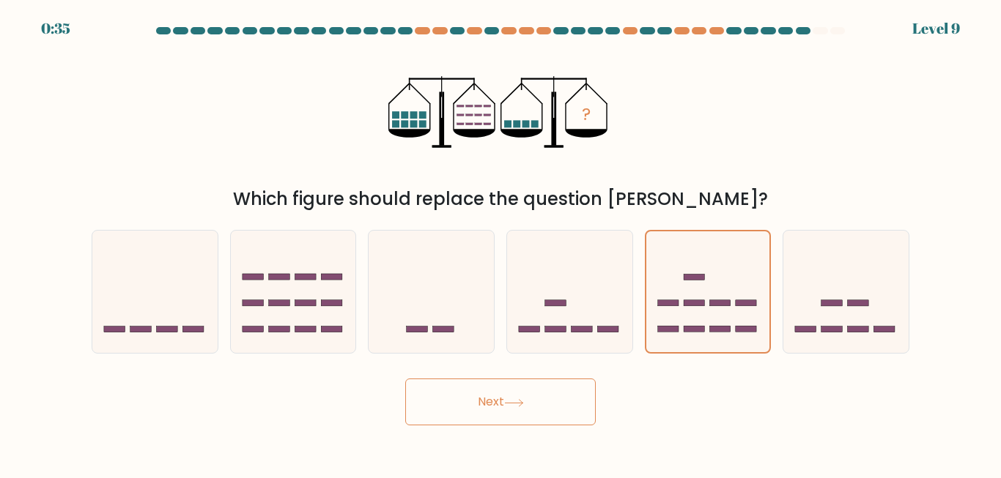
click at [496, 418] on button "Next" at bounding box center [500, 402] width 190 height 47
click at [821, 338] on icon at bounding box center [845, 291] width 125 height 103
click at [501, 243] on input "f." at bounding box center [500, 242] width 1 height 4
radio input "true"
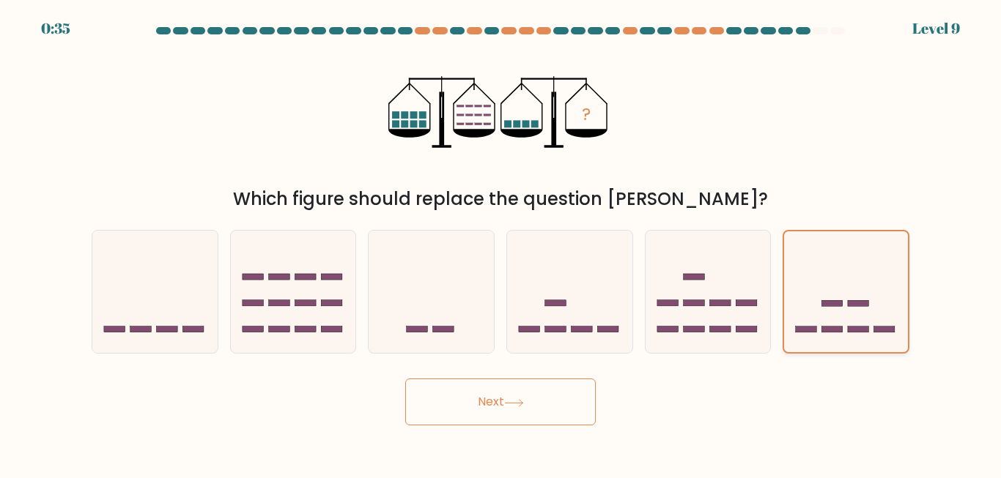
click at [821, 338] on icon at bounding box center [846, 292] width 124 height 103
click at [501, 243] on input "f." at bounding box center [500, 242] width 1 height 4
drag, startPoint x: 821, startPoint y: 338, endPoint x: 677, endPoint y: 324, distance: 145.1
click at [677, 324] on icon at bounding box center [707, 291] width 125 height 103
click at [501, 243] on input "e." at bounding box center [500, 242] width 1 height 4
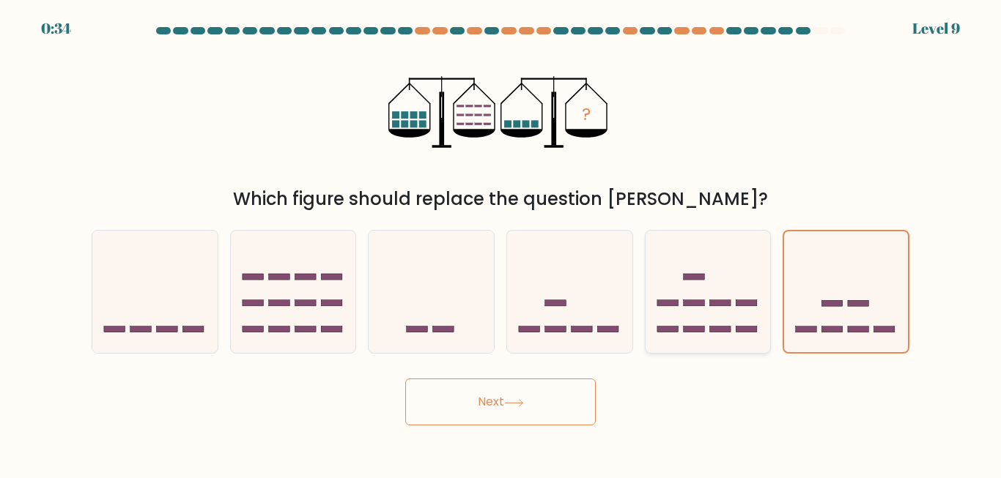
radio input "true"
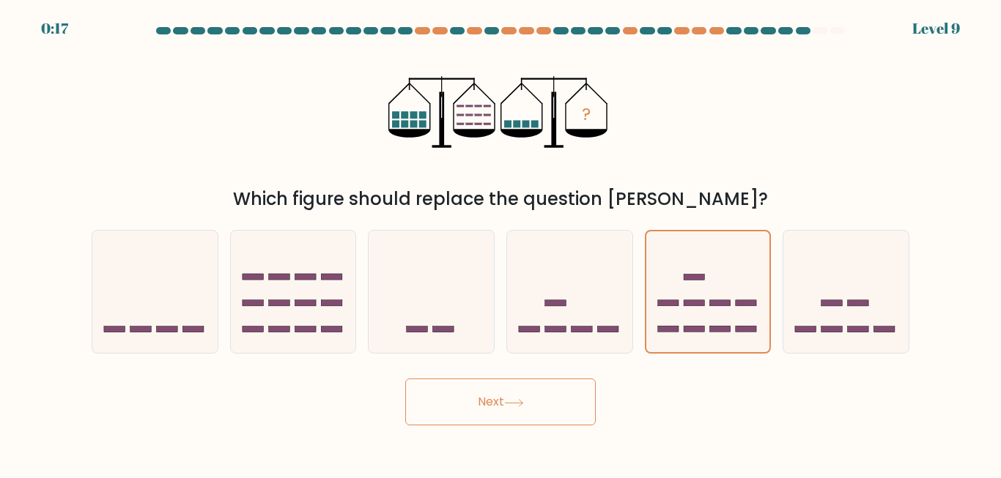
click at [557, 388] on button "Next" at bounding box center [500, 402] width 190 height 47
click at [864, 284] on icon at bounding box center [845, 291] width 125 height 103
click at [501, 243] on input "f." at bounding box center [500, 242] width 1 height 4
radio input "true"
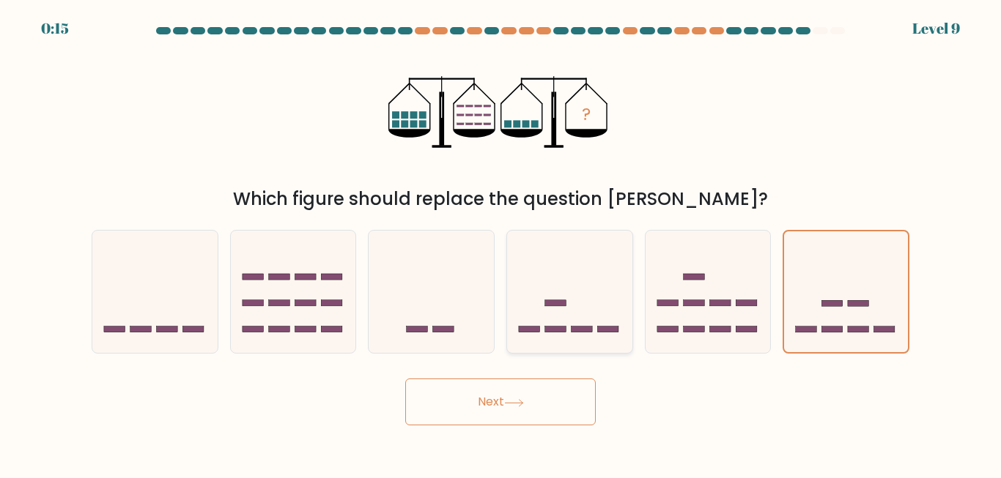
click at [514, 288] on icon at bounding box center [569, 291] width 125 height 103
click at [501, 243] on input "d." at bounding box center [500, 242] width 1 height 4
radio input "true"
click at [726, 301] on rect at bounding box center [719, 303] width 21 height 6
click at [501, 243] on input "e." at bounding box center [500, 242] width 1 height 4
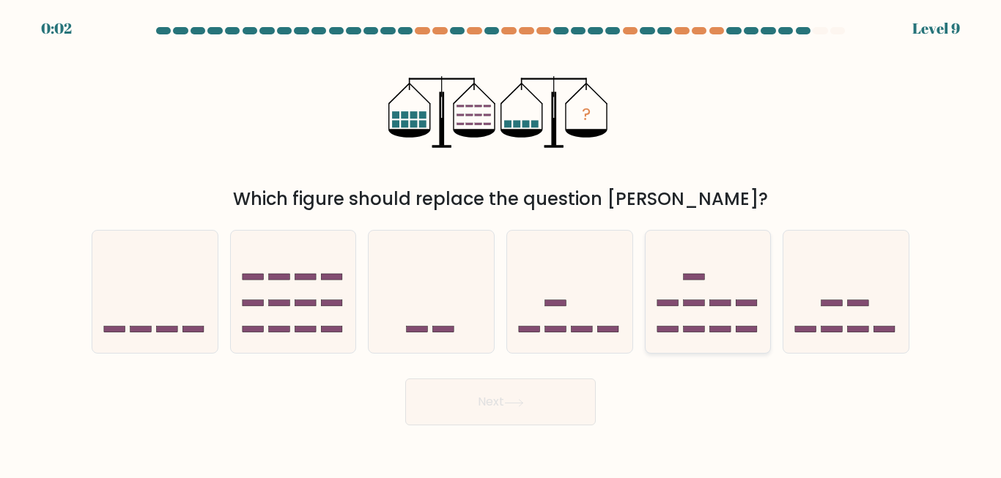
radio input "true"
click at [538, 408] on button "Next" at bounding box center [500, 402] width 190 height 47
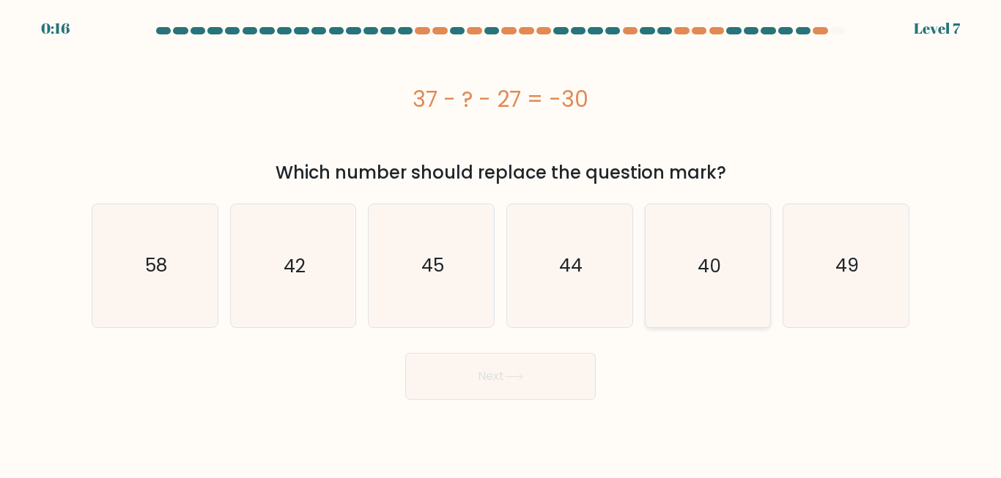
click at [718, 238] on icon "40" at bounding box center [707, 265] width 122 height 122
click at [501, 240] on input "e. 40" at bounding box center [500, 242] width 1 height 4
radio input "true"
click at [524, 386] on button "Next" at bounding box center [500, 376] width 190 height 47
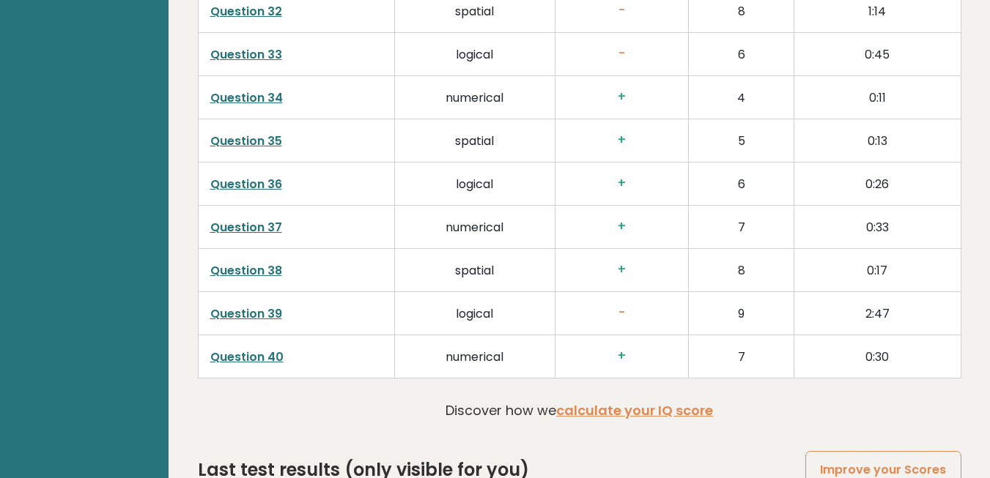
scroll to position [3712, 0]
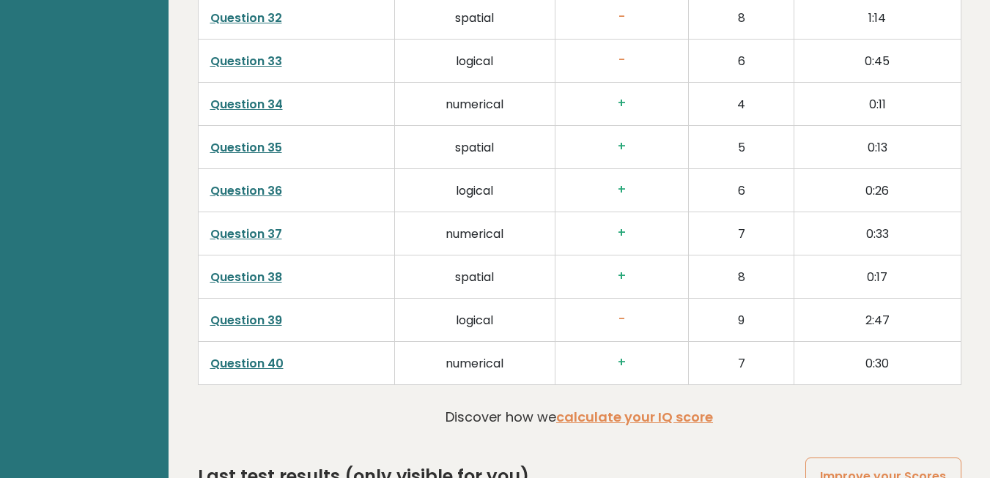
click at [468, 302] on td "logical" at bounding box center [474, 320] width 160 height 43
click at [268, 312] on link "Question 39" at bounding box center [246, 320] width 72 height 17
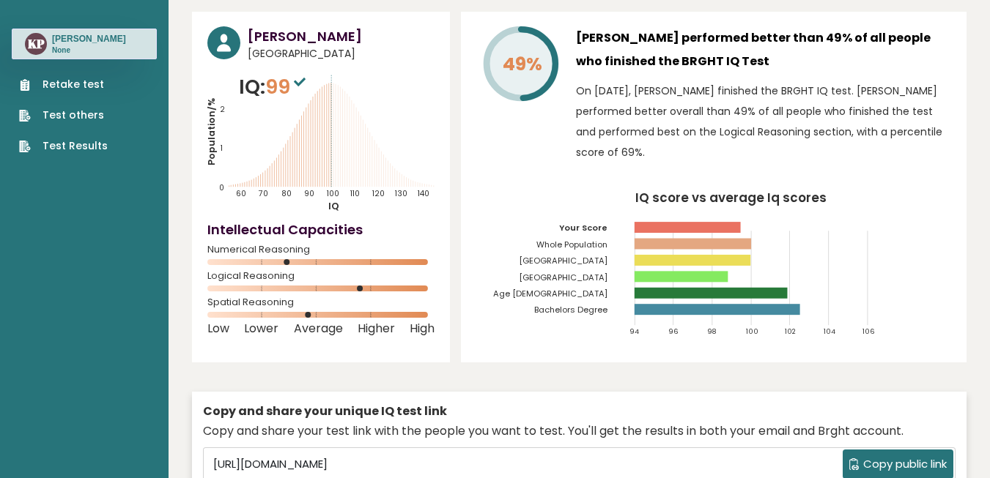
scroll to position [0, 0]
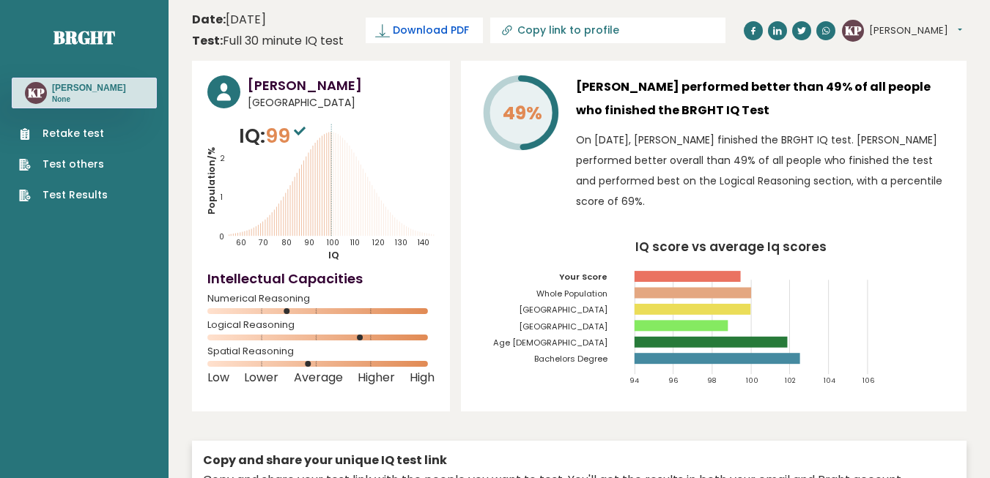
click at [430, 33] on span "Download PDF" at bounding box center [431, 30] width 76 height 15
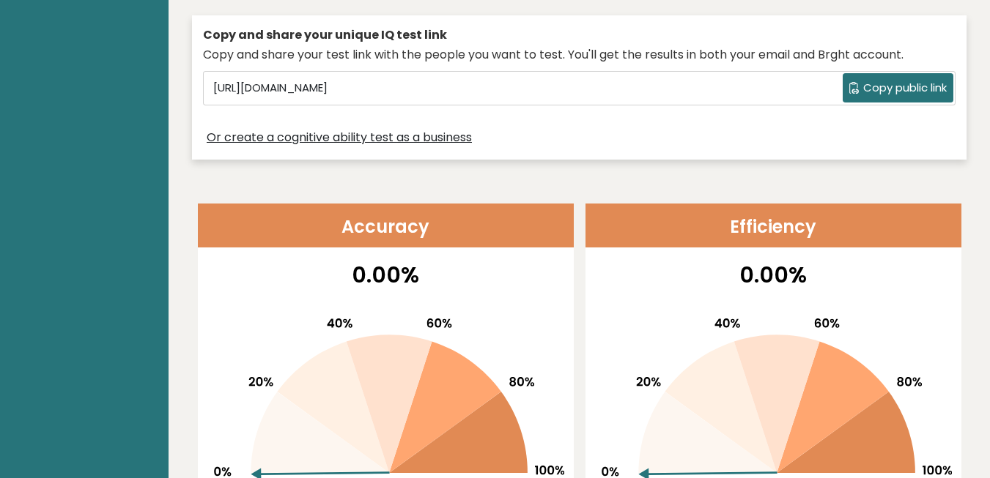
scroll to position [293, 0]
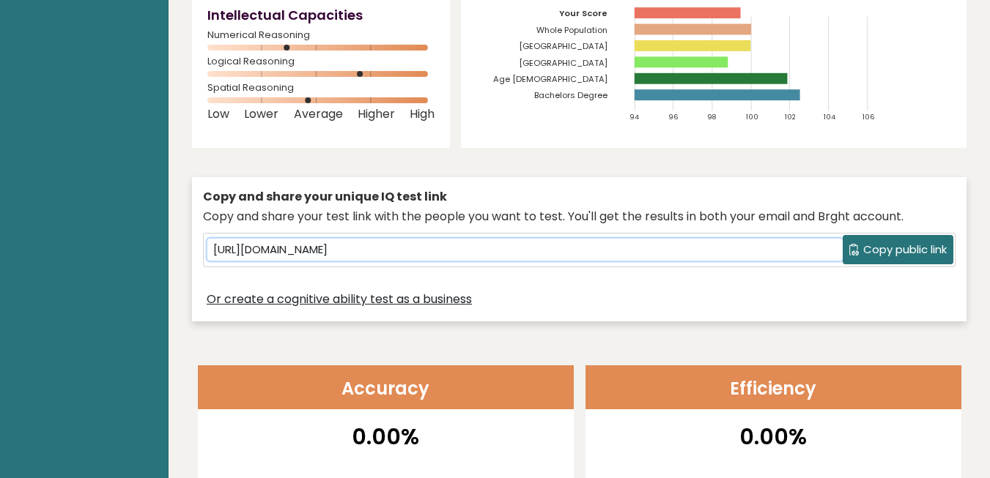
click at [431, 239] on input "[URL][DOMAIN_NAME]" at bounding box center [524, 250] width 635 height 22
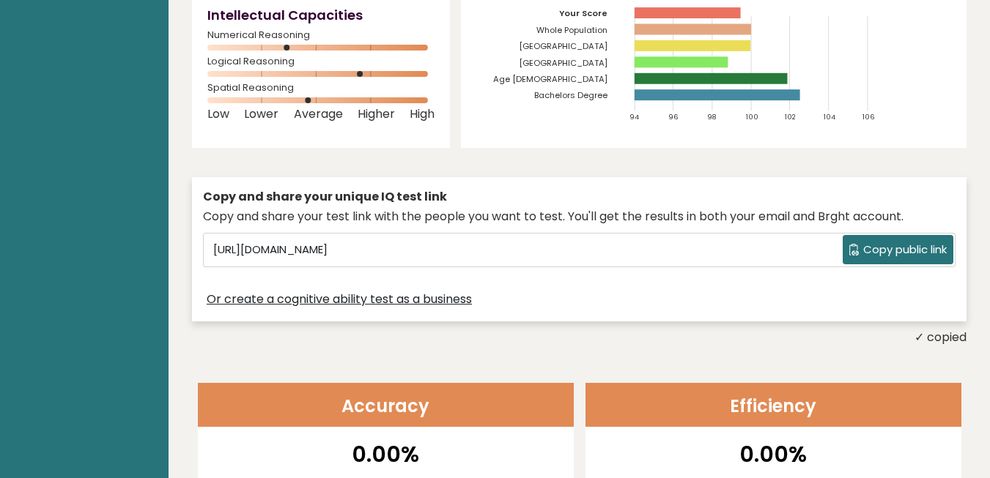
click at [625, 177] on div "Copy and share your unique IQ test link Copy and share your test link with the …" at bounding box center [579, 249] width 774 height 144
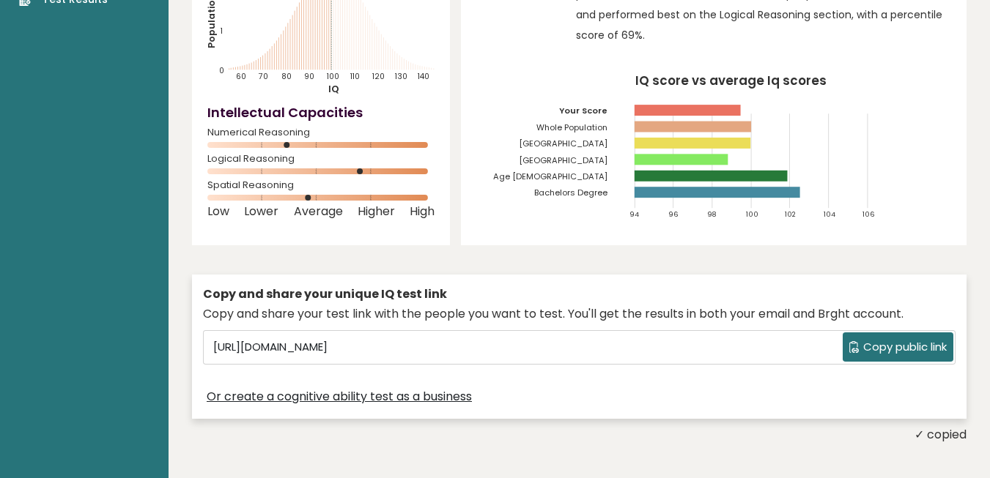
scroll to position [0, 0]
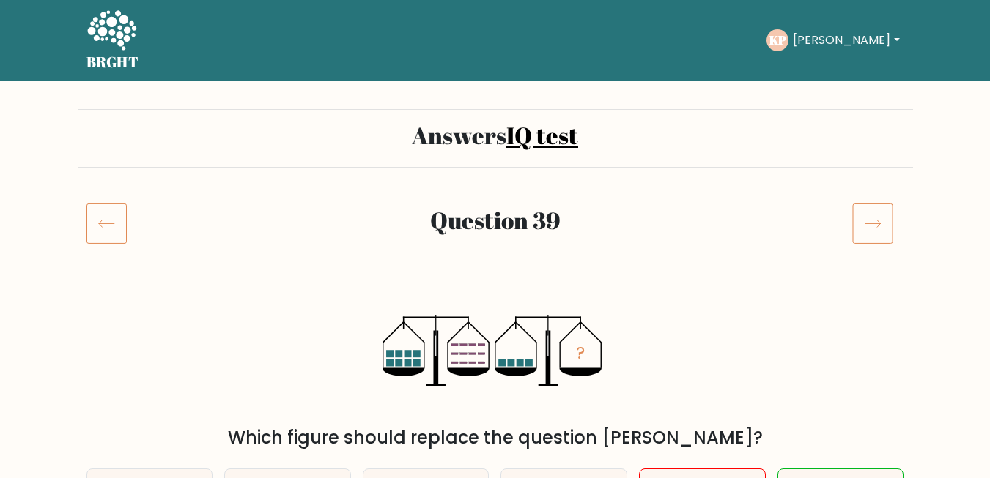
click at [110, 208] on icon at bounding box center [106, 223] width 40 height 41
